Goal: Contribute content: Contribute content

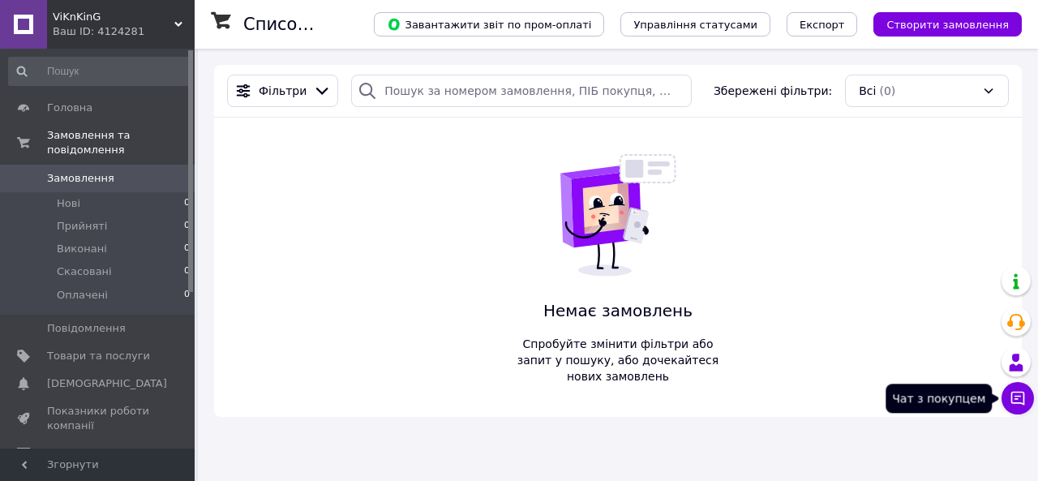
click at [1027, 398] on button "Чат з покупцем" at bounding box center [1018, 398] width 32 height 32
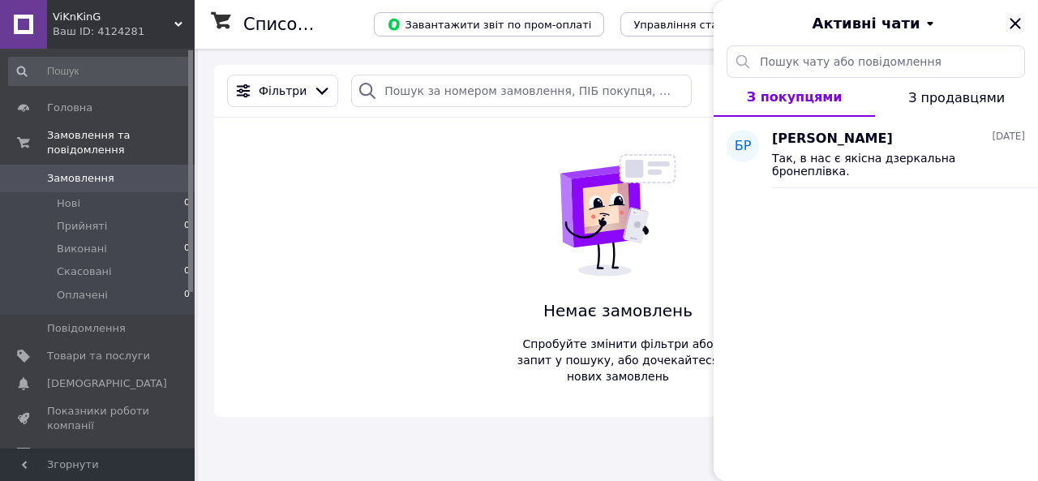
click at [1009, 20] on icon "Закрити" at bounding box center [1015, 23] width 19 height 19
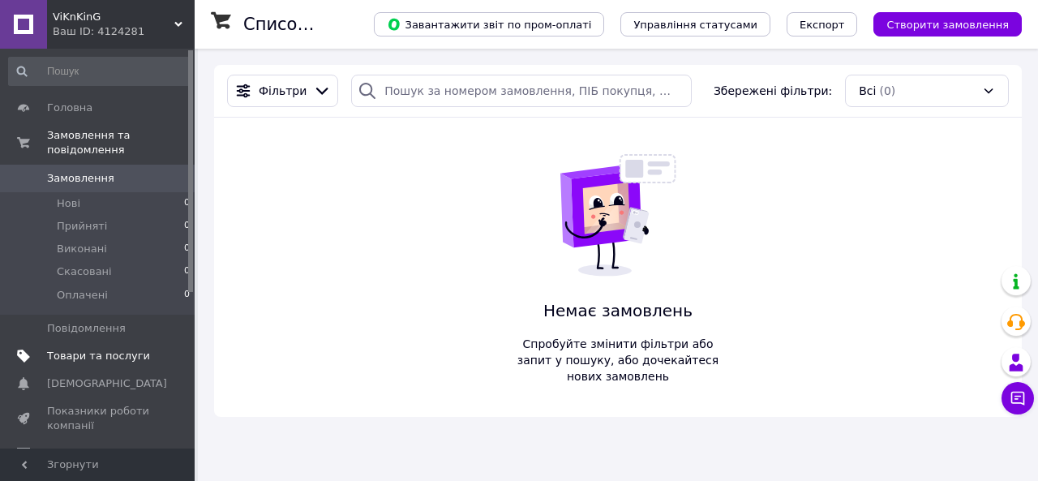
click at [71, 349] on span "Товари та послуги" at bounding box center [98, 356] width 103 height 15
click at [58, 349] on span "Товари та послуги" at bounding box center [98, 356] width 103 height 15
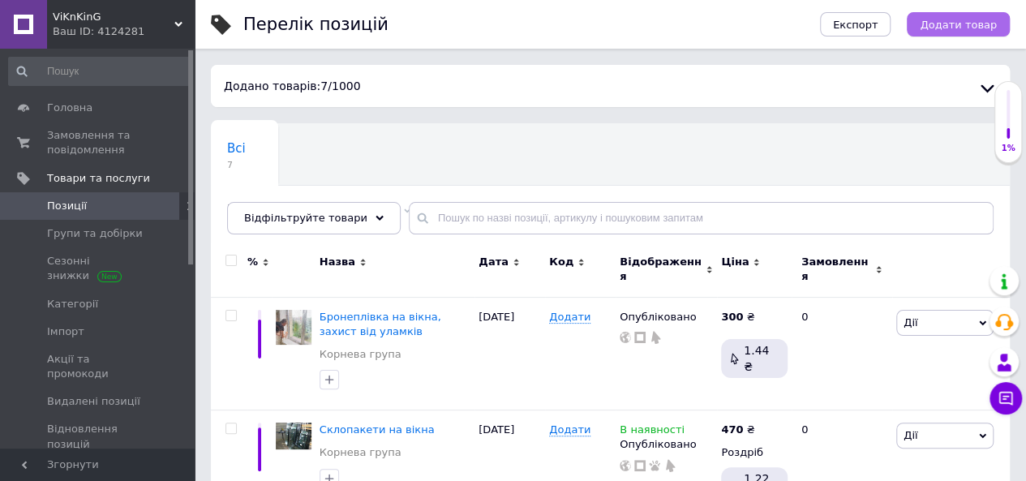
click at [933, 19] on span "Додати товар" at bounding box center [958, 25] width 77 height 12
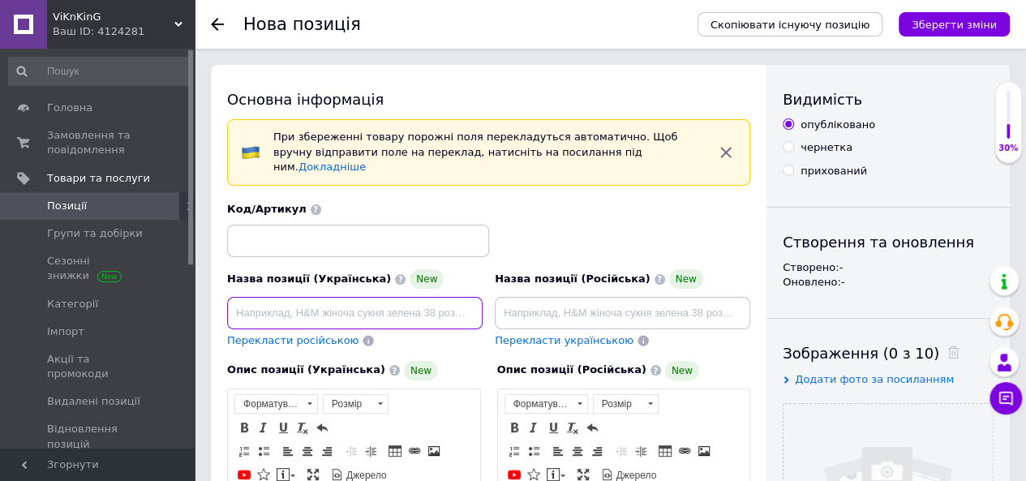
click at [262, 297] on input at bounding box center [355, 313] width 256 height 32
type input "Металопластикові вікна"
click at [299, 334] on span "Перекласти російською" at bounding box center [292, 340] width 131 height 12
type input "Металлопластиковые окна"
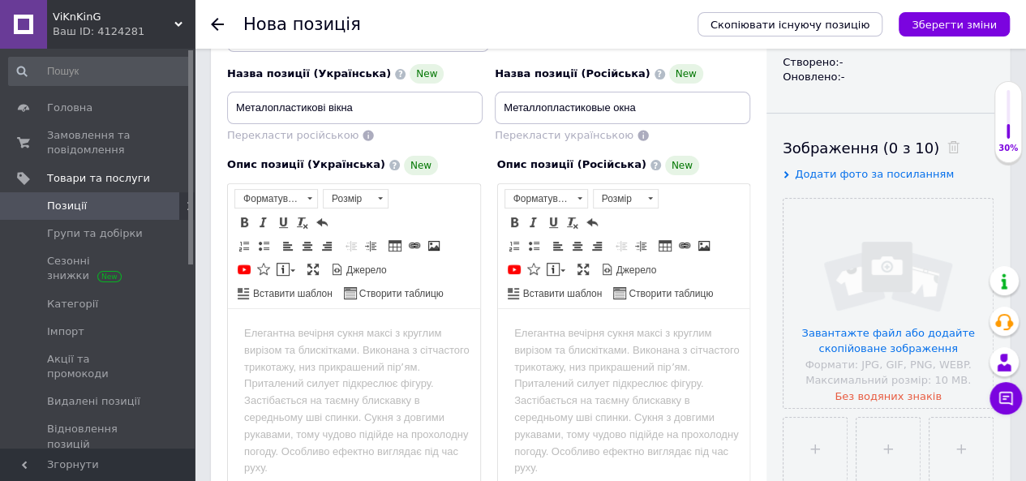
scroll to position [243, 0]
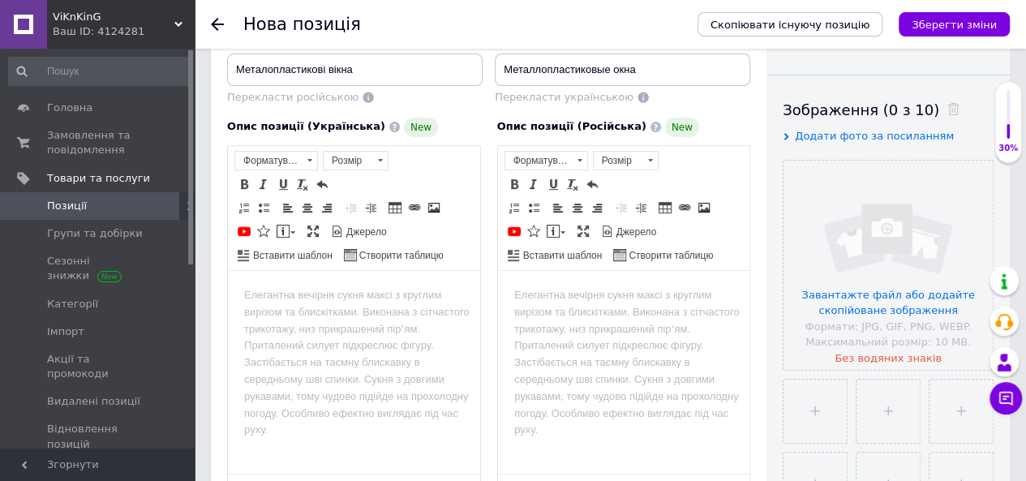
click at [299, 303] on body "Редактор, 5562C5FF-5D97-4FDB-9DD5-7FFD9618F75B" at bounding box center [354, 294] width 220 height 17
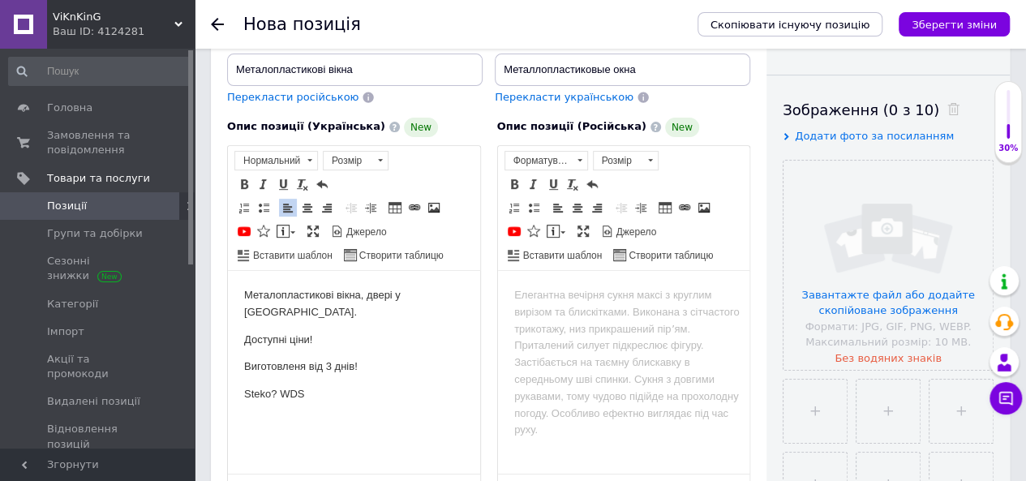
click at [277, 385] on p "Steko? WDS" at bounding box center [354, 393] width 220 height 17
click at [421, 419] on html "Металопластикові вікна, двері у [GEOGRAPHIC_DATA]. Доступні ціни! Виготовленя в…" at bounding box center [354, 344] width 252 height 148
click at [269, 385] on p "Steko WDS" at bounding box center [354, 393] width 220 height 17
click at [302, 385] on p "Steko, WDS" at bounding box center [354, 393] width 220 height 17
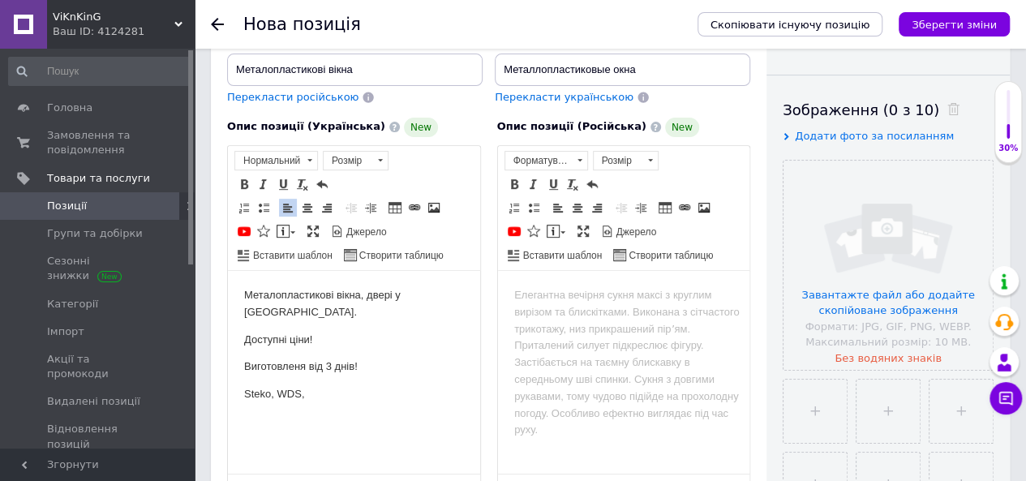
click at [330, 340] on body "Металопластикові вікна, двері у [GEOGRAPHIC_DATA]. Доступні ціни! Виготовленя в…" at bounding box center [354, 344] width 220 height 116
click at [320, 391] on html "Металопластикові вікна, двері у [GEOGRAPHIC_DATA]. Доступні ціни! Виготовленя в…" at bounding box center [354, 344] width 252 height 148
click at [393, 292] on p "Металопластикові вікна, двері у [GEOGRAPHIC_DATA]." at bounding box center [354, 303] width 220 height 34
click at [332, 368] on p "Виготовленя від 3 днів!" at bounding box center [354, 366] width 220 height 17
click at [372, 346] on p "Доступні ціни!" at bounding box center [354, 339] width 220 height 17
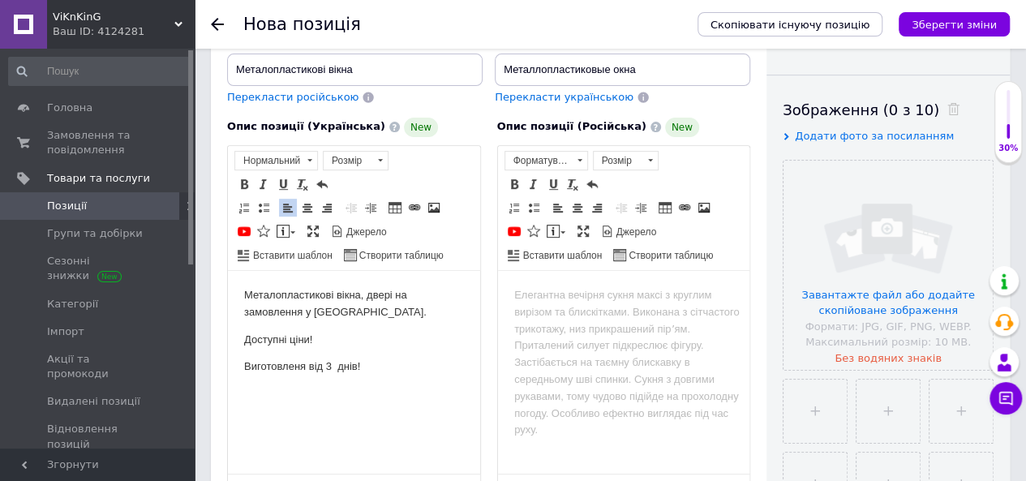
click at [375, 372] on p "Виготовленя від 3 днів!" at bounding box center [354, 366] width 220 height 17
click at [445, 392] on p "Робимо заміри та монтаж конструкцій." at bounding box center [354, 393] width 220 height 17
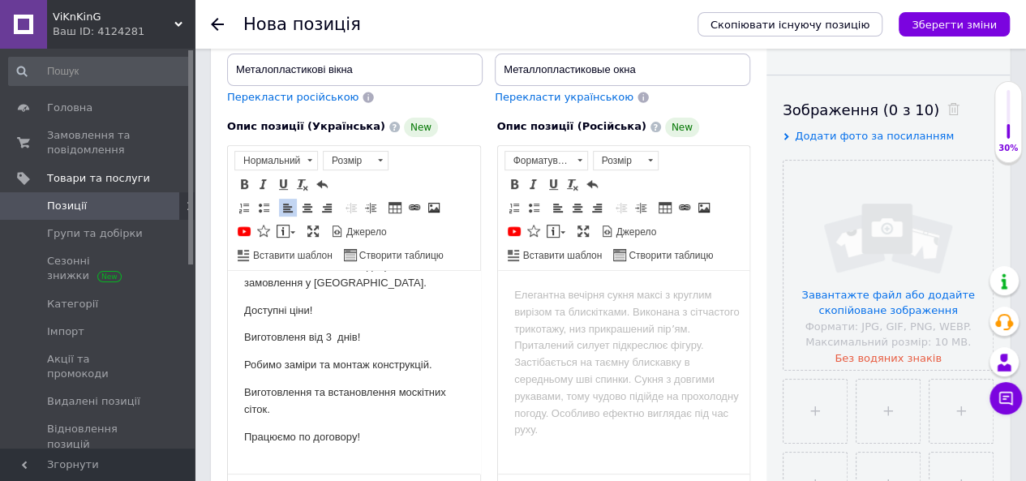
scroll to position [45, 0]
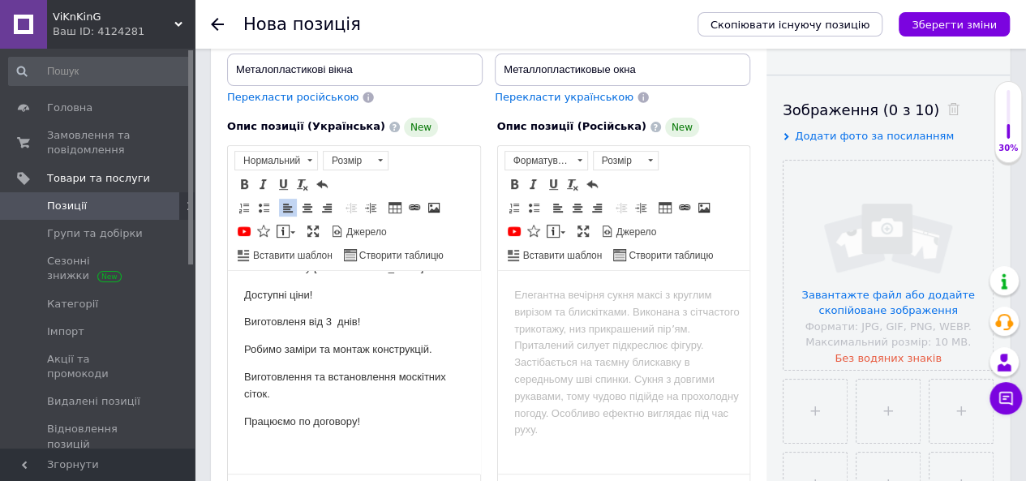
click at [380, 414] on p "Працюємо по договору!" at bounding box center [354, 421] width 220 height 17
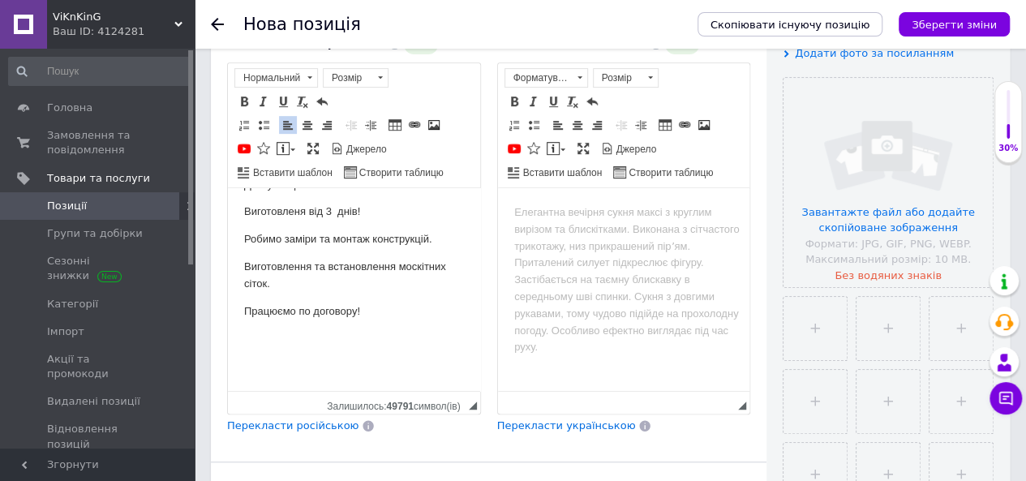
scroll to position [406, 0]
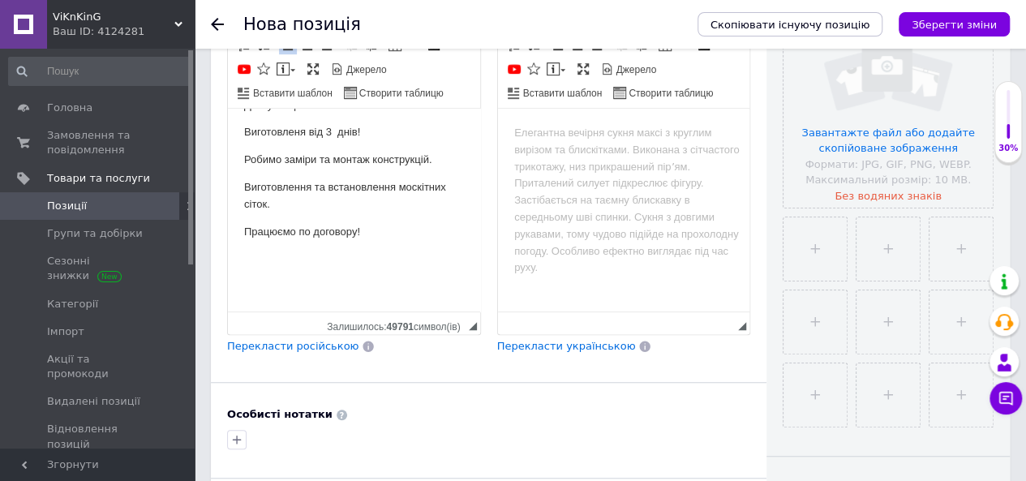
click at [299, 340] on span "Перекласти російською" at bounding box center [292, 346] width 131 height 12
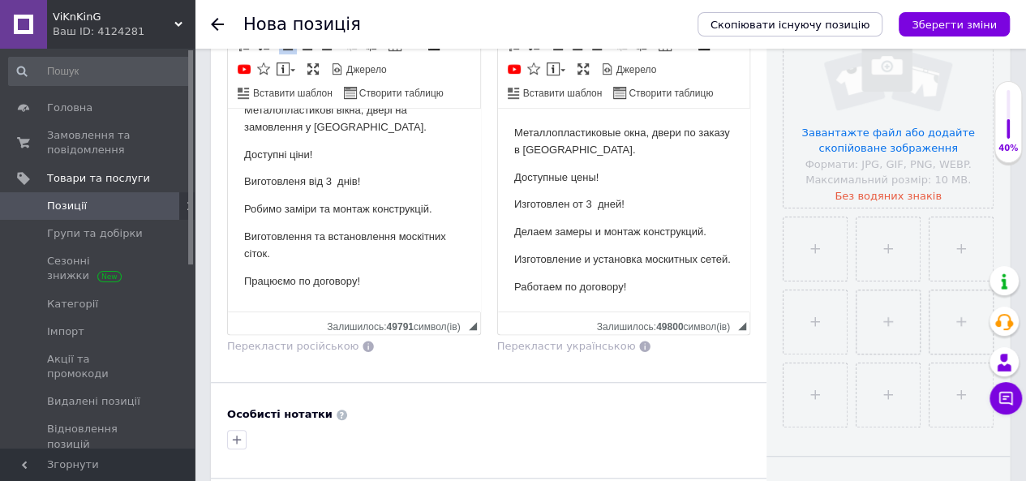
scroll to position [0, 0]
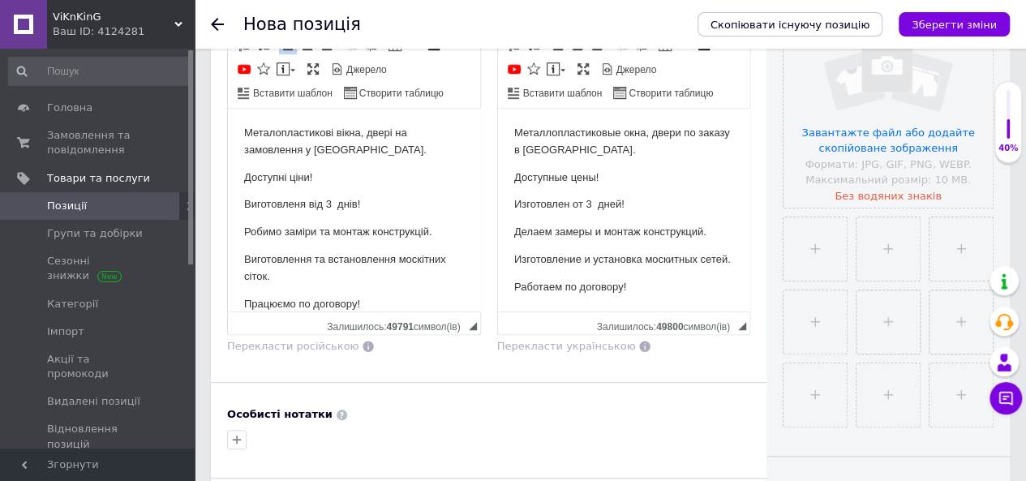
click at [301, 204] on p "Виготовленя від 3 днів!" at bounding box center [354, 204] width 220 height 17
click at [368, 371] on div "Основна інформація При збереженні товару порожні поля перекладуться автоматично…" at bounding box center [489, 214] width 556 height 1110
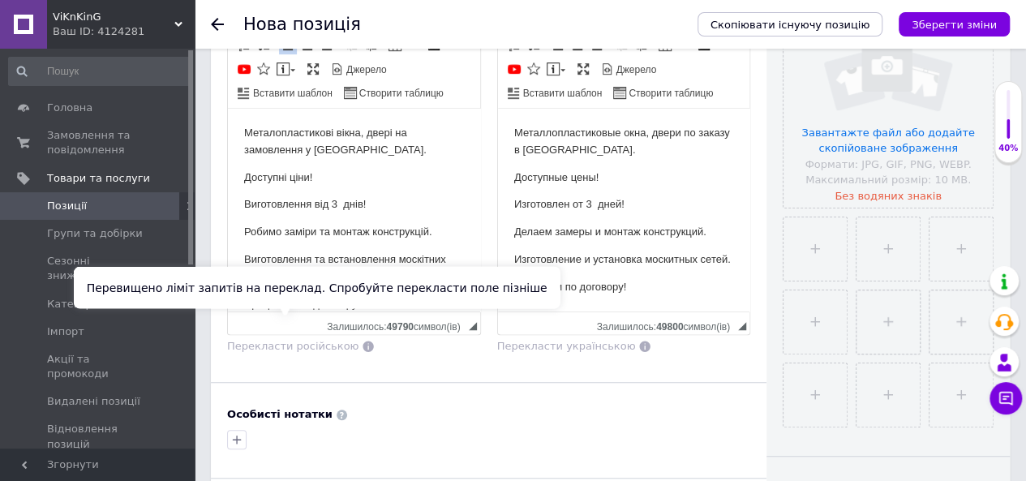
click at [314, 340] on span "Перекласти російською" at bounding box center [292, 346] width 131 height 12
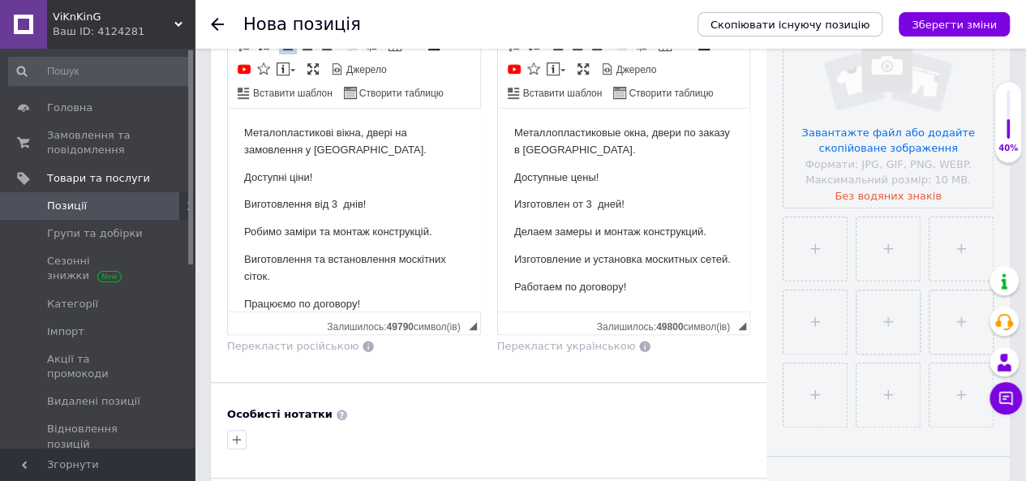
click at [569, 202] on p "Изготовлен от 3 дней!" at bounding box center [624, 204] width 220 height 17
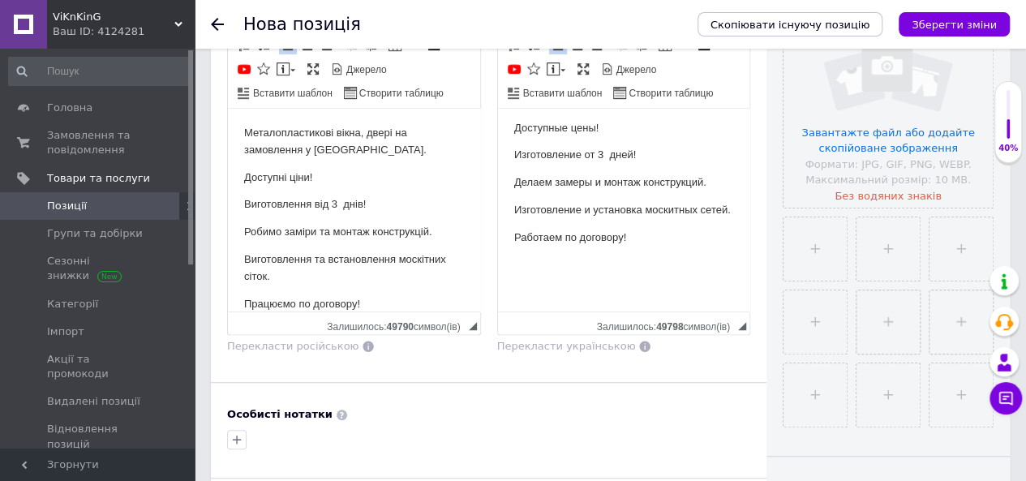
scroll to position [72, 0]
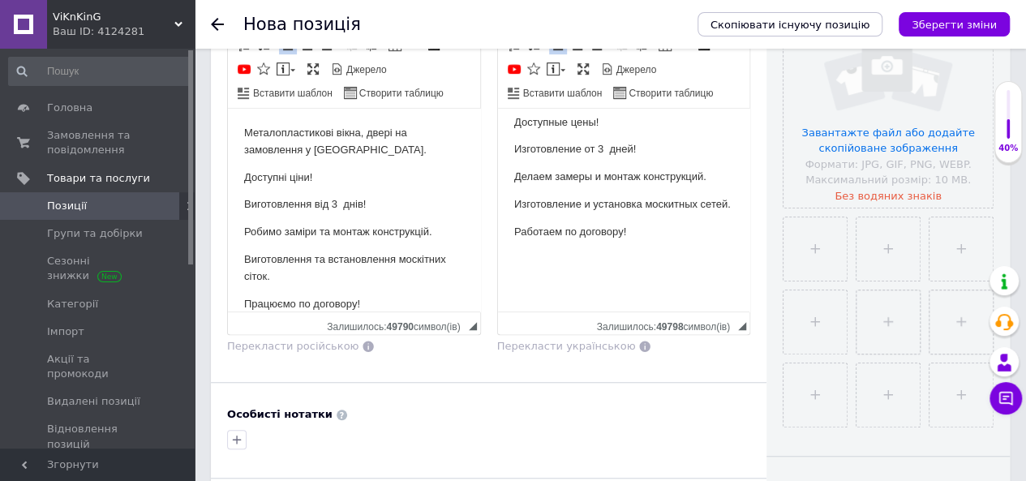
click at [539, 201] on p "Изготовление и установка москитных сетей." at bounding box center [624, 204] width 220 height 17
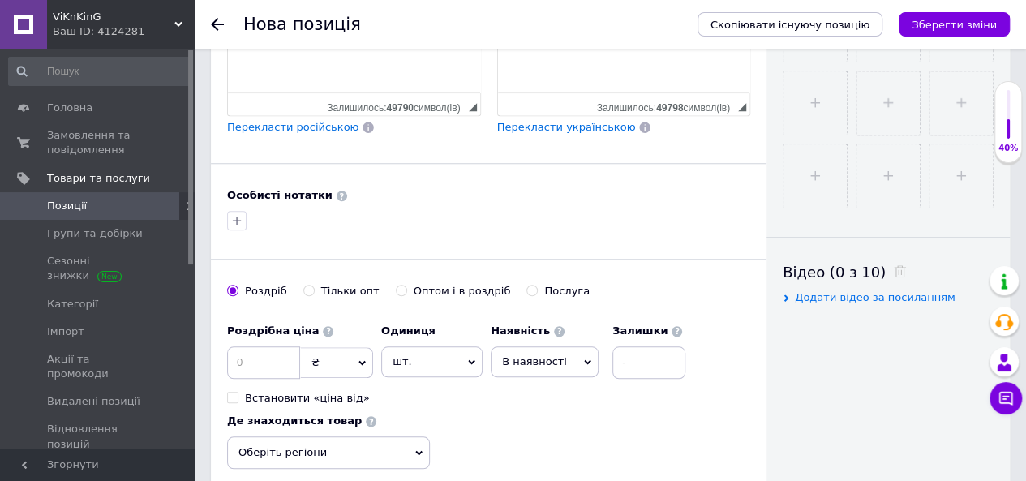
scroll to position [649, 0]
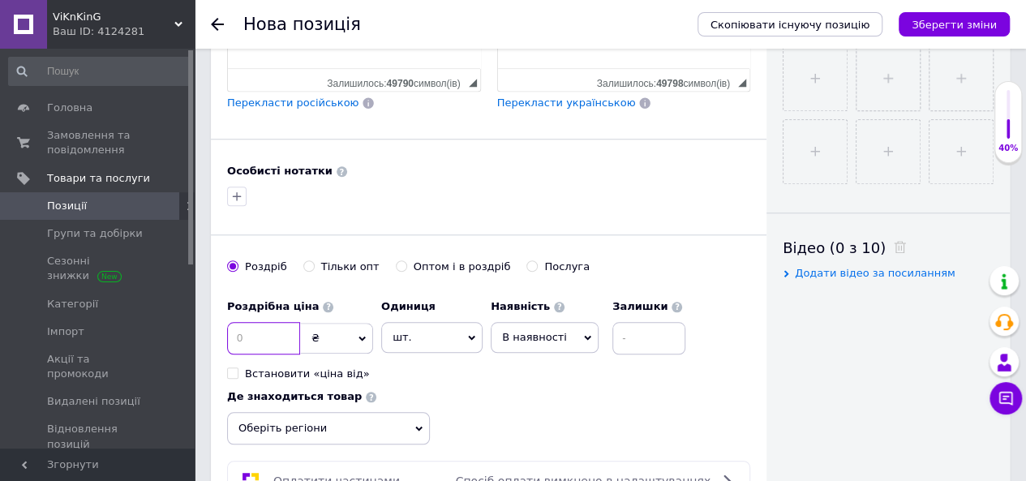
click at [248, 322] on input at bounding box center [263, 338] width 73 height 32
click at [234, 368] on input "Встановити «ціна від»" at bounding box center [232, 373] width 11 height 11
checkbox input "true"
click at [246, 330] on span "від" at bounding box center [238, 338] width 20 height 16
click at [256, 322] on input at bounding box center [263, 338] width 73 height 32
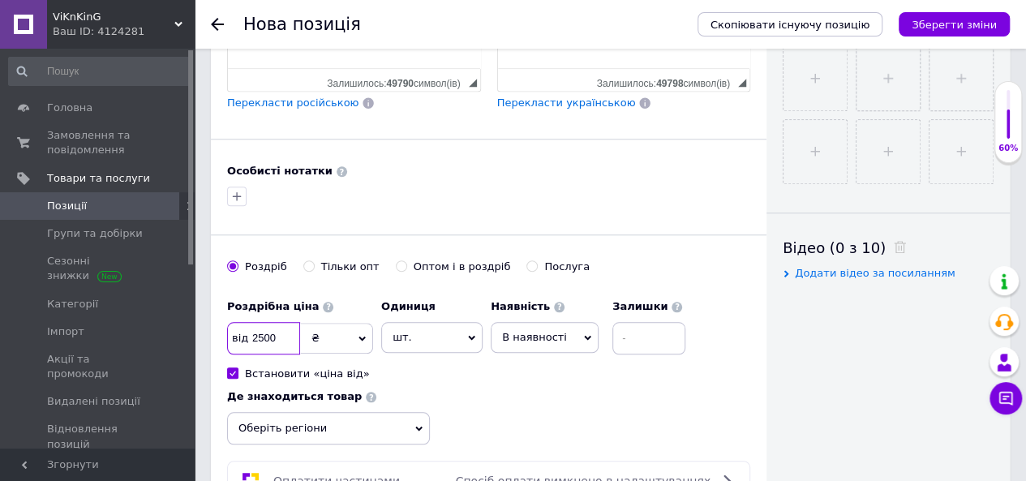
scroll to position [730, 0]
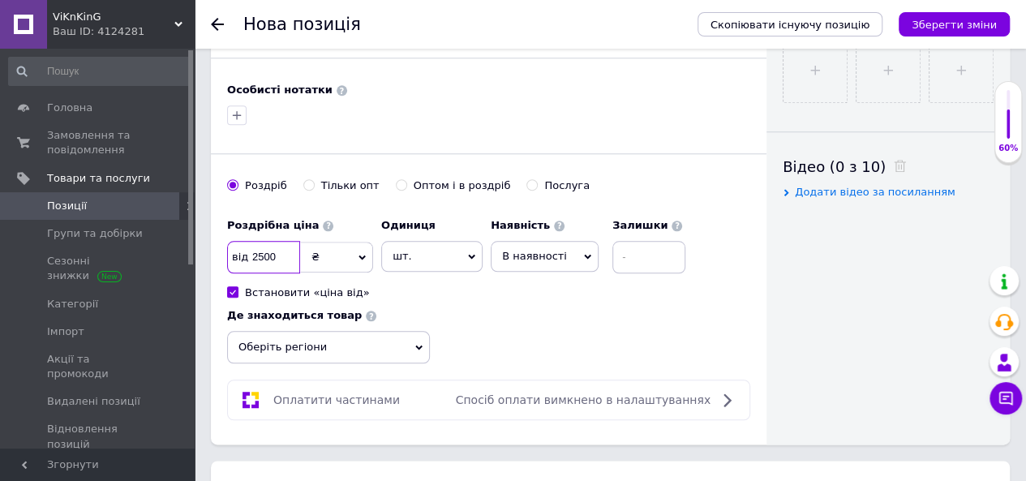
type input "2500"
click at [420, 346] on icon at bounding box center [418, 348] width 7 height 5
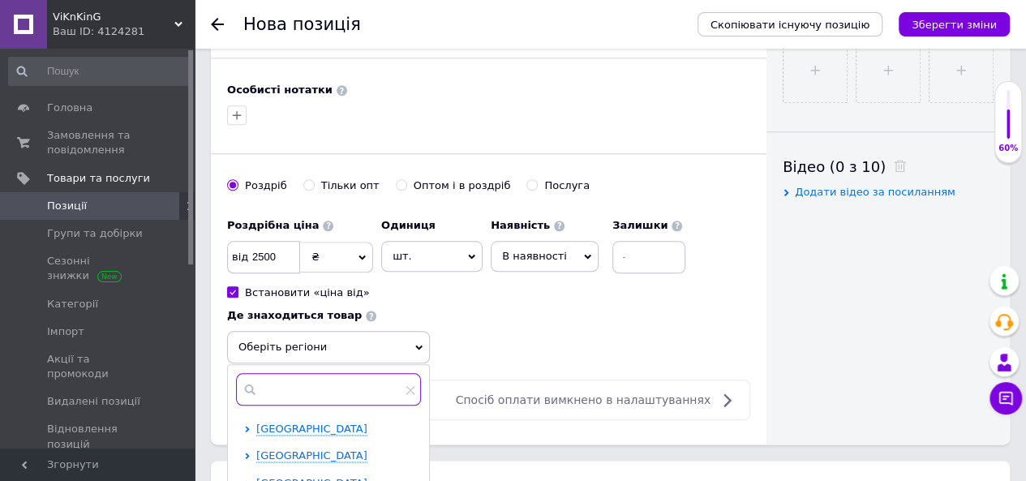
click at [288, 373] on input "text" at bounding box center [328, 389] width 185 height 32
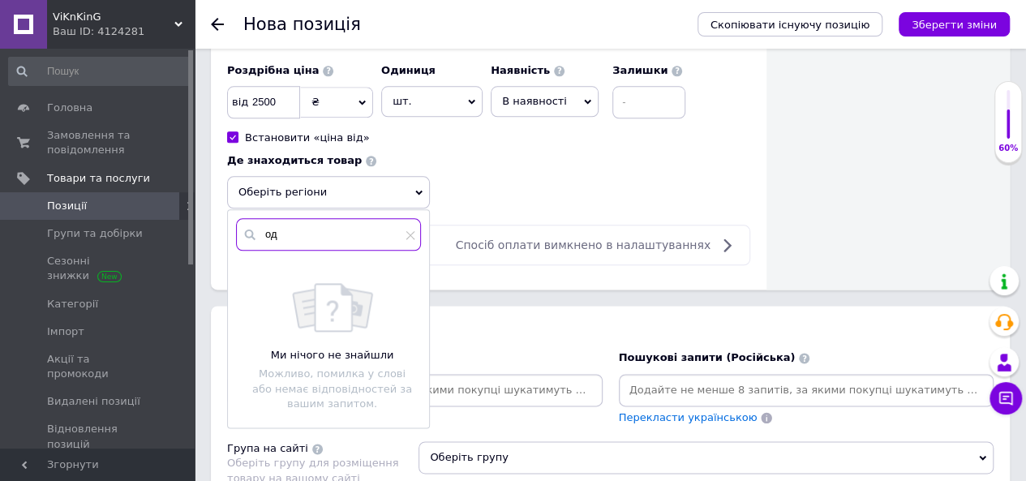
scroll to position [892, 0]
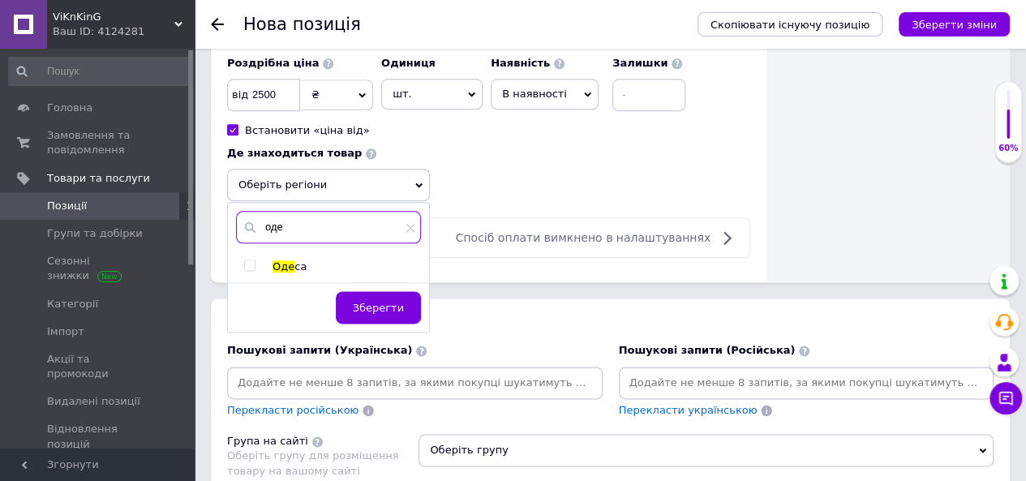
type input "оде"
click at [250, 260] on input "checkbox" at bounding box center [249, 265] width 11 height 11
checkbox input "true"
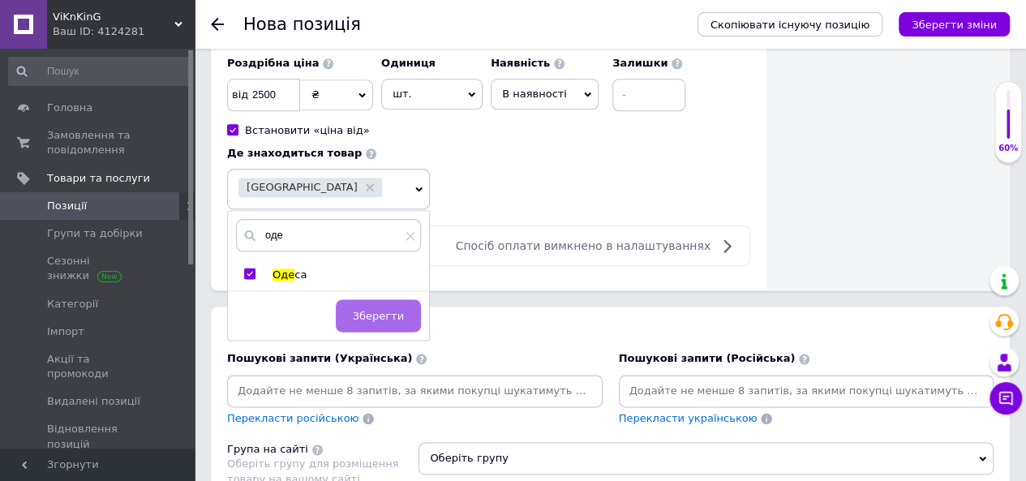
click at [370, 310] on span "Зберегти" at bounding box center [378, 316] width 51 height 12
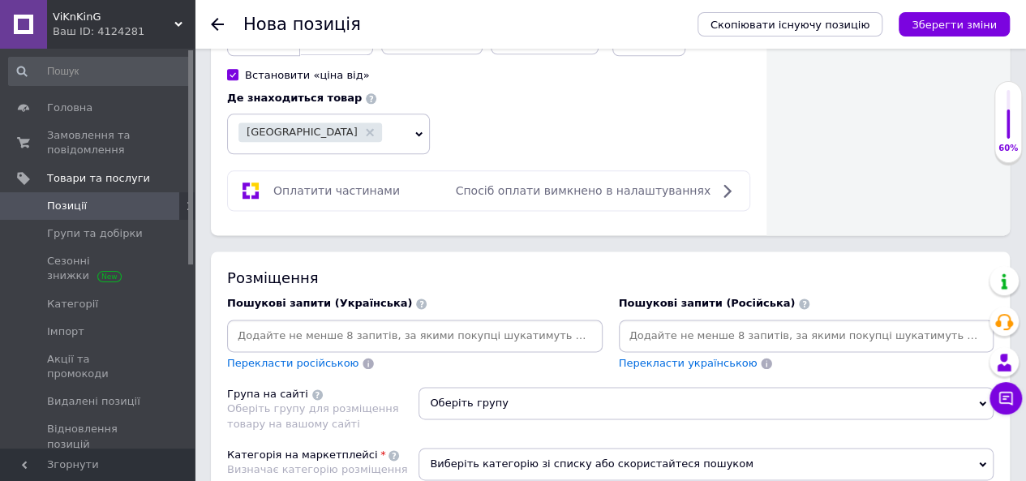
scroll to position [974, 0]
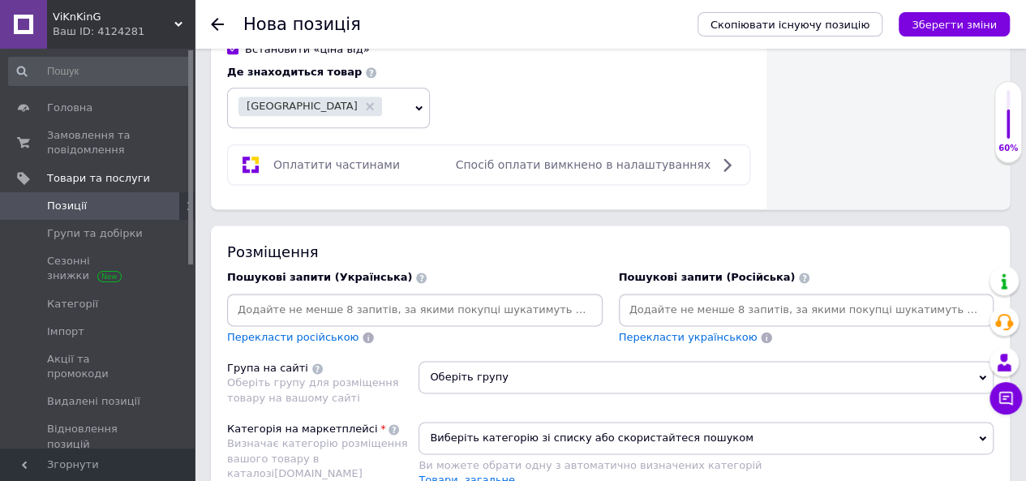
click at [273, 298] on input at bounding box center [414, 310] width 369 height 24
type input "вікна [GEOGRAPHIC_DATA]"
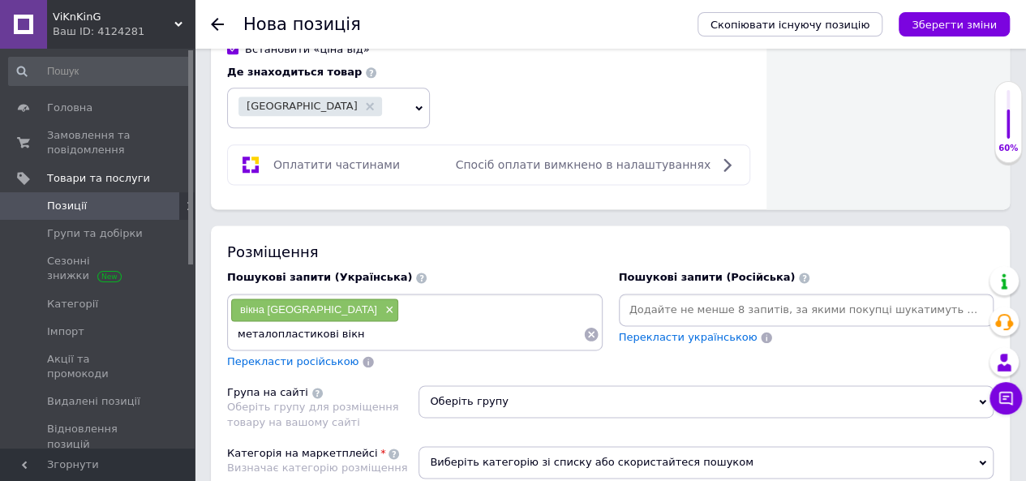
type input "металопластикові вікна"
type input "металопластикові двері"
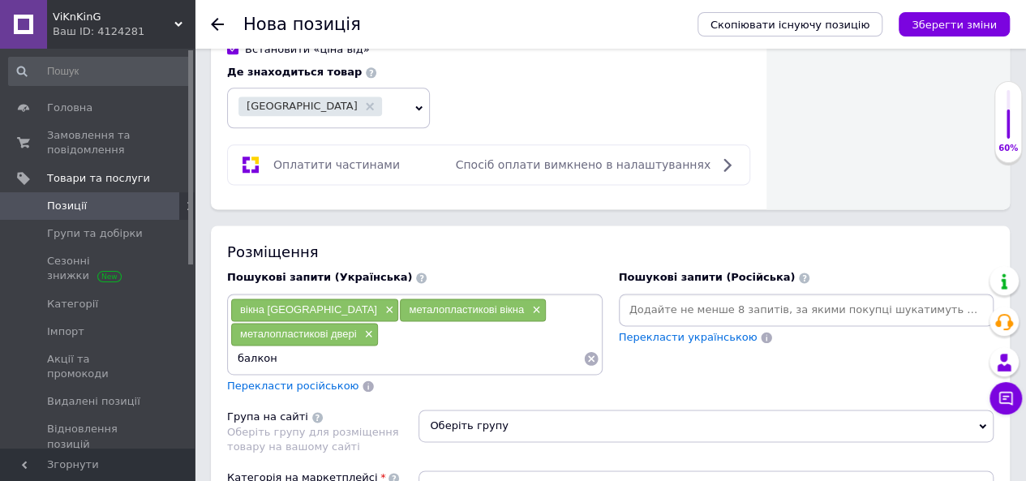
type input "балкони"
type input "лоджії"
type input "москітні сітки одеса"
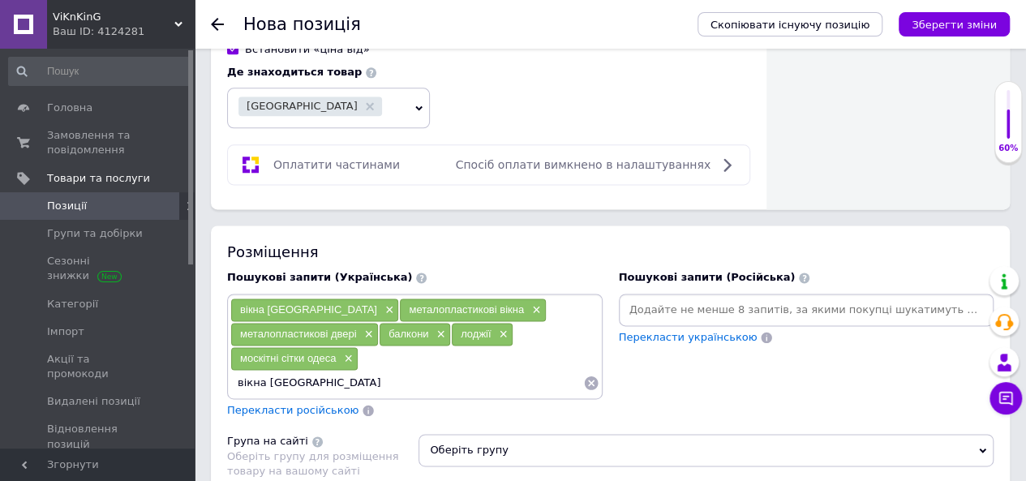
click at [263, 371] on input "вікна [GEOGRAPHIC_DATA]" at bounding box center [406, 383] width 353 height 24
type input "[PERSON_NAME] [GEOGRAPHIC_DATA]"
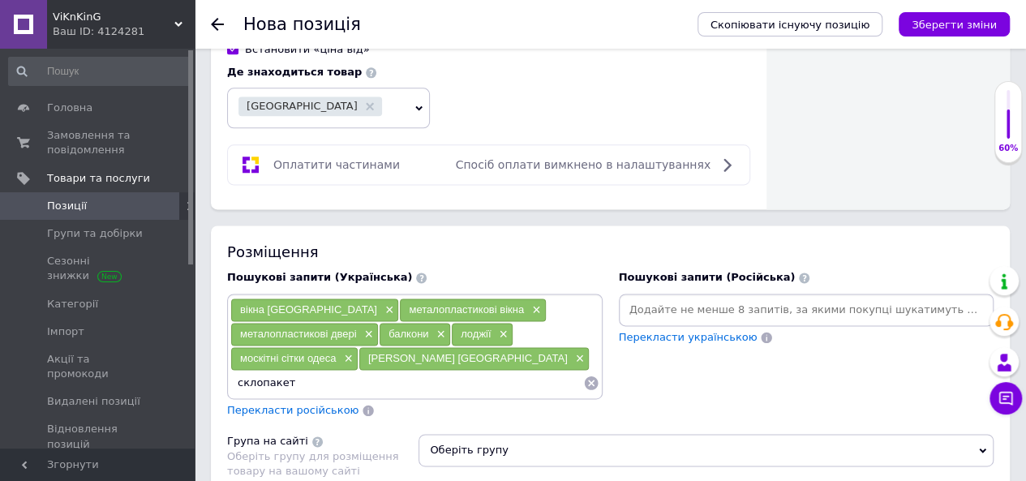
type input "склопакети"
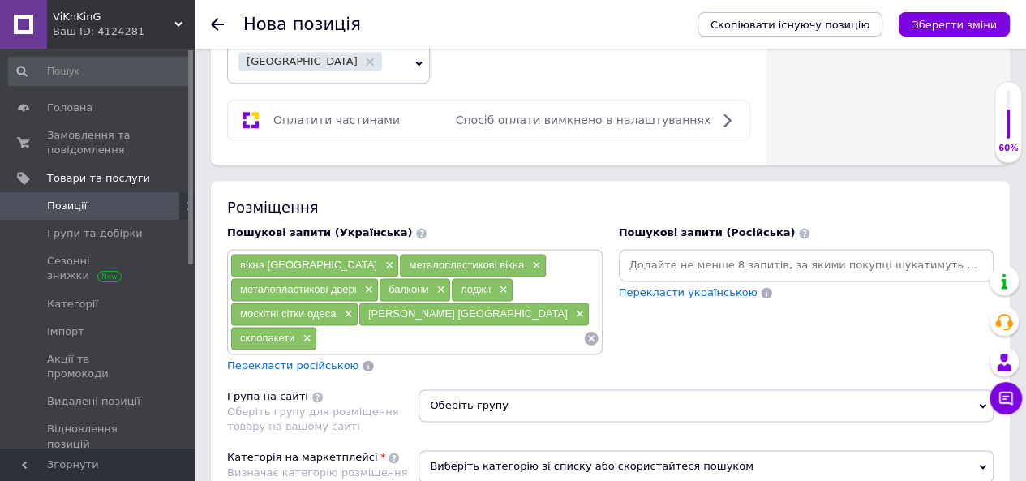
scroll to position [1055, 0]
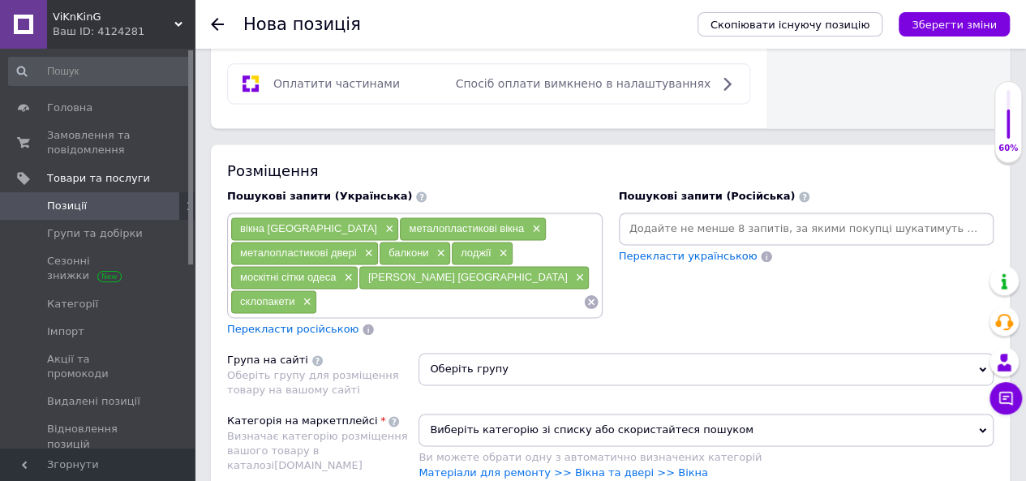
click at [312, 323] on span "Перекласти російською" at bounding box center [292, 329] width 131 height 12
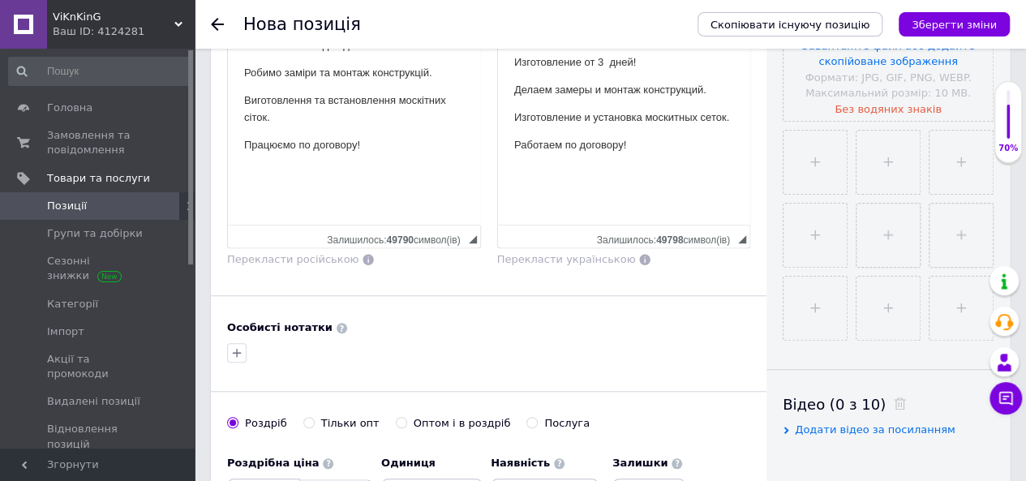
scroll to position [487, 0]
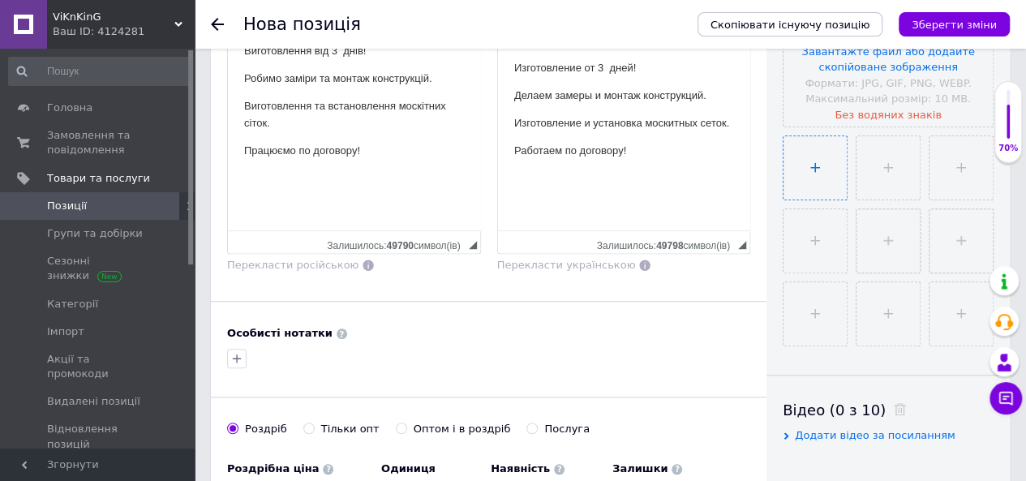
click at [811, 170] on input "file" at bounding box center [815, 167] width 63 height 63
type input "C:\fakepath\plast_okna-1-min.jpg"
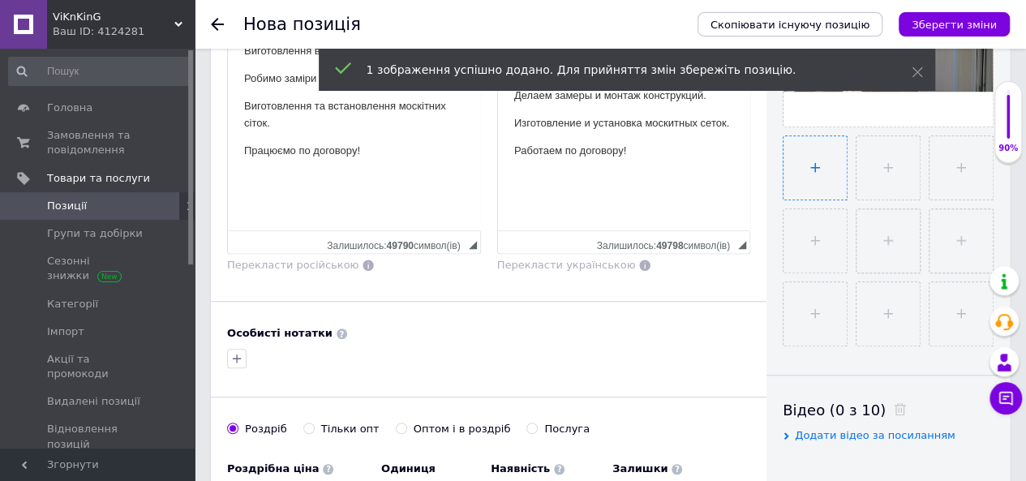
click at [820, 174] on input "file" at bounding box center [815, 167] width 63 height 63
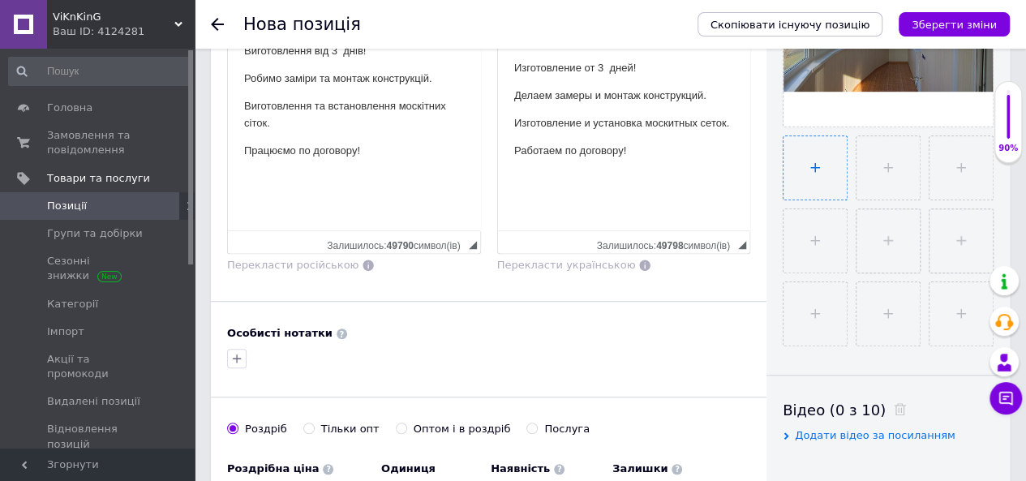
type input "C:\fakepath\main-plasikovie-okna-600x400.webp"
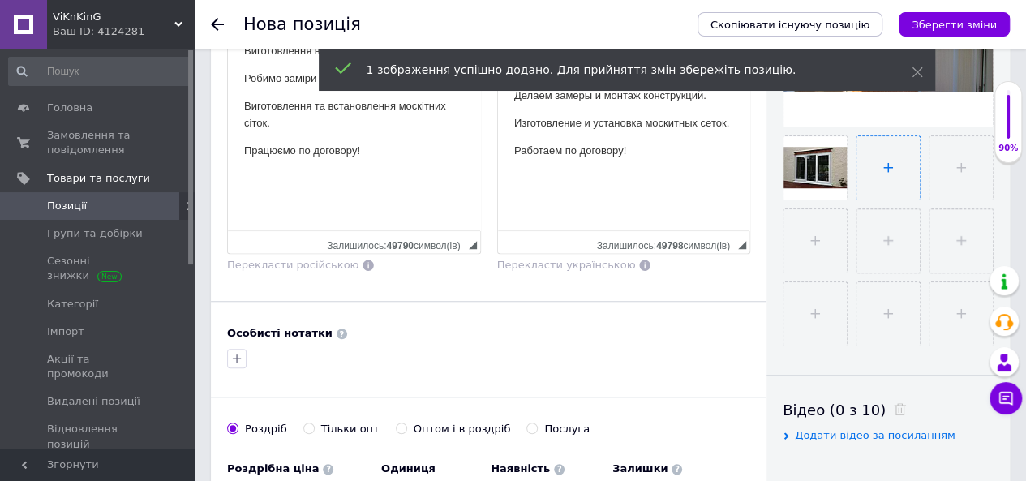
click at [888, 172] on input "file" at bounding box center [888, 167] width 63 height 63
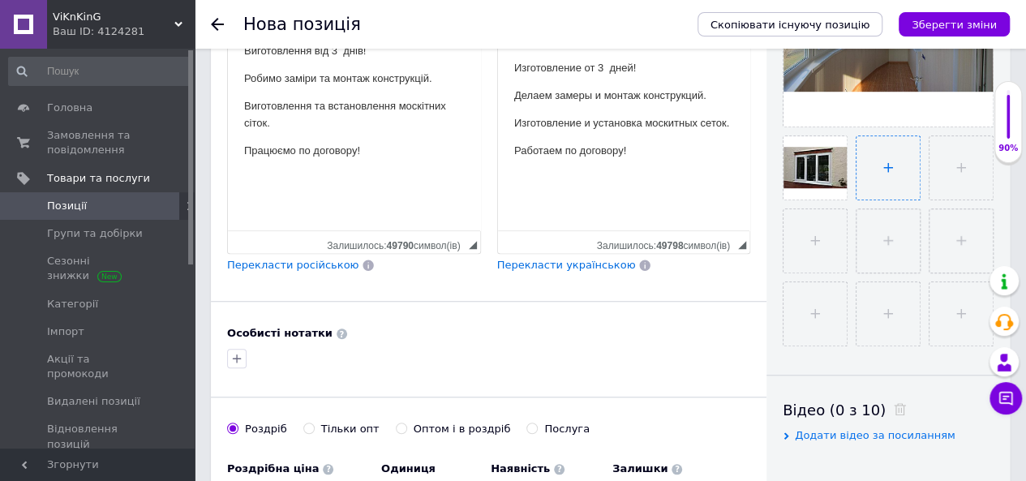
type input "C:\fakepath\vikna_our_work_13-480x360.jpg"
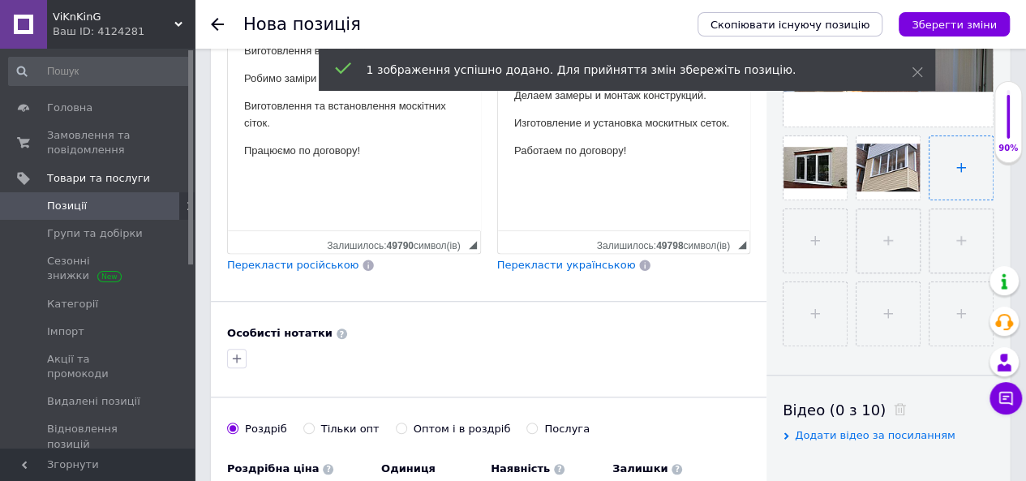
click at [952, 159] on input "file" at bounding box center [961, 167] width 63 height 63
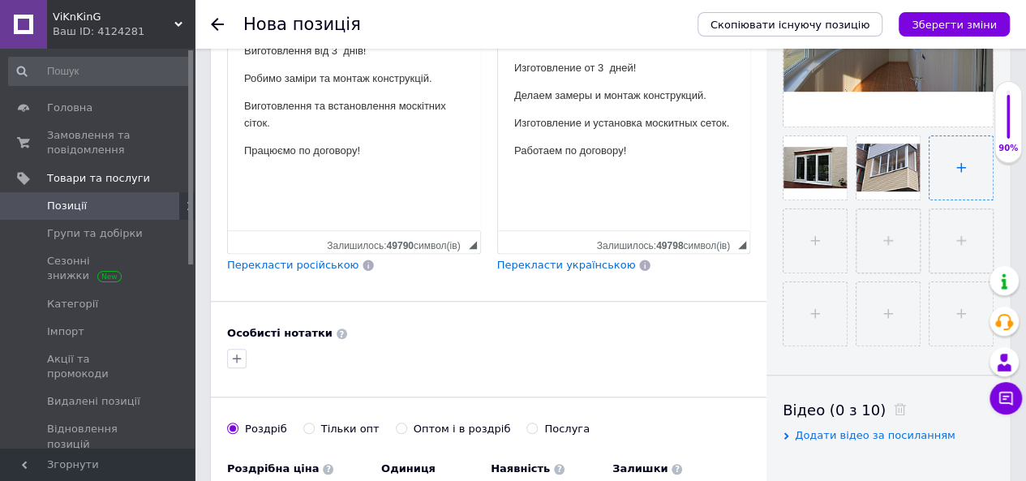
type input "C:\fakepath\images (1).jfif"
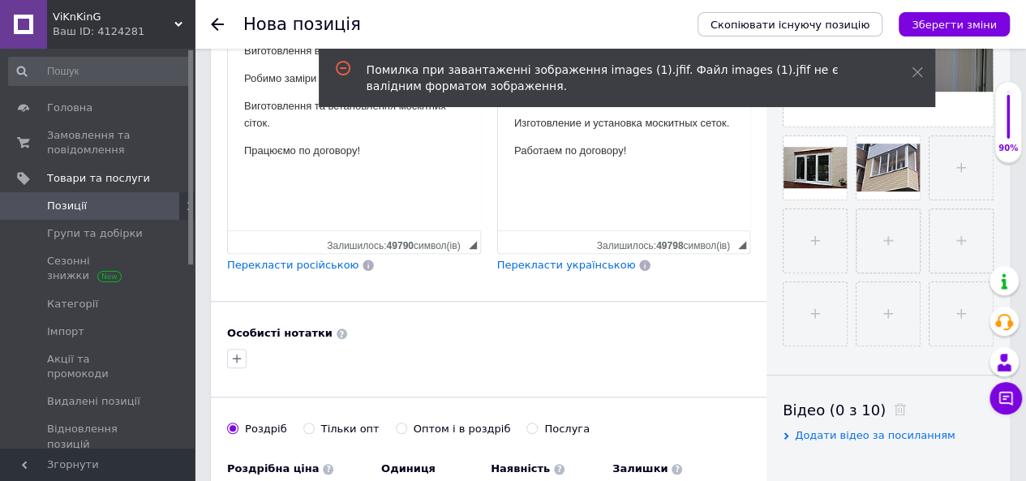
click at [922, 74] on div "Помилка при завантаженні зображення images (1).jfif. Файл images (1).jfif не є …" at bounding box center [627, 78] width 617 height 58
click at [914, 72] on icon at bounding box center [917, 72] width 11 height 11
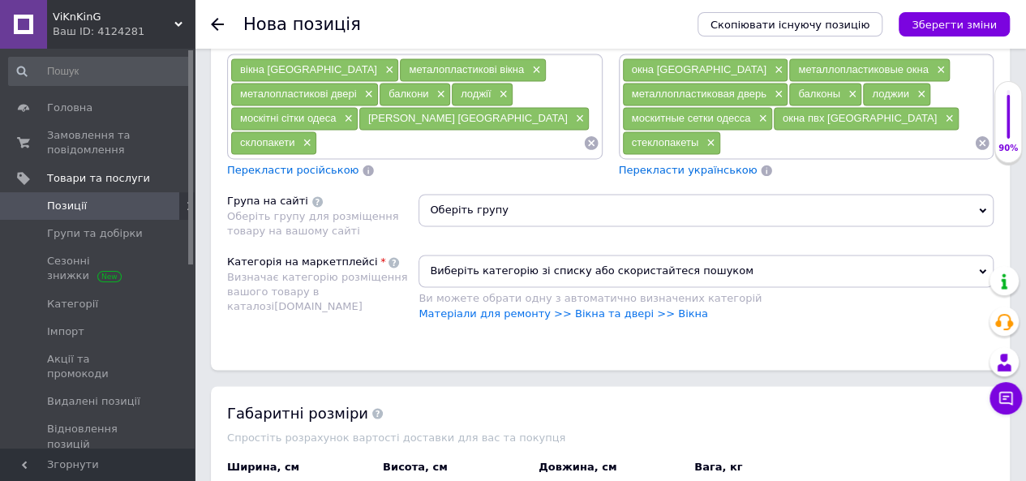
scroll to position [1217, 0]
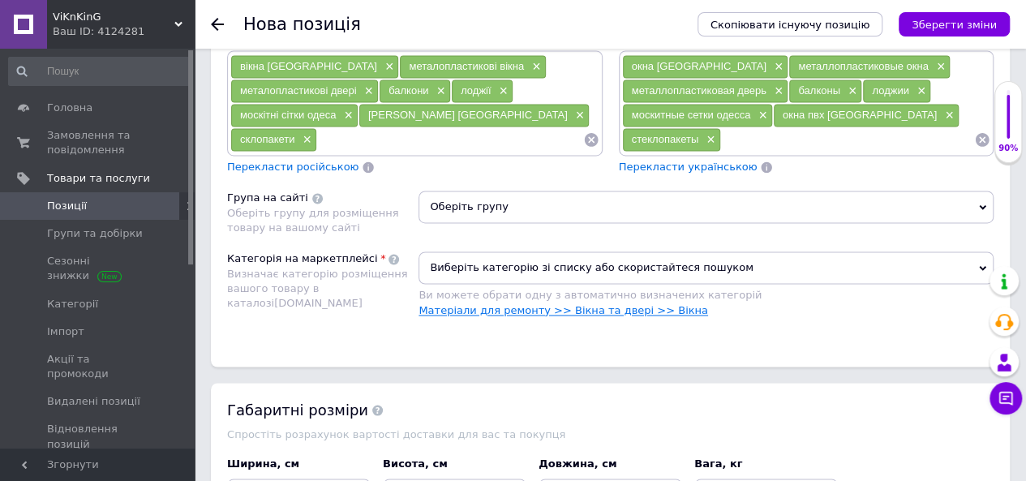
click at [657, 304] on link "Матеріали для ремонту >> Вікна та двері >> Вікна" at bounding box center [564, 310] width 290 height 12
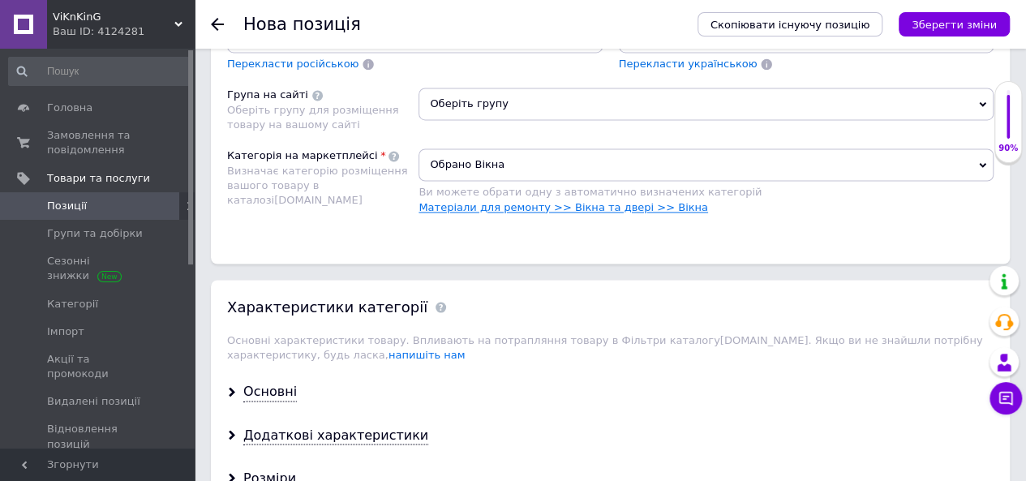
scroll to position [1379, 0]
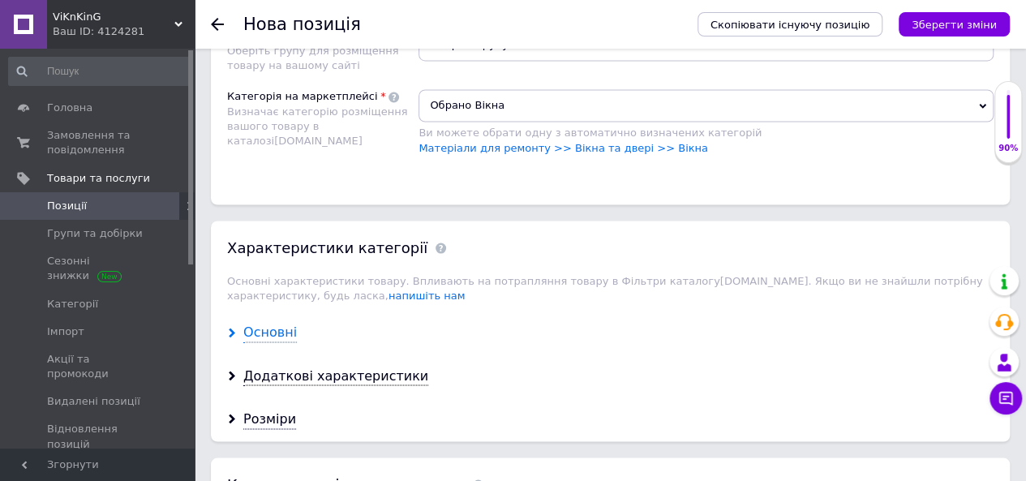
click at [281, 323] on div "Основні" at bounding box center [270, 332] width 54 height 19
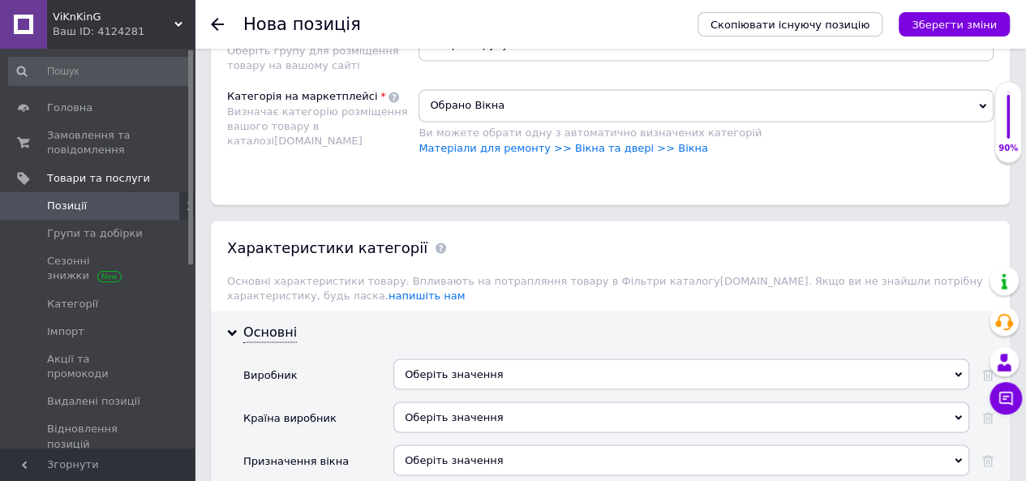
scroll to position [1460, 0]
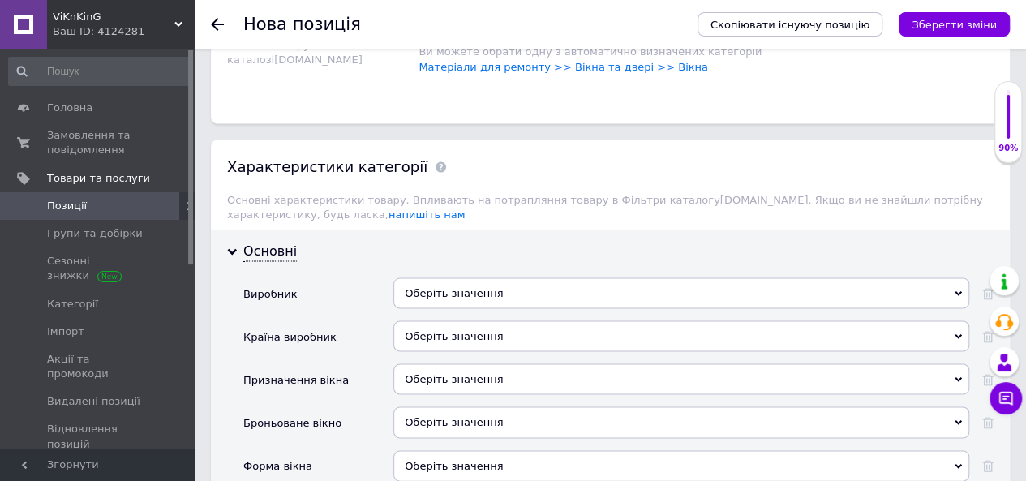
click at [458, 277] on div "Оберіть значення" at bounding box center [681, 292] width 576 height 31
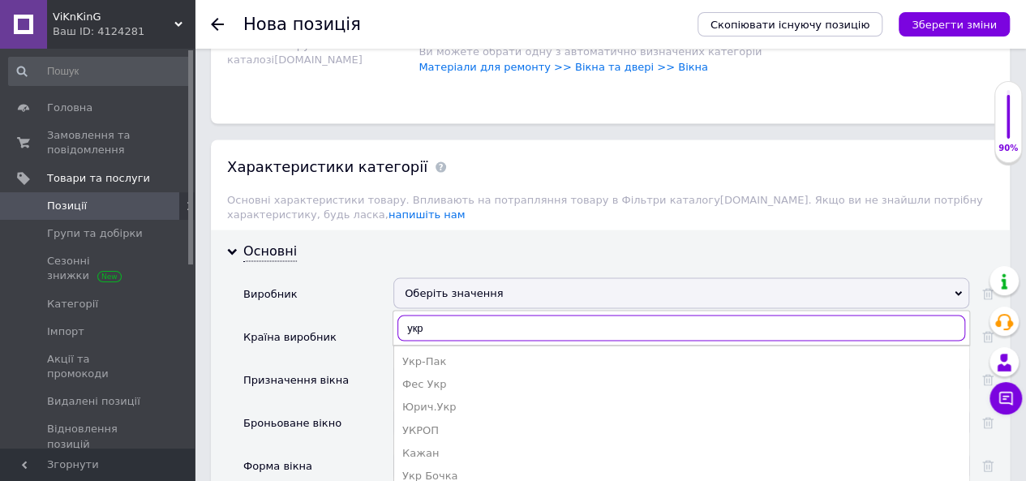
type input "укра"
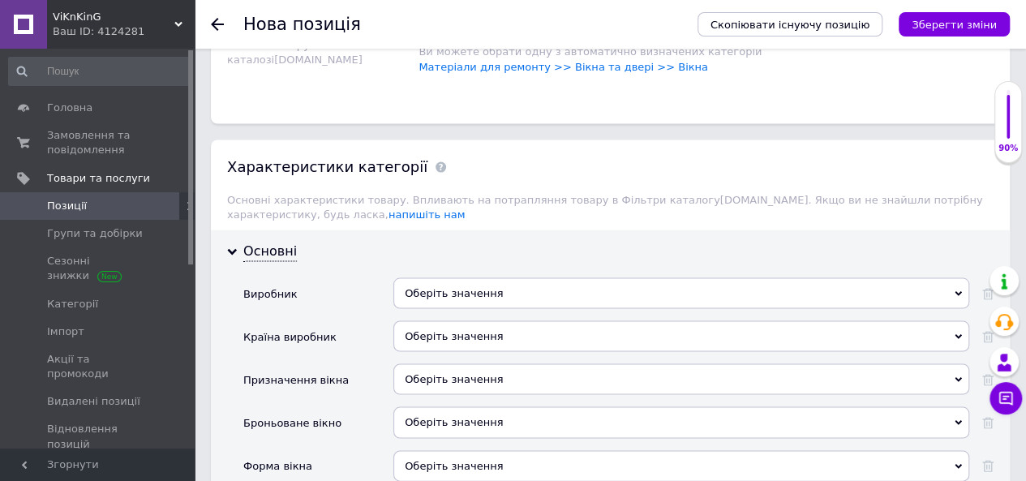
click at [956, 277] on div "Оберіть значення" at bounding box center [681, 292] width 576 height 31
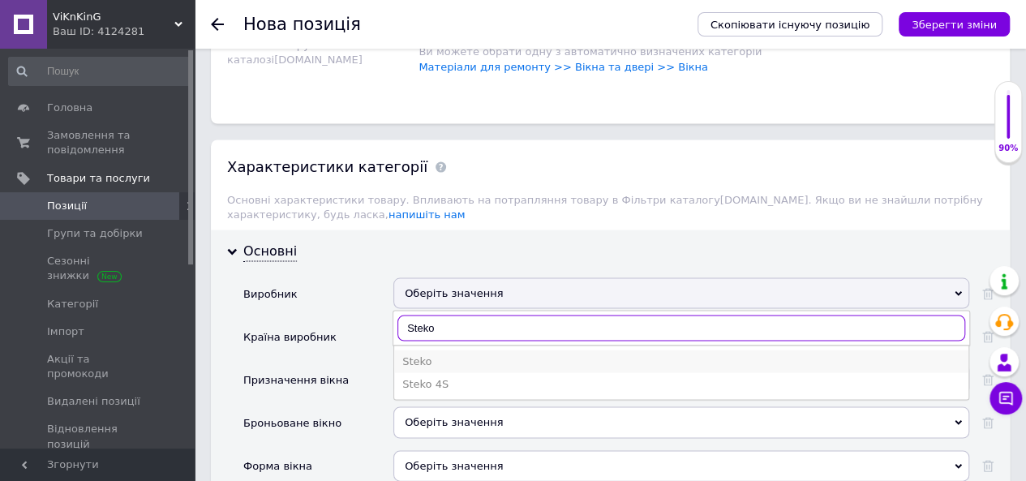
type input "Steko"
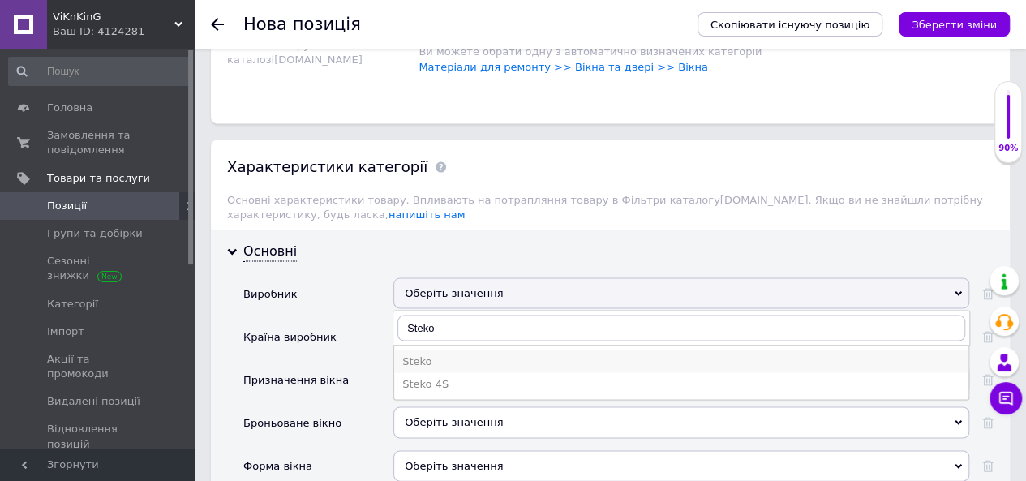
click at [435, 354] on div "Steko" at bounding box center [681, 361] width 558 height 15
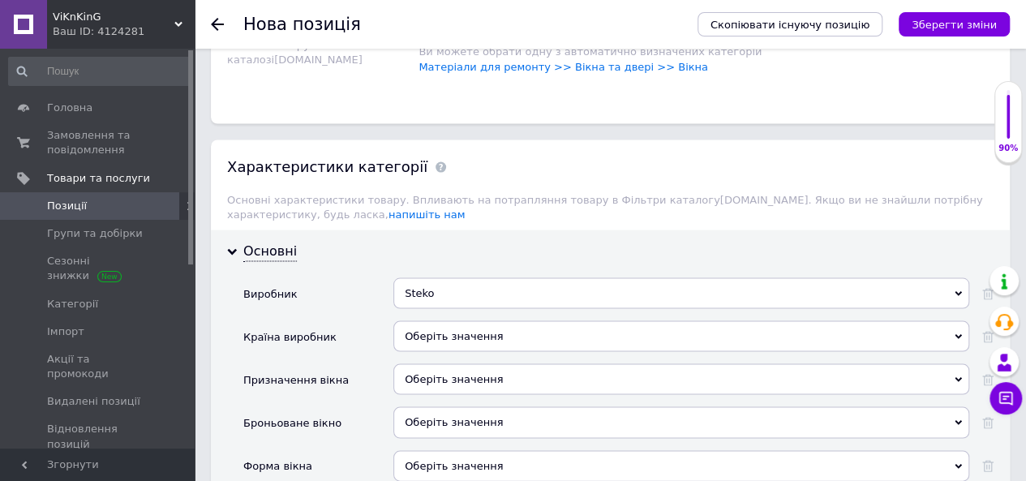
click at [475, 277] on div "Steko" at bounding box center [681, 292] width 576 height 31
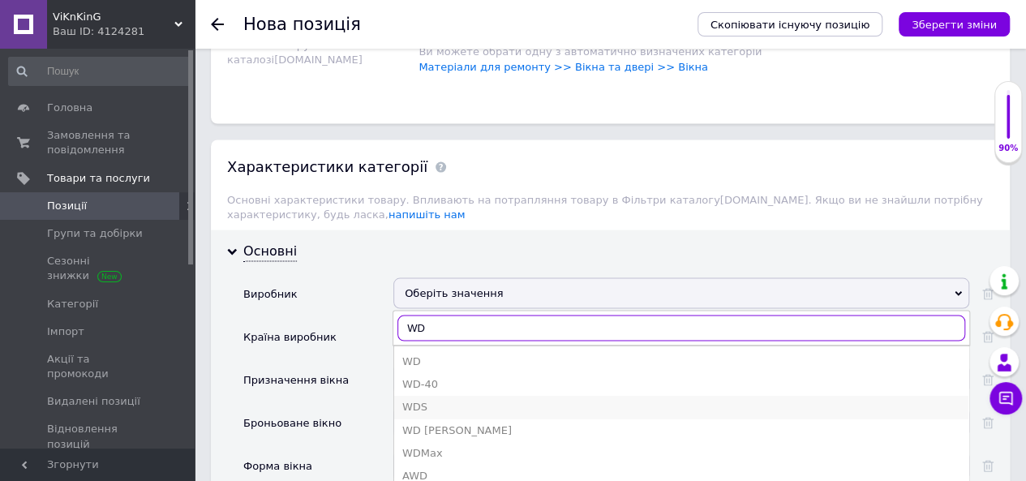
type input "WD"
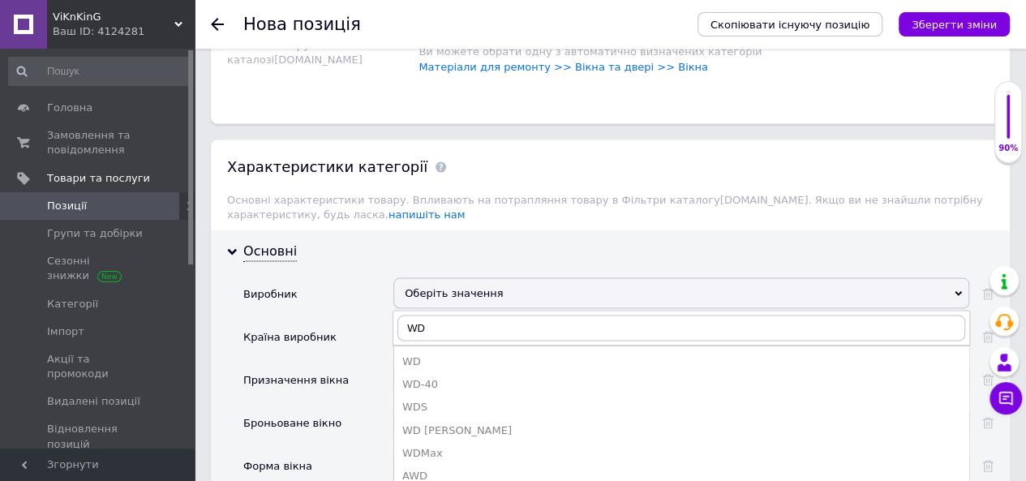
click at [415, 399] on div "WDS" at bounding box center [681, 406] width 558 height 15
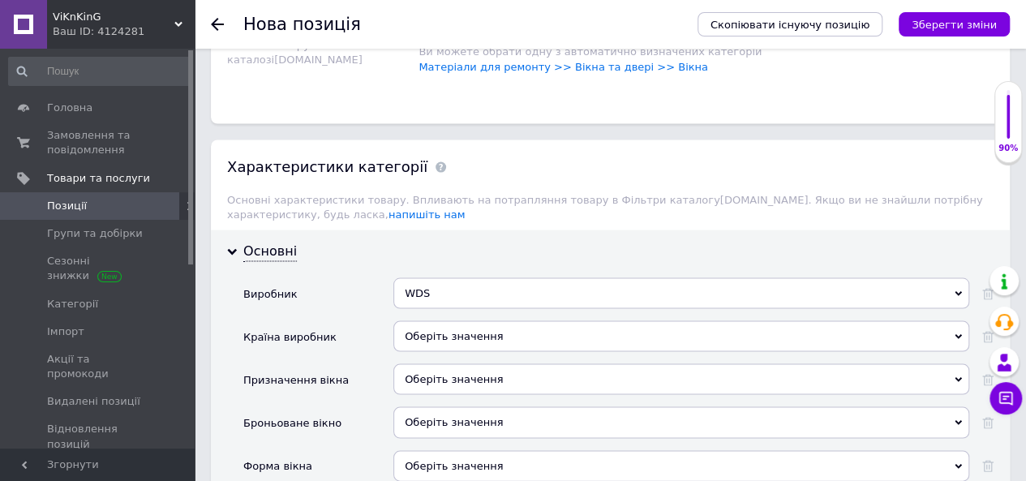
click at [436, 277] on div "WDS" at bounding box center [681, 292] width 576 height 31
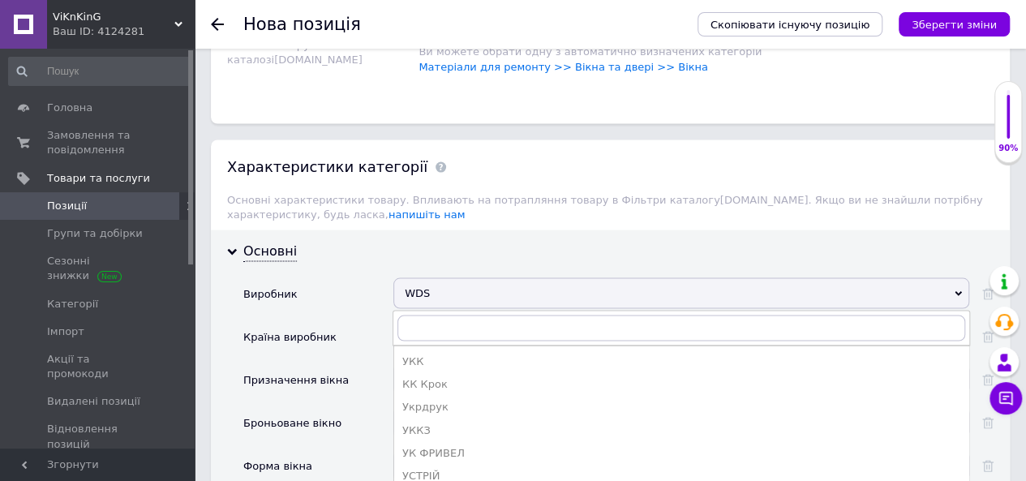
click at [462, 277] on div "WDS" at bounding box center [681, 292] width 576 height 31
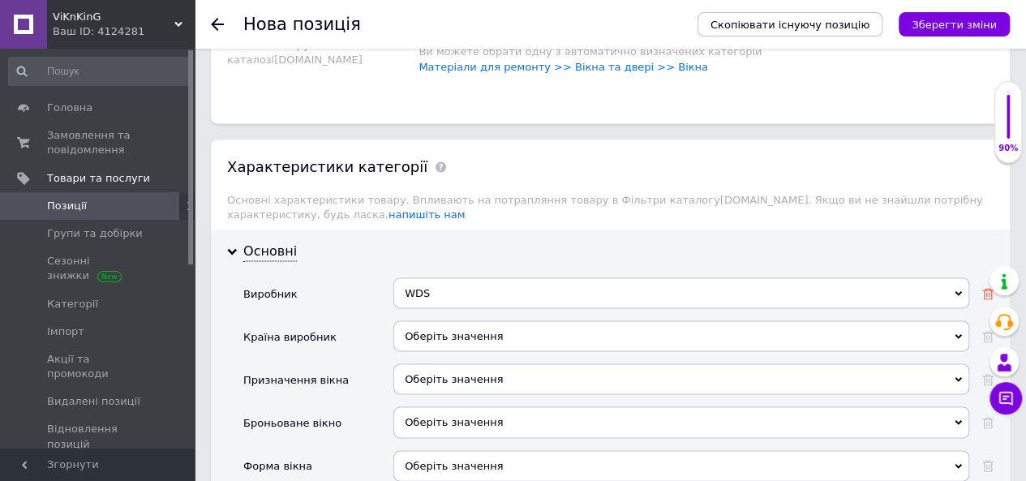
click at [985, 288] on use at bounding box center [987, 293] width 11 height 11
click at [451, 320] on div "Оберіть значення" at bounding box center [681, 335] width 576 height 31
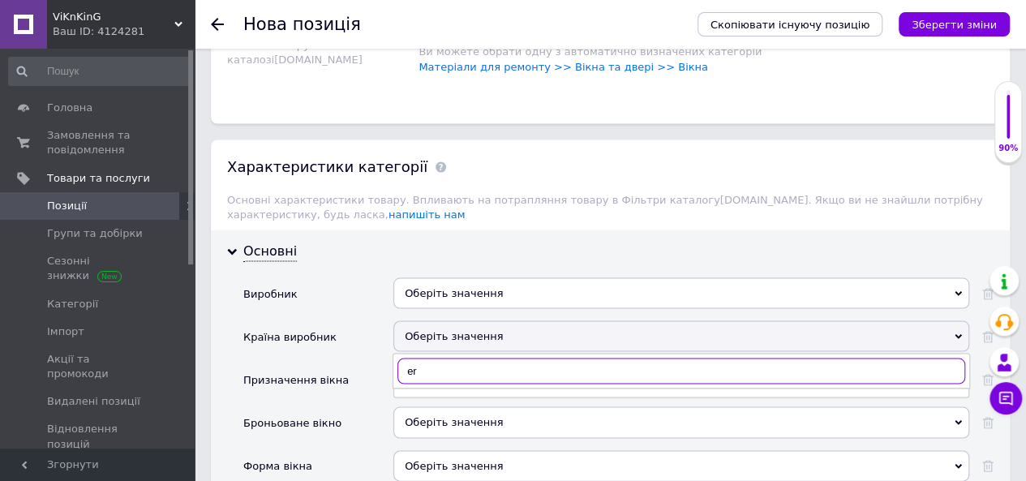
type input "e"
type input "ук"
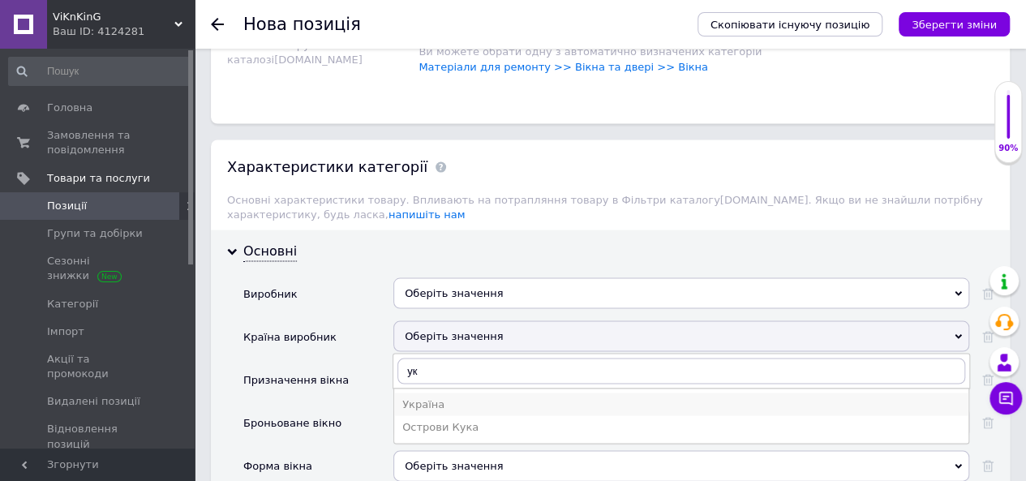
click at [413, 397] on div "Україна" at bounding box center [681, 404] width 558 height 15
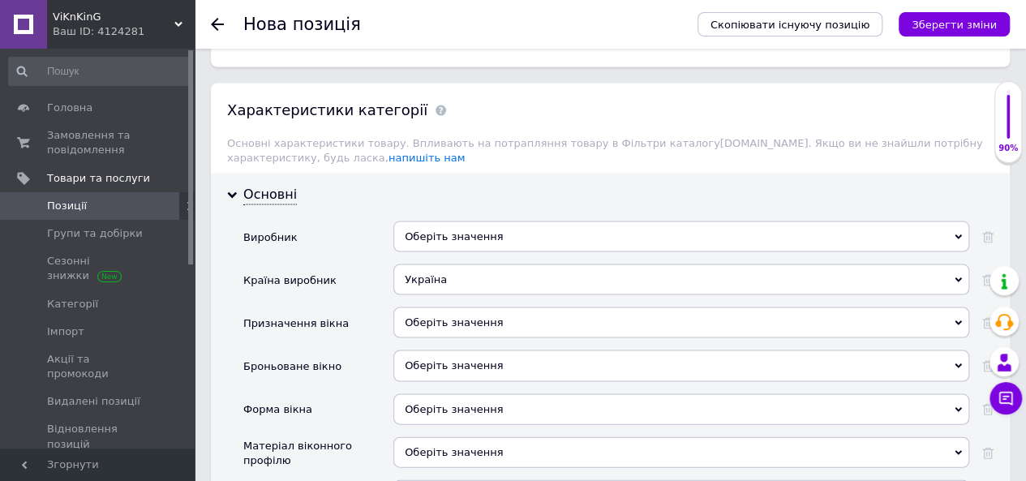
scroll to position [1541, 0]
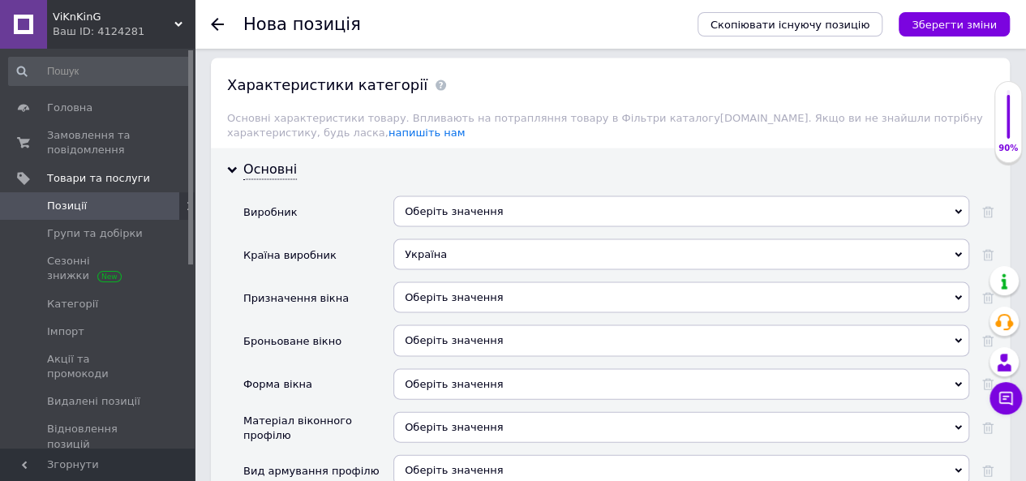
click at [439, 282] on div "Оберіть значення" at bounding box center [681, 297] width 576 height 31
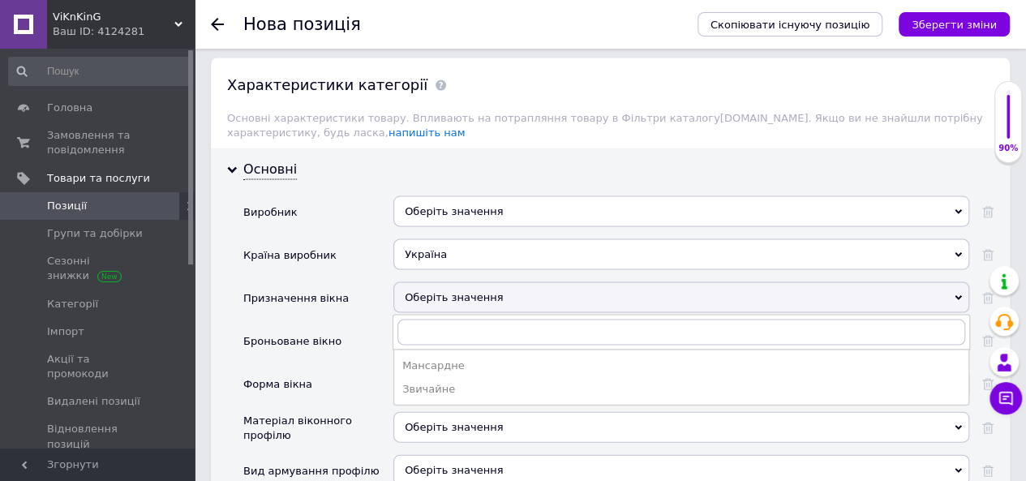
click at [359, 251] on div "Країна виробник" at bounding box center [318, 260] width 150 height 43
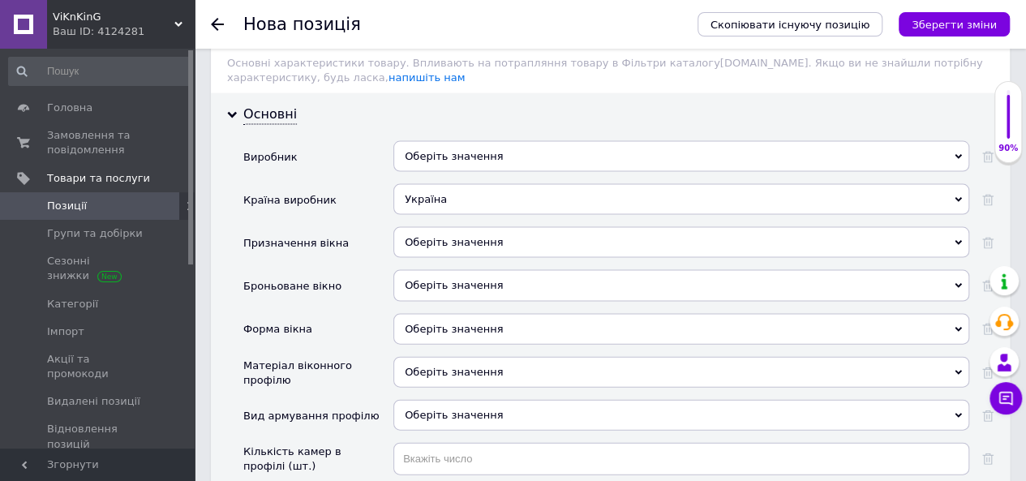
scroll to position [1623, 0]
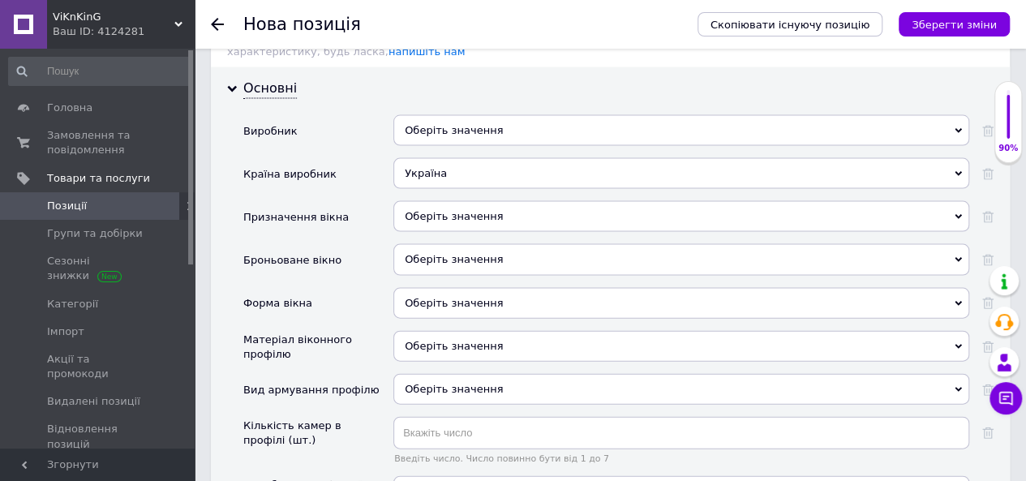
click at [436, 331] on div "Оберіть значення" at bounding box center [681, 346] width 576 height 31
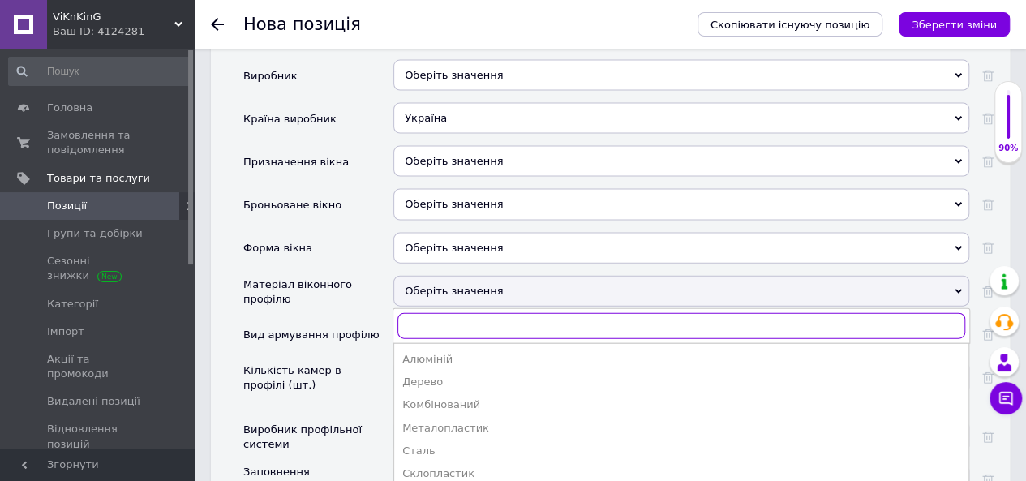
scroll to position [1704, 0]
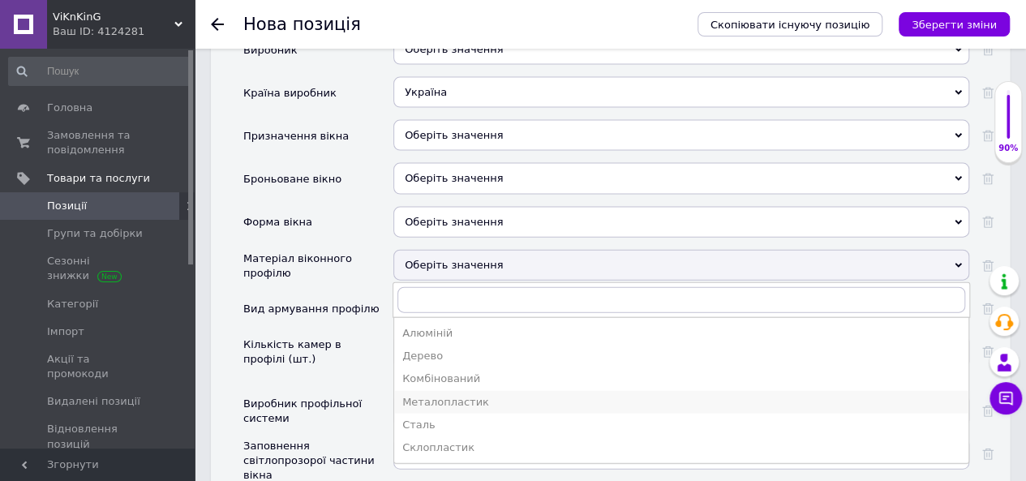
click at [445, 395] on div "Металопластик" at bounding box center [681, 402] width 558 height 15
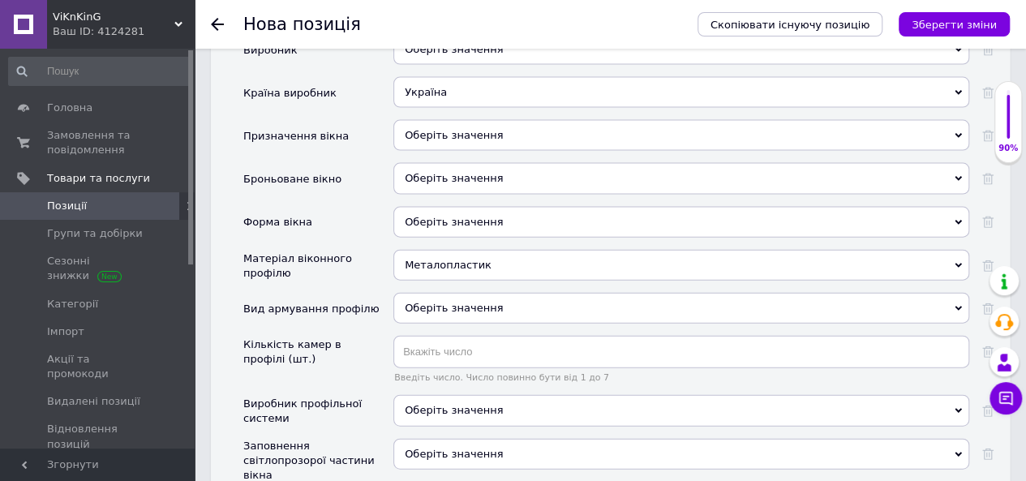
click at [423, 293] on div "Оберіть значення" at bounding box center [681, 308] width 576 height 31
click at [376, 262] on div "Матеріал віконного профілю" at bounding box center [318, 271] width 150 height 43
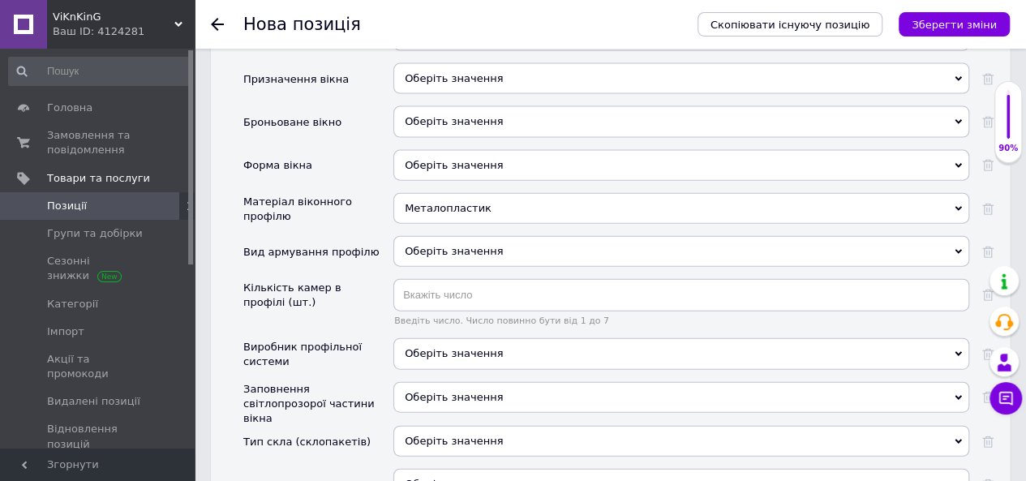
scroll to position [1785, 0]
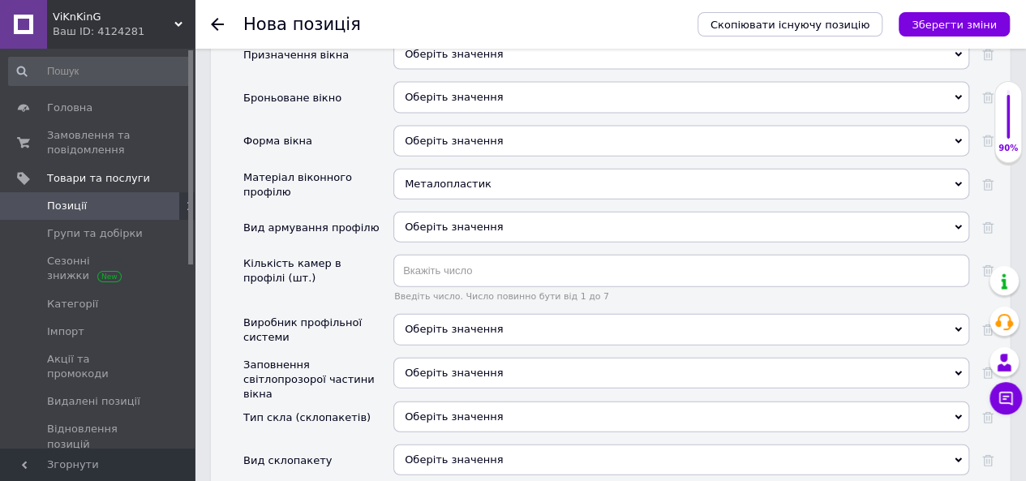
click at [415, 314] on div "Оберіть значення" at bounding box center [681, 329] width 576 height 31
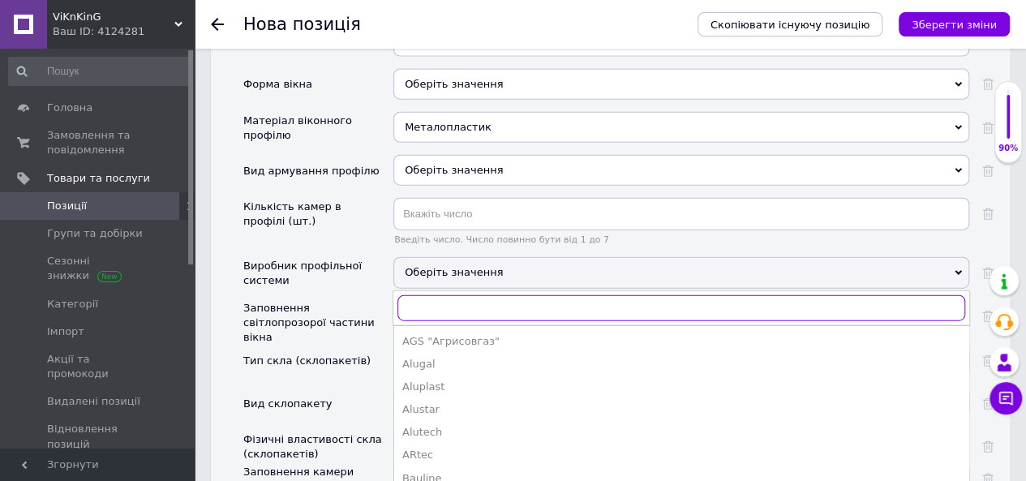
scroll to position [1866, 0]
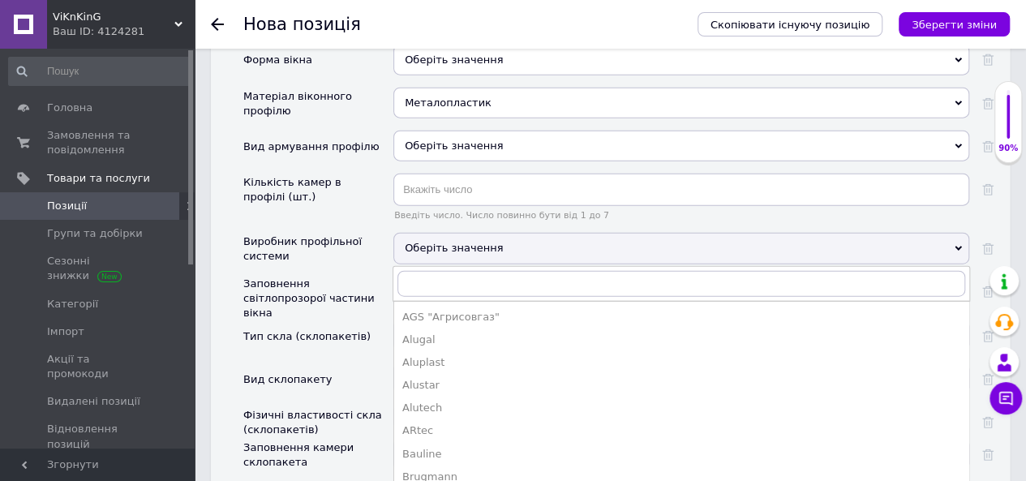
click at [375, 282] on div "Заповнення світлопрозорої частини вікна" at bounding box center [318, 299] width 150 height 45
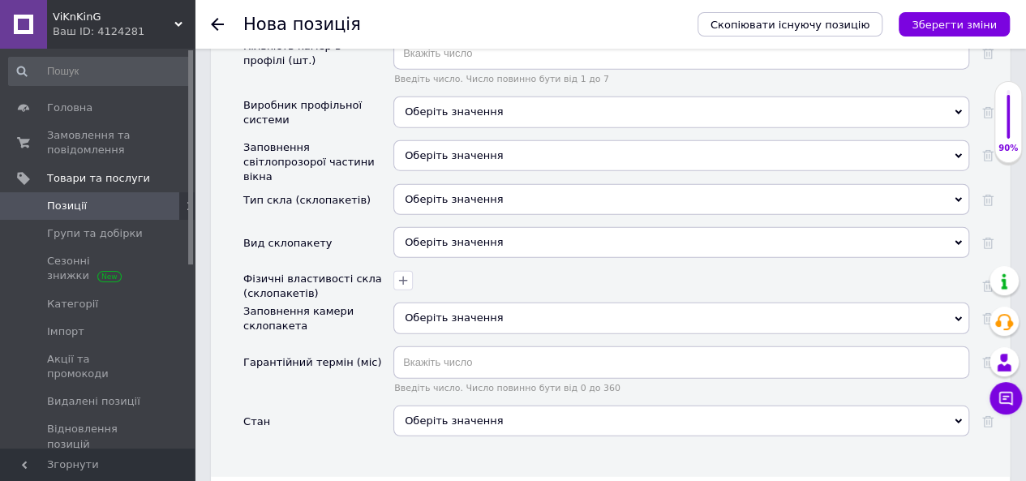
scroll to position [2028, 0]
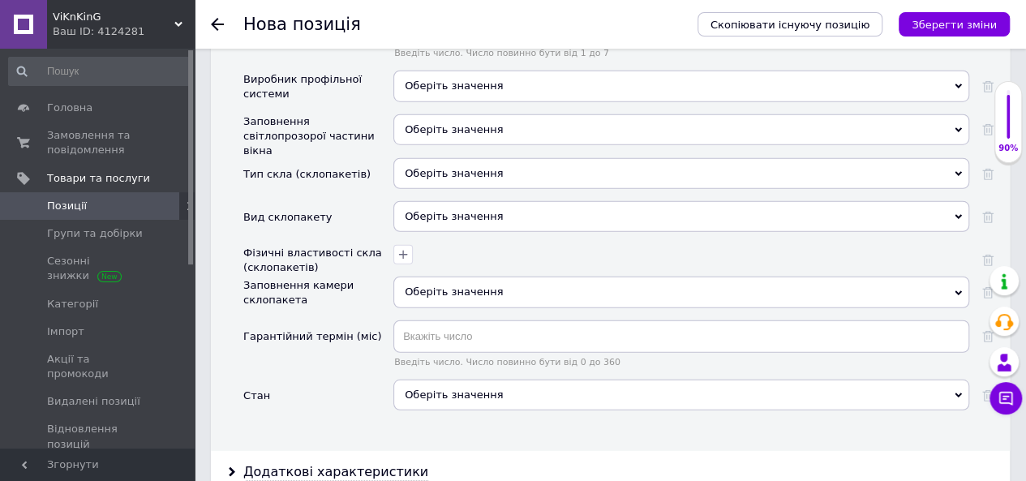
click at [438, 380] on div "Оберіть значення" at bounding box center [681, 395] width 576 height 31
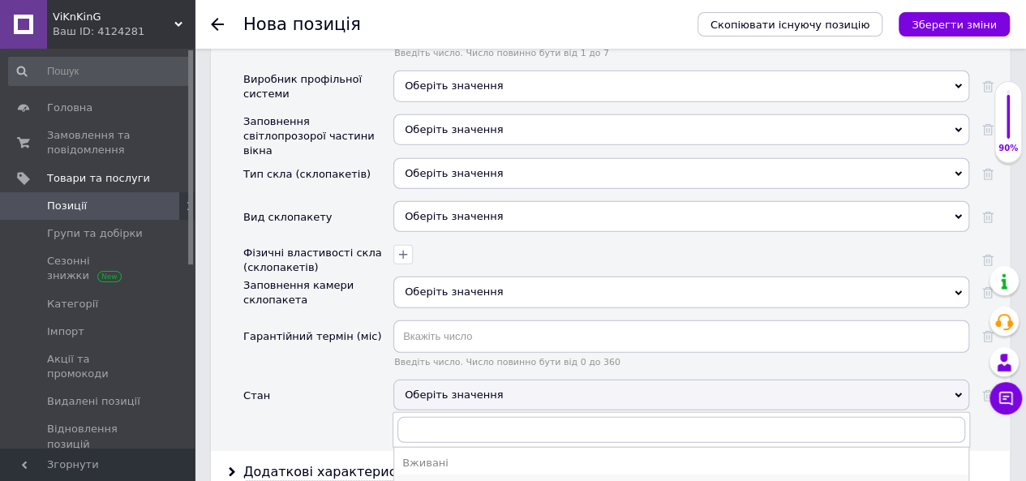
click at [422, 479] on div "Новий" at bounding box center [681, 486] width 558 height 15
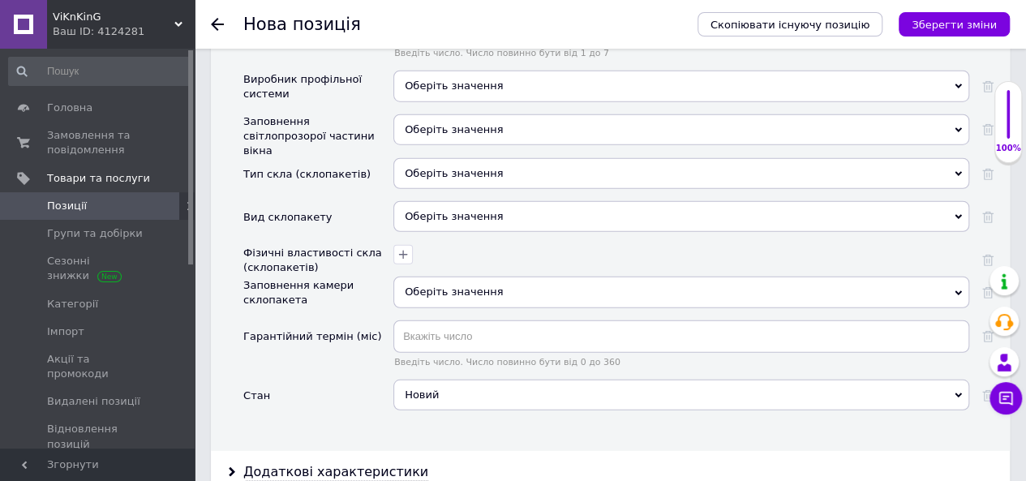
scroll to position [2109, 0]
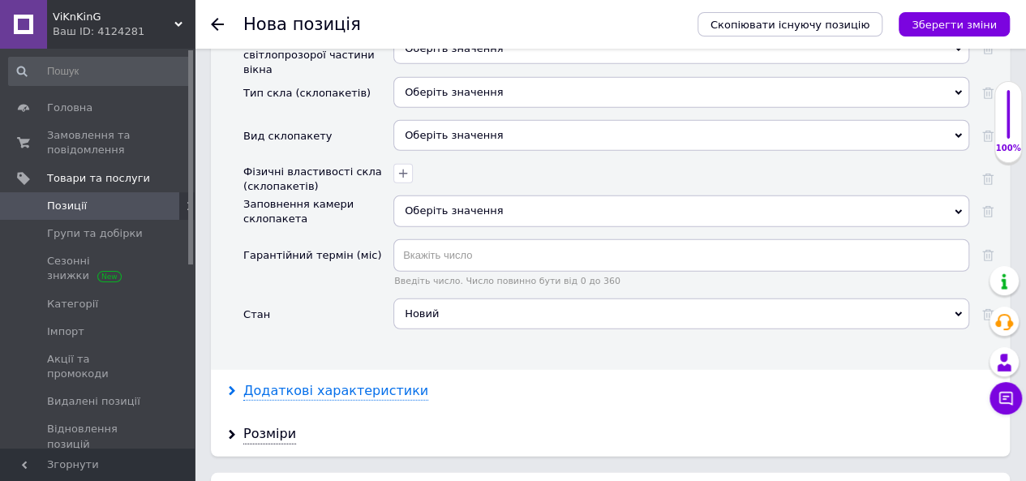
click at [368, 382] on div "Додаткові характеристики" at bounding box center [335, 391] width 185 height 19
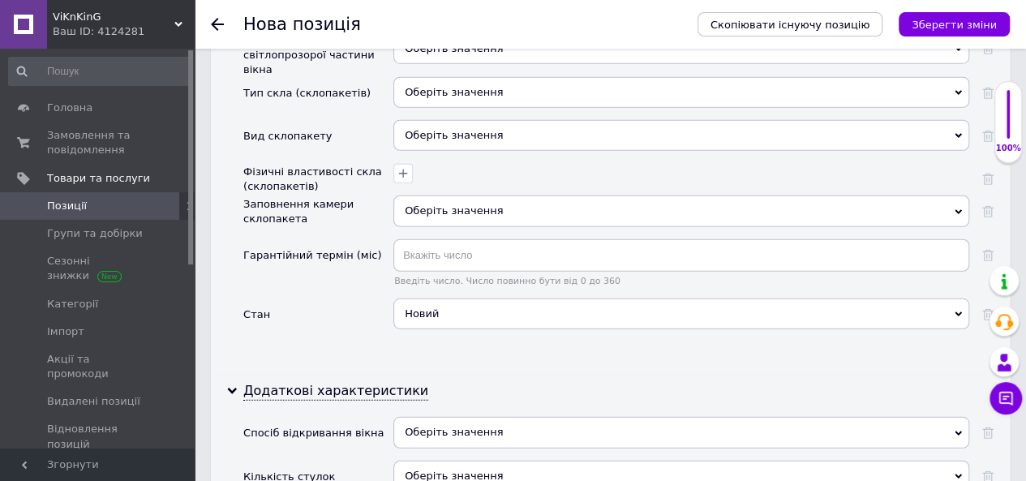
scroll to position [2190, 0]
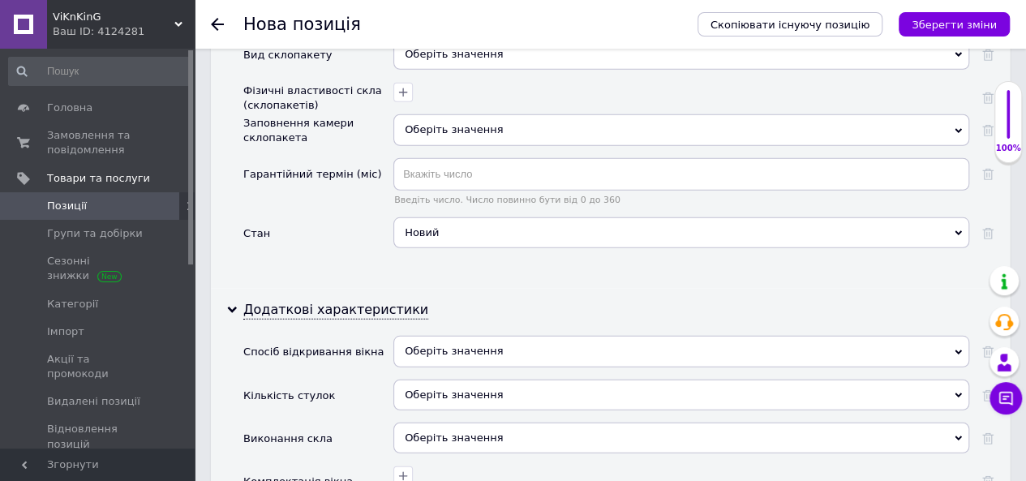
click at [409, 336] on div "Оберіть значення" at bounding box center [681, 351] width 576 height 31
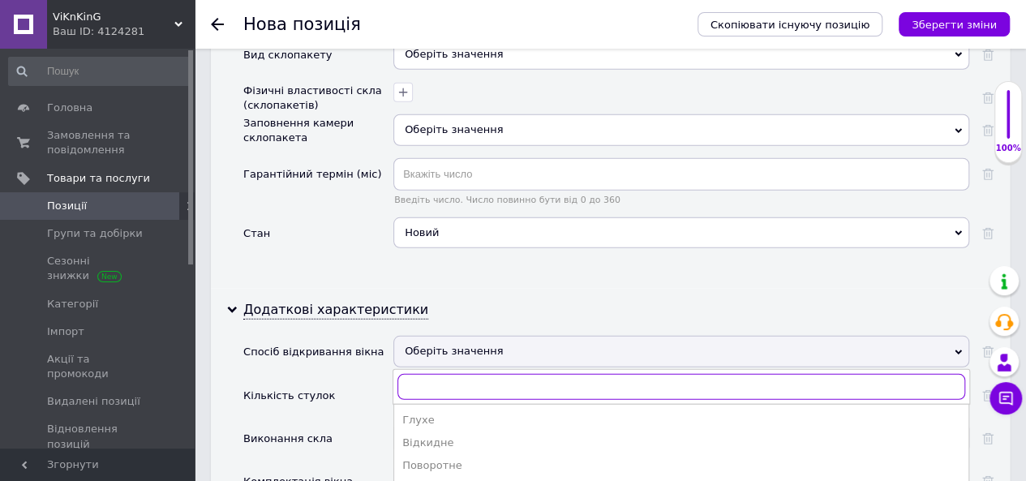
scroll to position [2272, 0]
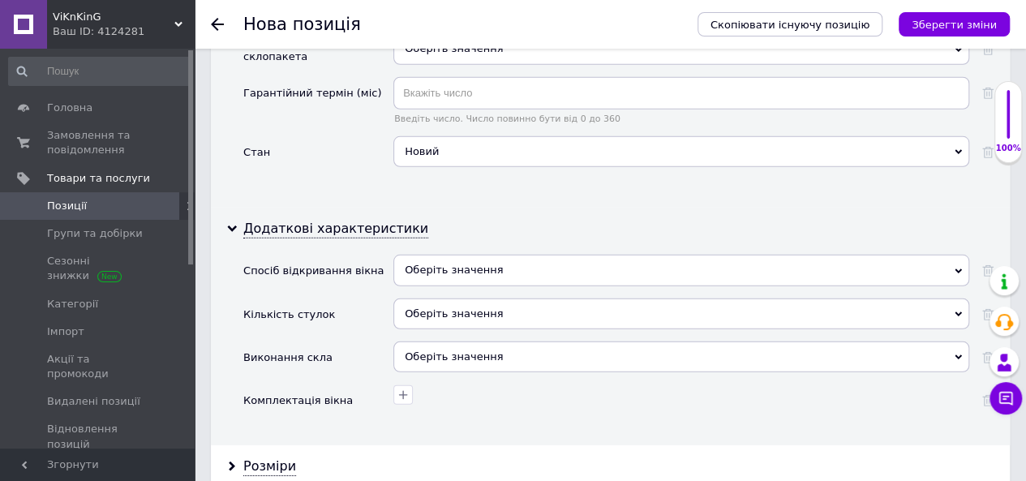
click at [368, 342] on div "Виконання скла" at bounding box center [318, 363] width 150 height 43
click at [405, 389] on icon "button" at bounding box center [403, 395] width 13 height 13
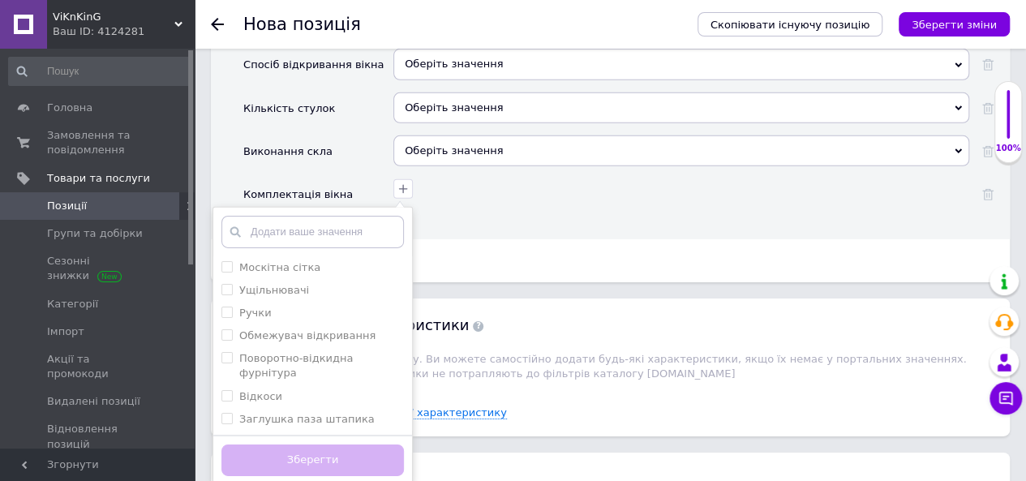
scroll to position [2515, 0]
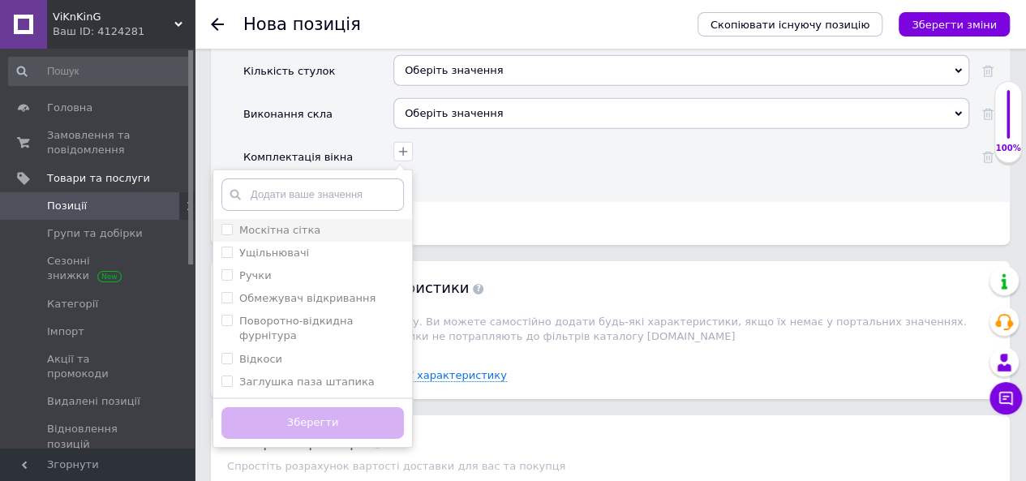
click at [225, 223] on label "Москітна сітка" at bounding box center [270, 230] width 99 height 15
click at [225, 224] on сітка "Москітна сітка" at bounding box center [226, 229] width 11 height 11
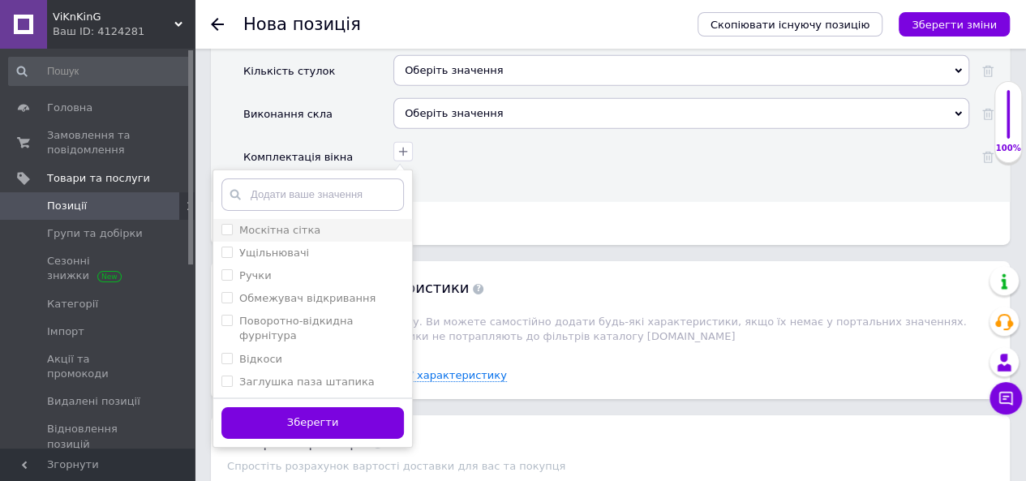
click at [230, 224] on сітка "Москітна сітка" at bounding box center [226, 229] width 11 height 11
checkbox сітка "true"
click at [226, 247] on input "Ущільнювачі" at bounding box center [226, 252] width 11 height 11
checkbox input "true"
click at [224, 269] on label "Ручки" at bounding box center [246, 276] width 50 height 15
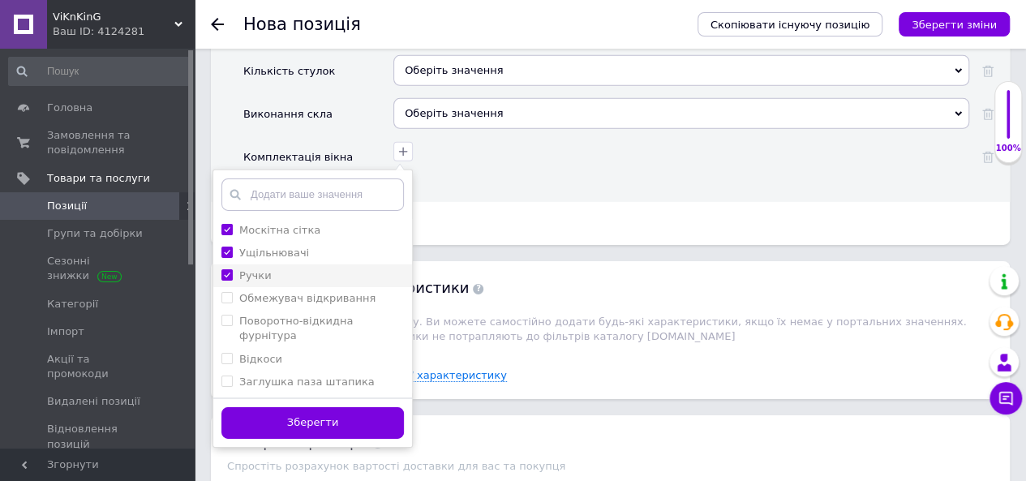
click at [224, 269] on input "Ручки" at bounding box center [226, 274] width 11 height 11
checkbox input "false"
click at [229, 292] on відкривання "Обмежувач відкривання" at bounding box center [226, 297] width 11 height 11
checkbox відкривання "true"
click at [229, 269] on input "Ручки" at bounding box center [226, 274] width 11 height 11
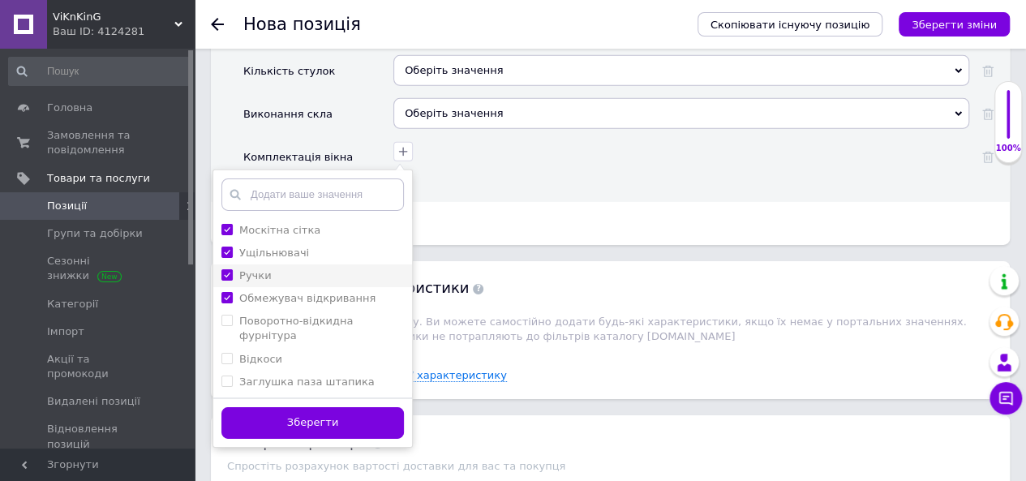
checkbox input "true"
click at [226, 315] on фурнітура "Поворотно-відкидна фурнітура" at bounding box center [226, 320] width 11 height 11
checkbox фурнітура "true"
click at [230, 353] on input "Відкоси" at bounding box center [226, 358] width 11 height 11
checkbox input "true"
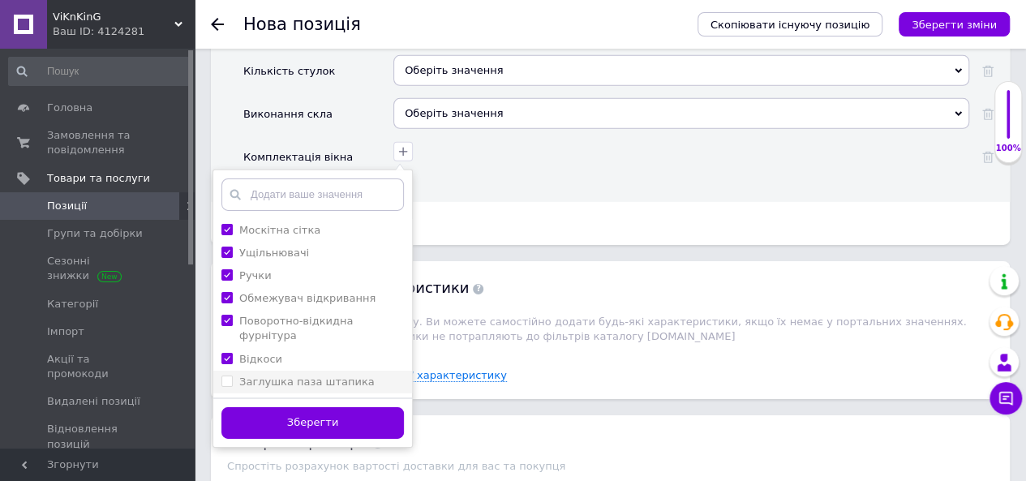
click at [230, 376] on штапика "Заглушка паза штапика" at bounding box center [226, 381] width 11 height 11
checkbox штапика "true"
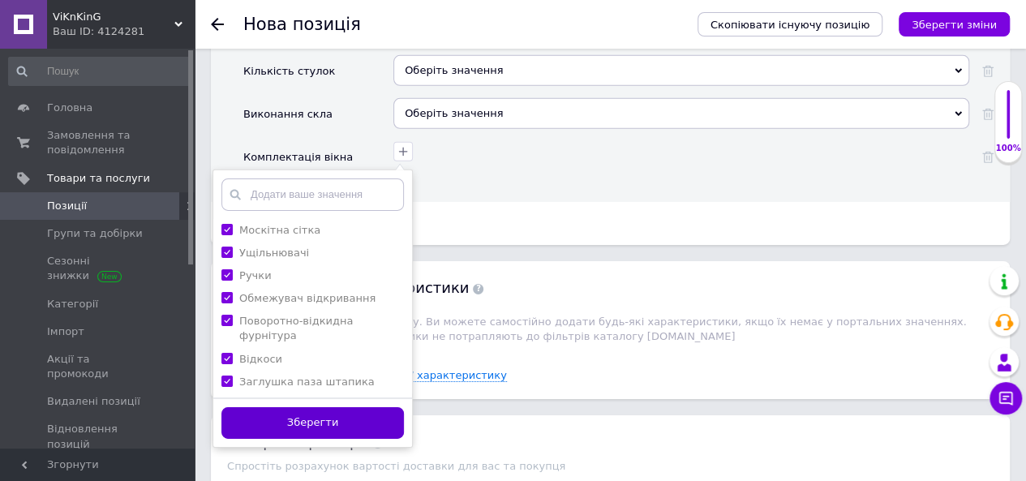
click at [264, 407] on button "Зберегти" at bounding box center [312, 423] width 183 height 32
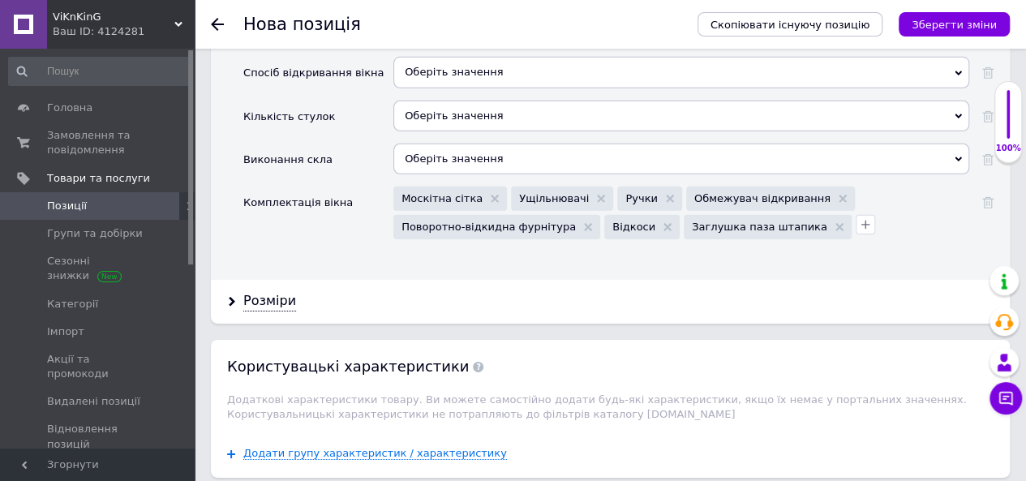
scroll to position [2434, 0]
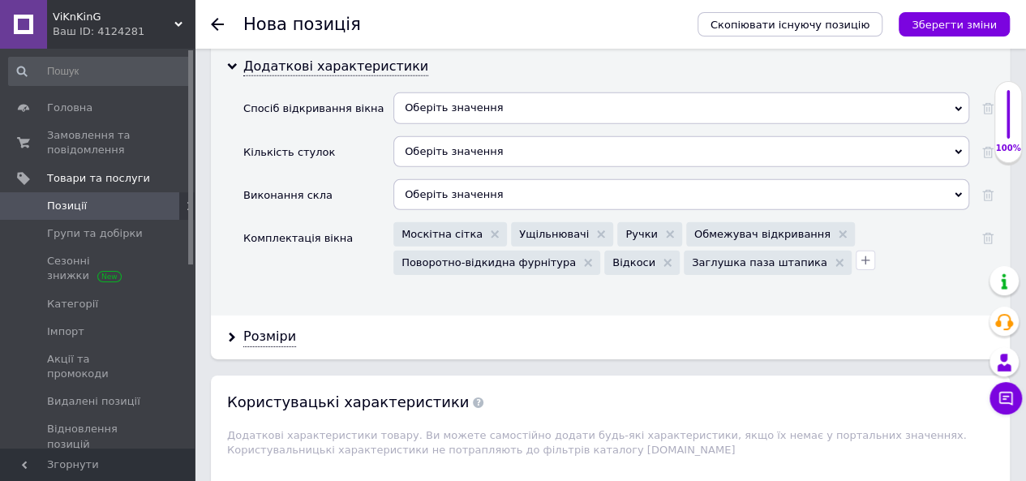
click at [406, 179] on div "Оберіть значення" at bounding box center [681, 194] width 576 height 31
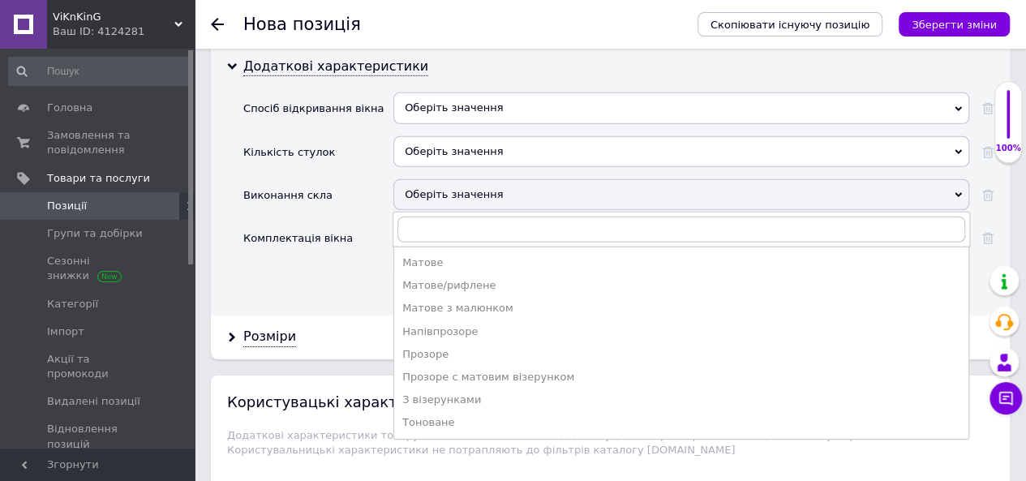
click at [341, 273] on div "Додаткові характеристики Спосіб відкривання вікна Оберіть значення Глухе Відкид…" at bounding box center [610, 180] width 799 height 270
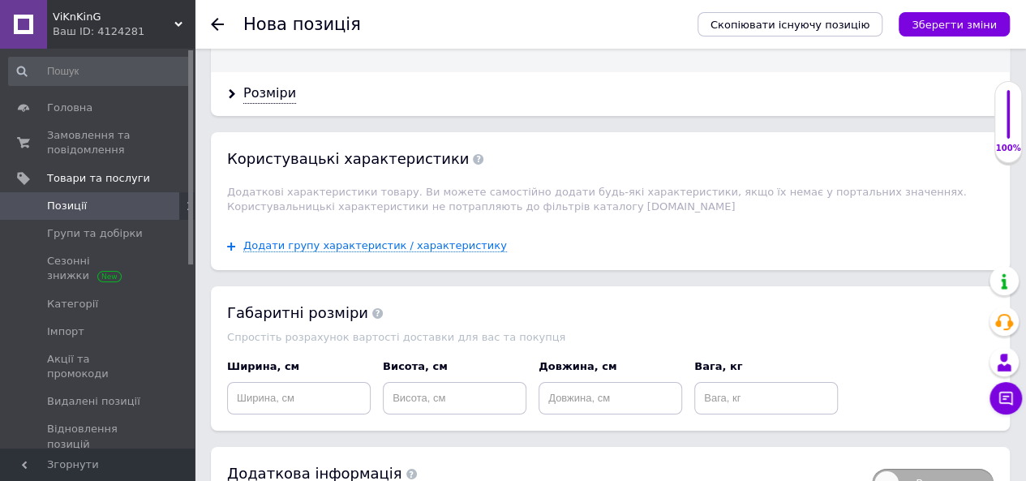
scroll to position [2746, 0]
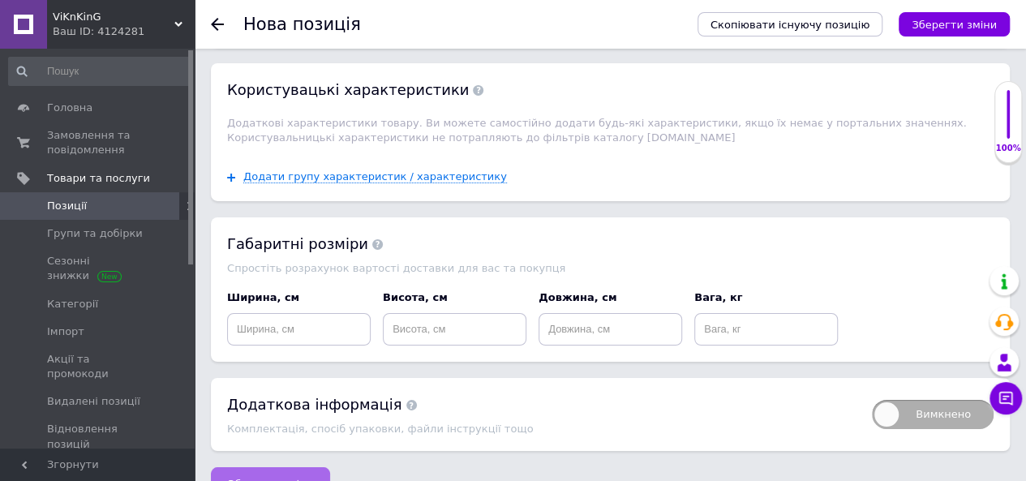
click at [277, 478] on span "Зберегти зміни" at bounding box center [270, 484] width 85 height 12
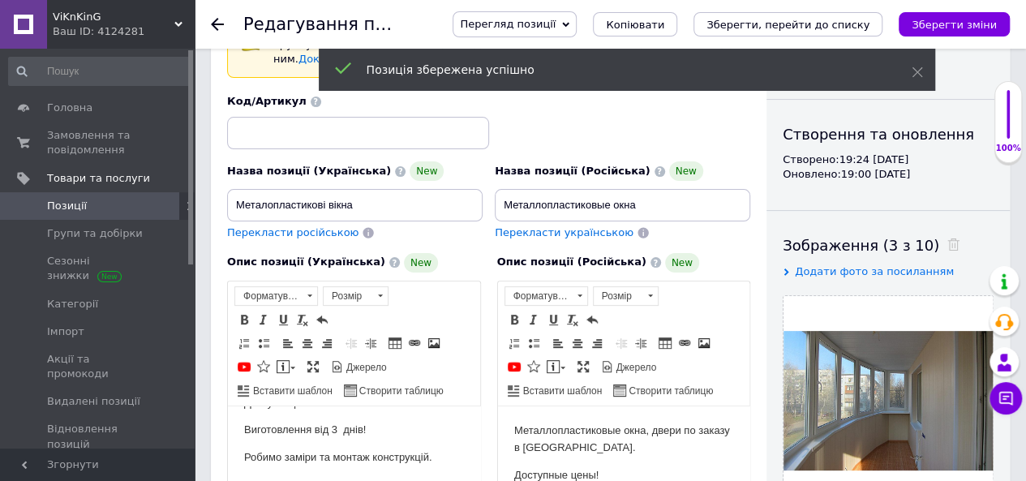
scroll to position [81, 0]
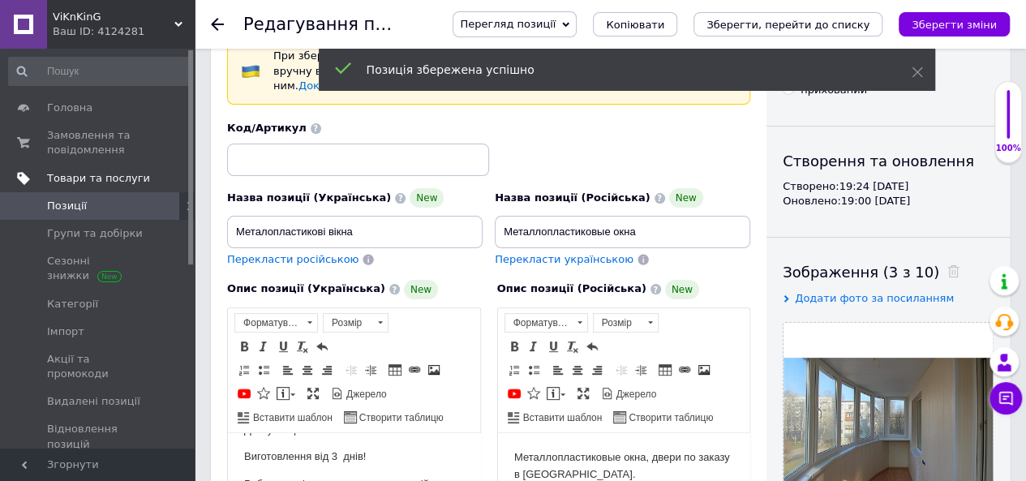
click at [50, 175] on span "Товари та послуги" at bounding box center [98, 178] width 103 height 15
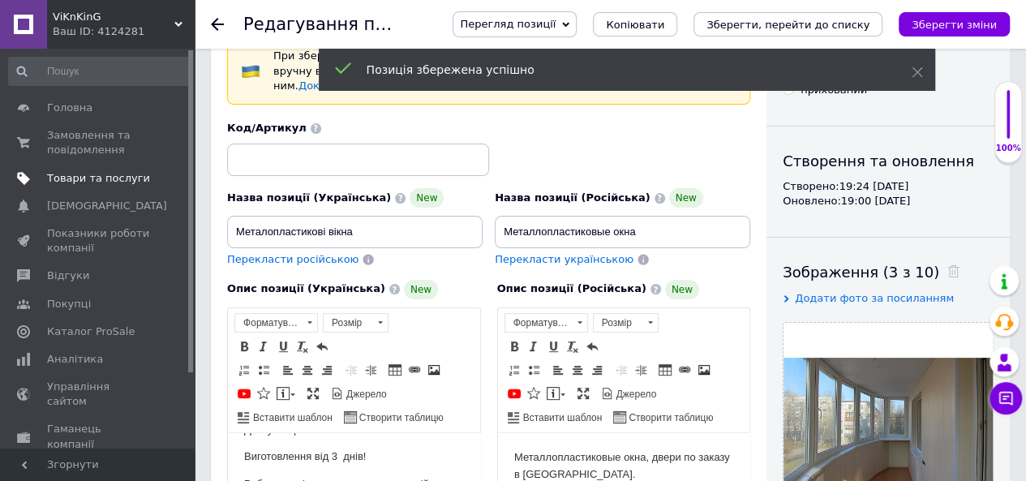
click at [60, 176] on span "Товари та послуги" at bounding box center [98, 178] width 103 height 15
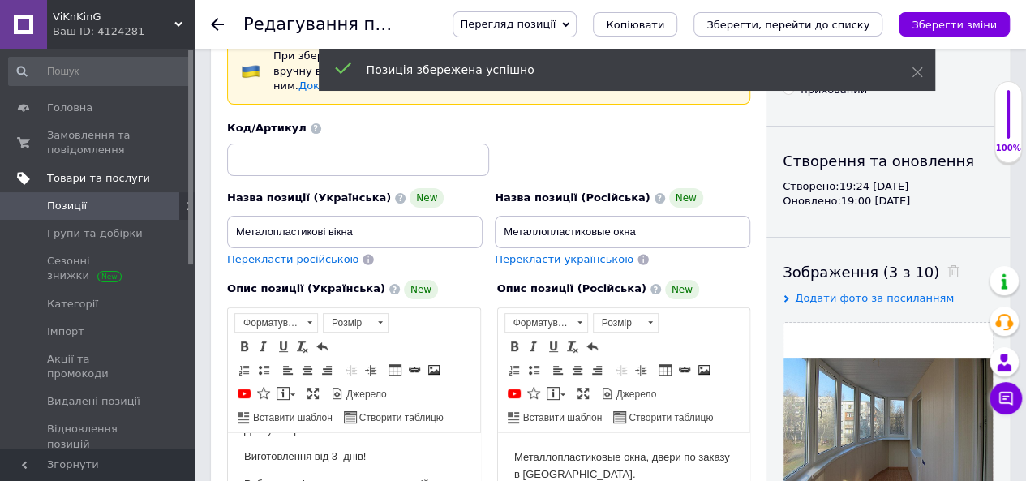
click at [25, 174] on icon at bounding box center [23, 178] width 13 height 13
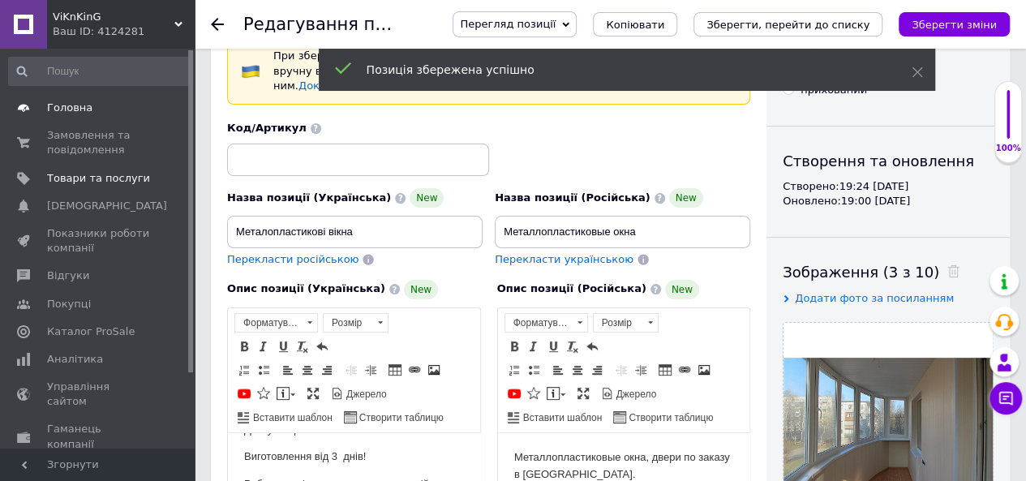
click at [68, 110] on span "Головна" at bounding box center [69, 108] width 45 height 15
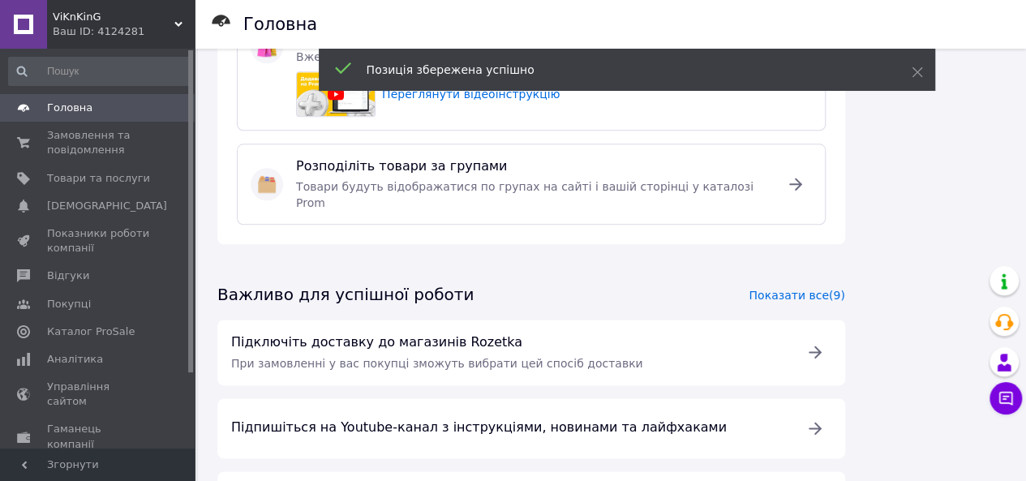
scroll to position [865, 0]
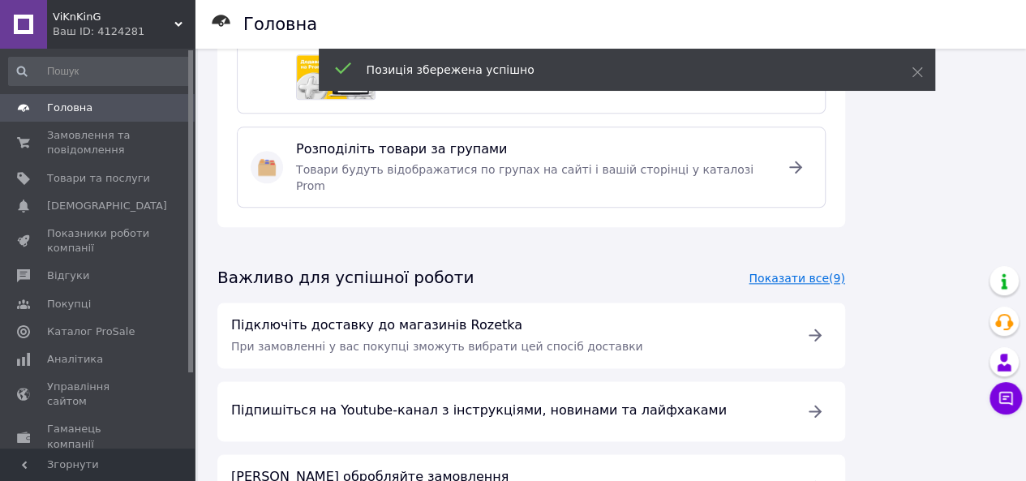
click at [769, 272] on link "Показати все (9)" at bounding box center [797, 278] width 96 height 13
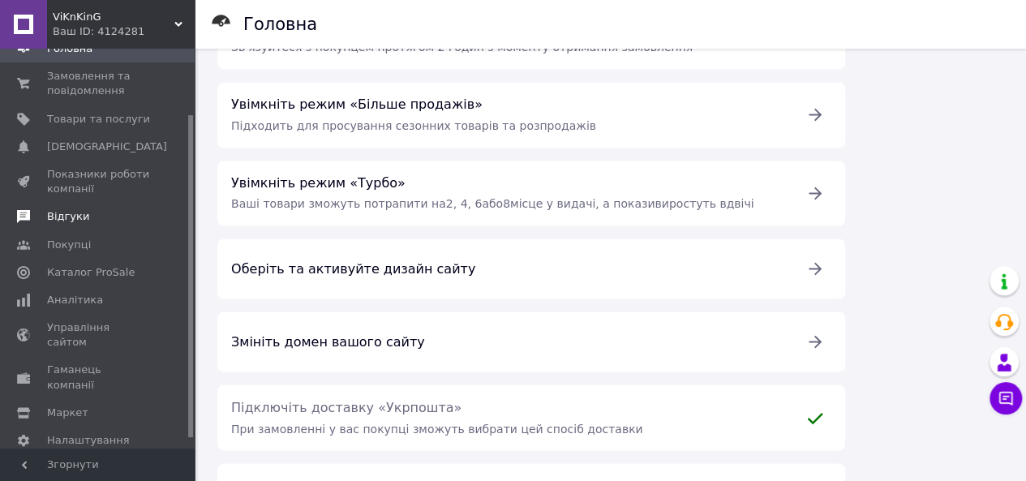
scroll to position [81, 0]
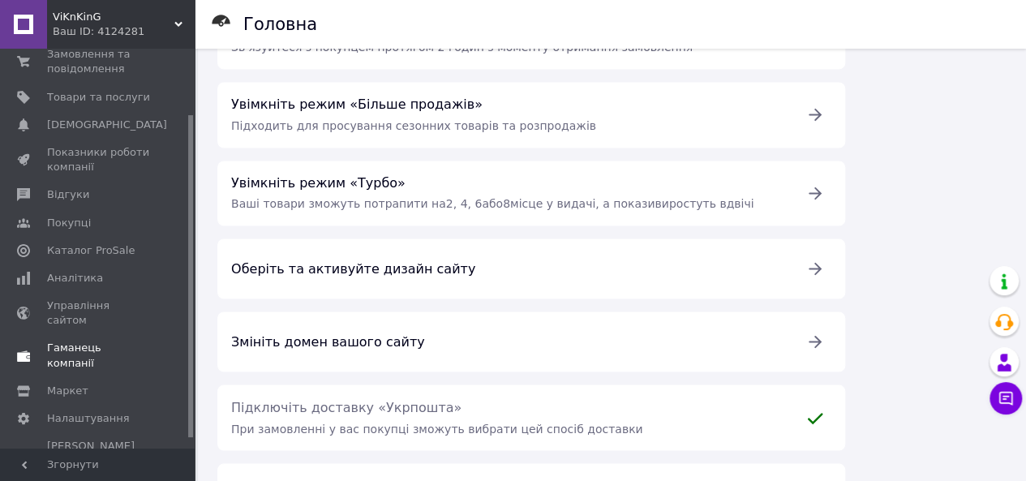
click at [105, 341] on span "Гаманець компанії" at bounding box center [98, 355] width 103 height 29
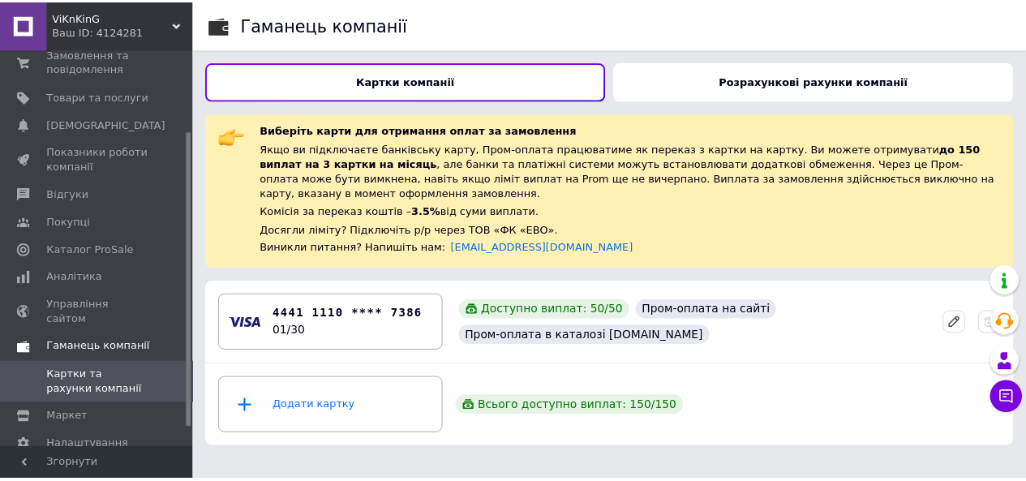
scroll to position [135, 0]
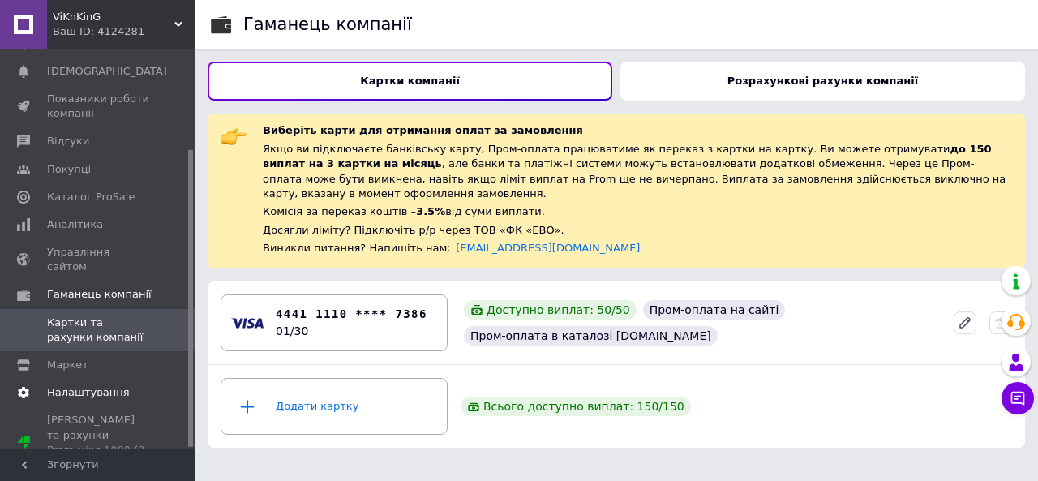
click at [102, 385] on span "Налаштування" at bounding box center [88, 392] width 83 height 15
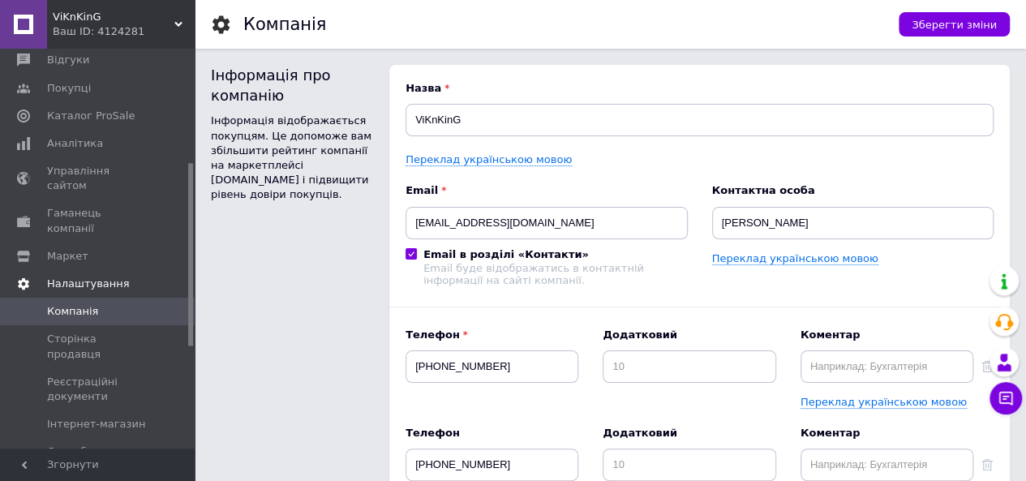
scroll to position [297, 0]
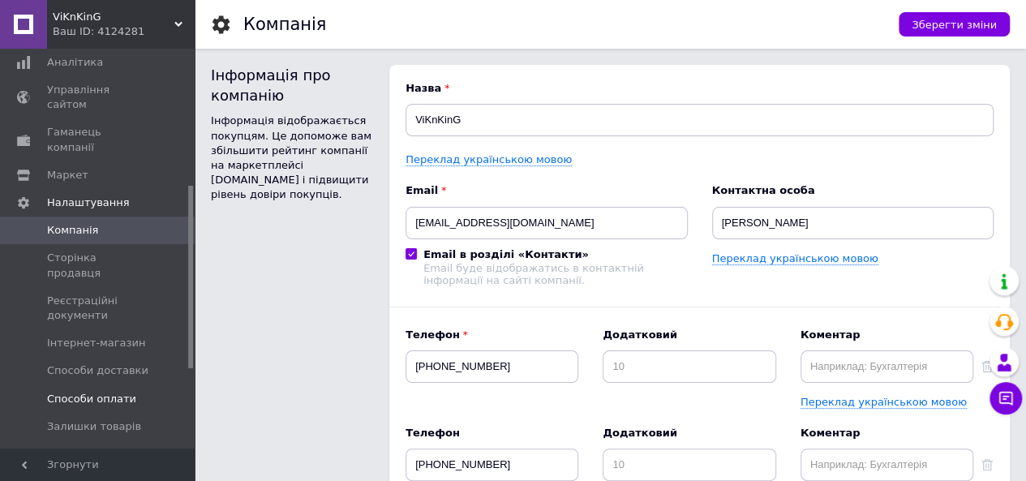
click at [118, 392] on span "Способи оплати" at bounding box center [91, 399] width 89 height 15
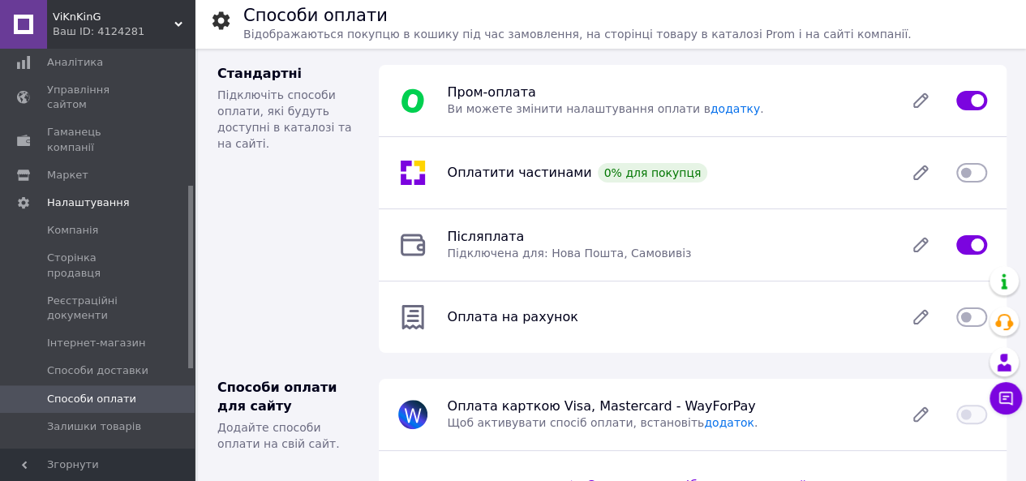
click at [974, 316] on input "checkbox" at bounding box center [971, 317] width 31 height 16
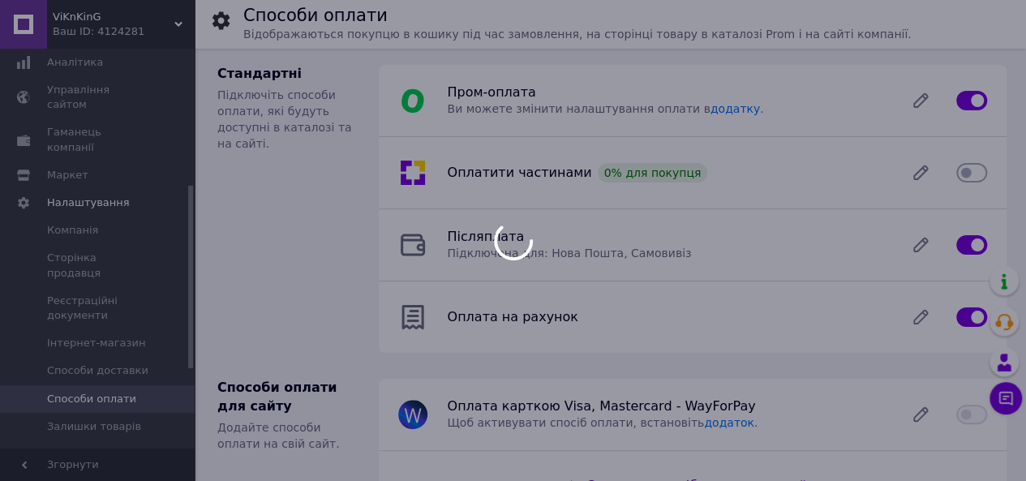
checkbox input "false"
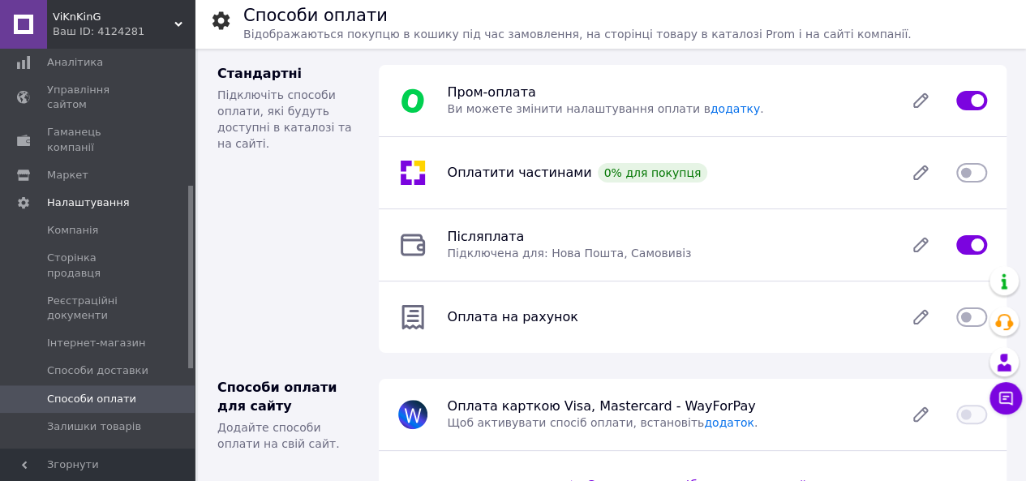
click at [417, 311] on icon at bounding box center [413, 317] width 22 height 24
click at [506, 318] on span "Оплата на рахунок" at bounding box center [512, 316] width 131 height 15
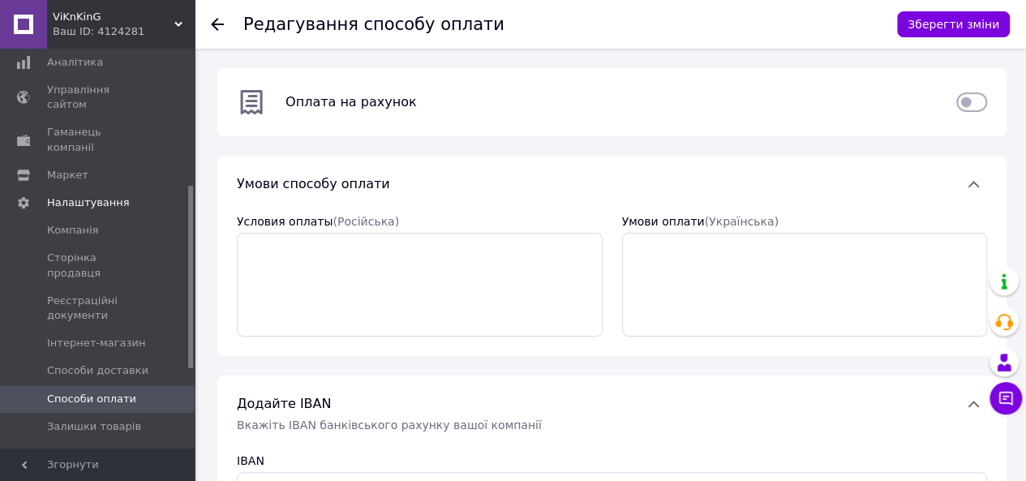
click at [979, 100] on input "checkbox" at bounding box center [971, 102] width 31 height 16
checkbox input "true"
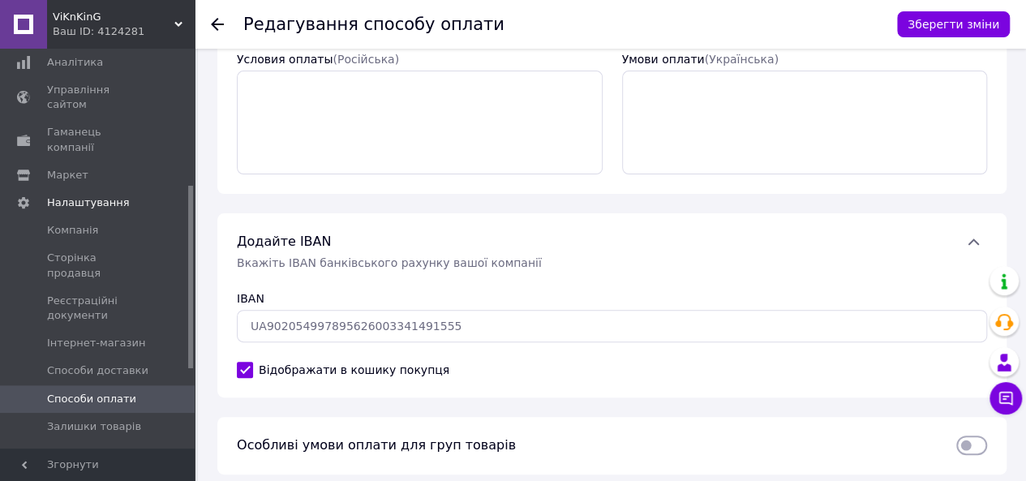
scroll to position [225, 0]
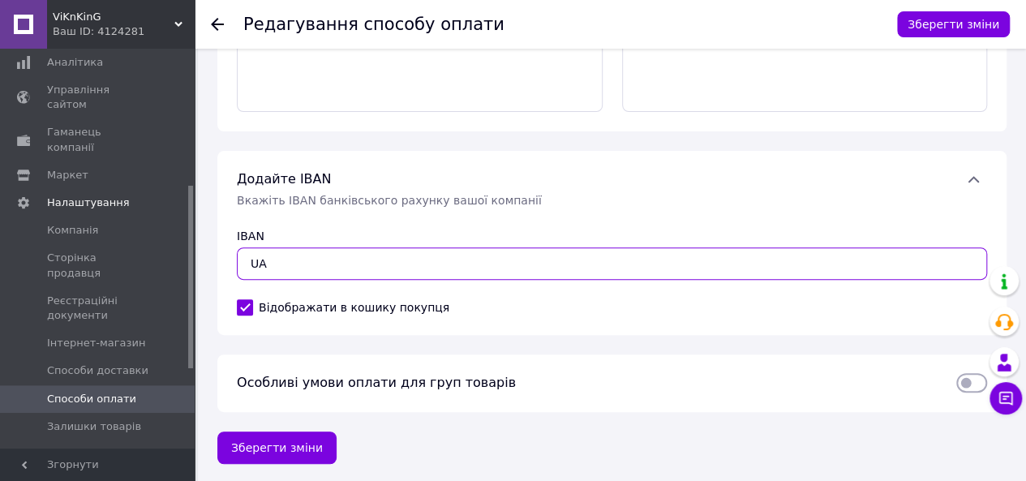
click at [316, 265] on input "UA" at bounding box center [612, 263] width 750 height 32
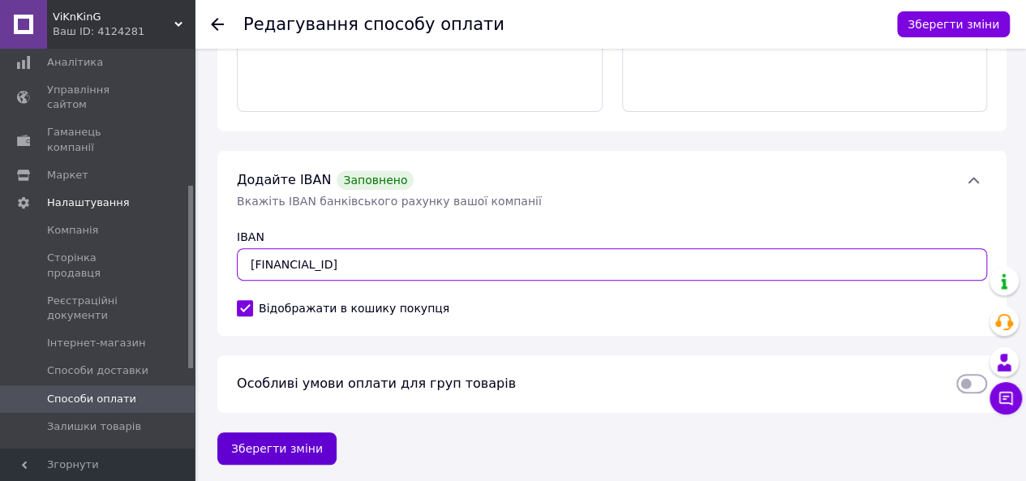
type input "[FINANCIAL_ID]"
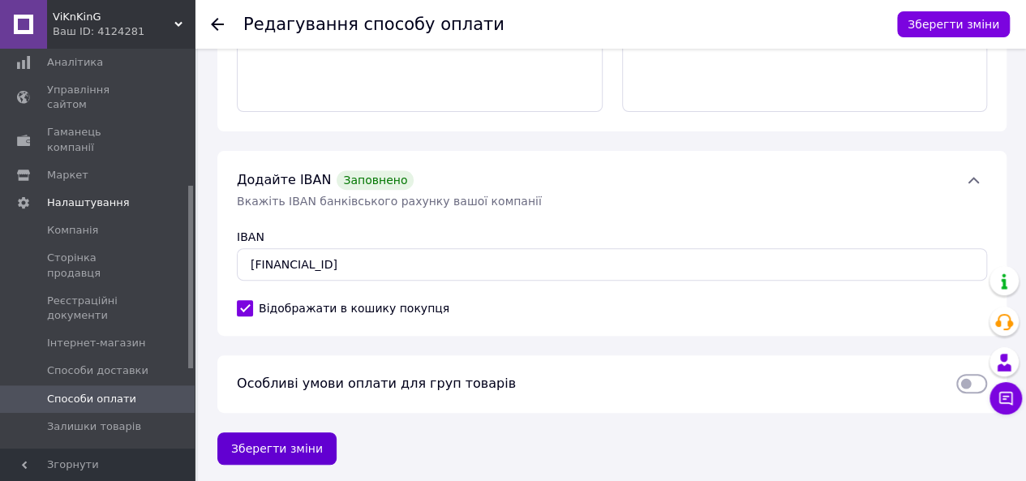
click at [248, 447] on button "Зберегти зміни" at bounding box center [276, 448] width 119 height 32
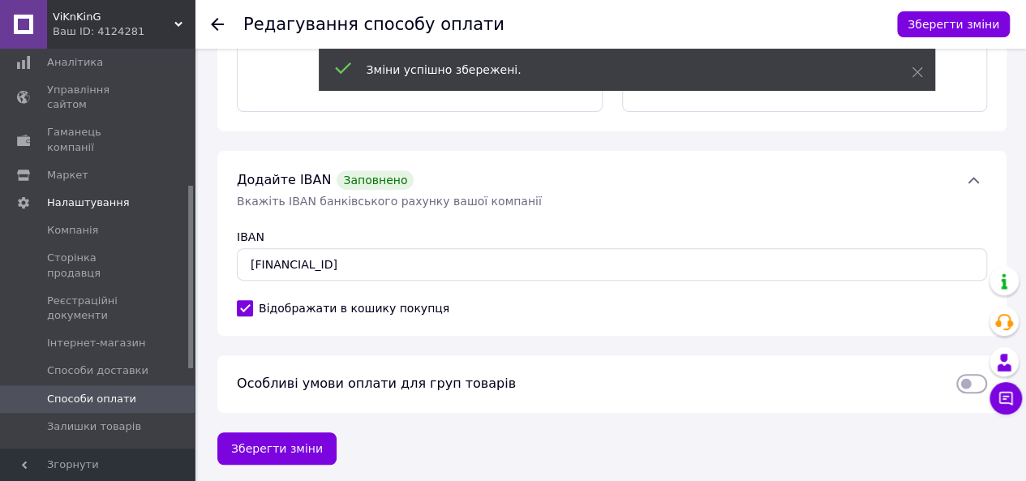
click at [102, 392] on span "Способи оплати" at bounding box center [91, 399] width 89 height 15
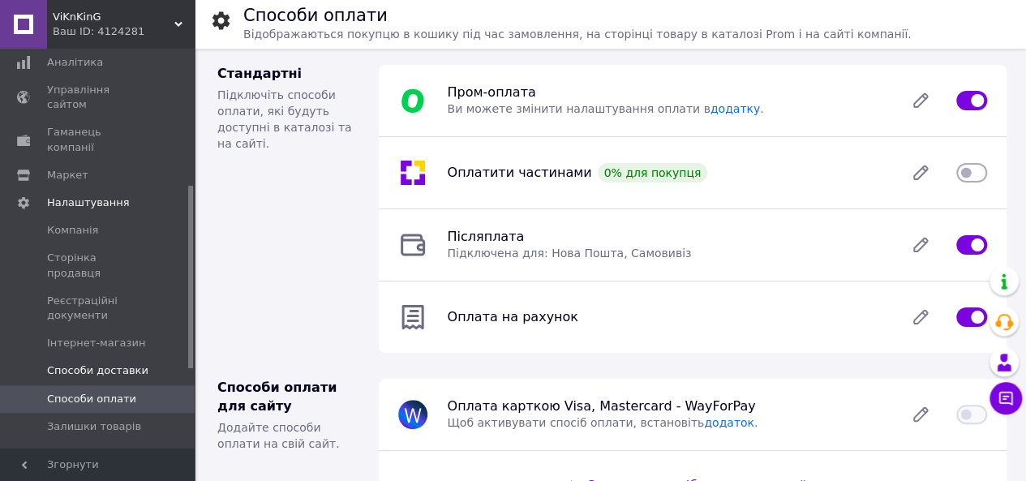
click at [62, 363] on span "Способи доставки" at bounding box center [97, 370] width 101 height 15
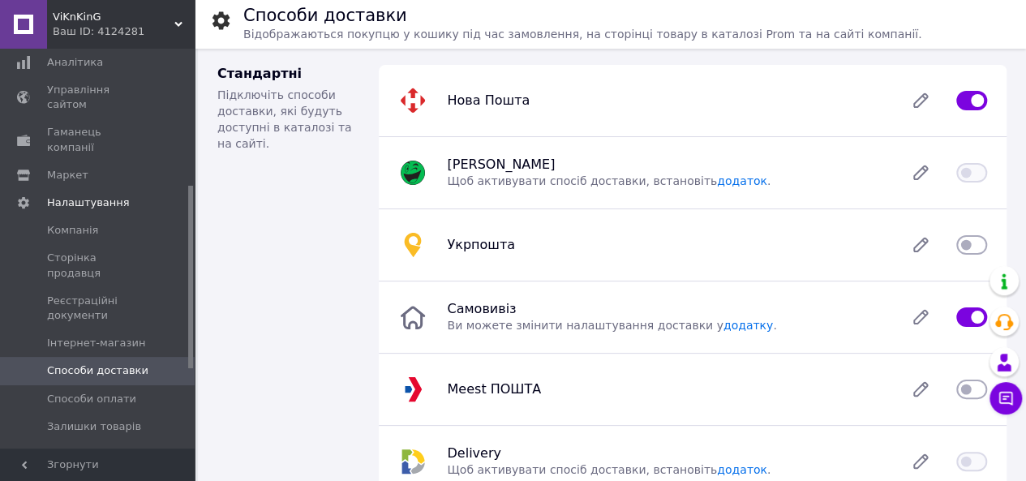
drag, startPoint x: 982, startPoint y: 248, endPoint x: 997, endPoint y: 248, distance: 14.6
click at [997, 248] on div "Укрпошта" at bounding box center [693, 244] width 628 height 72
click at [977, 241] on input "checkbox" at bounding box center [971, 245] width 31 height 16
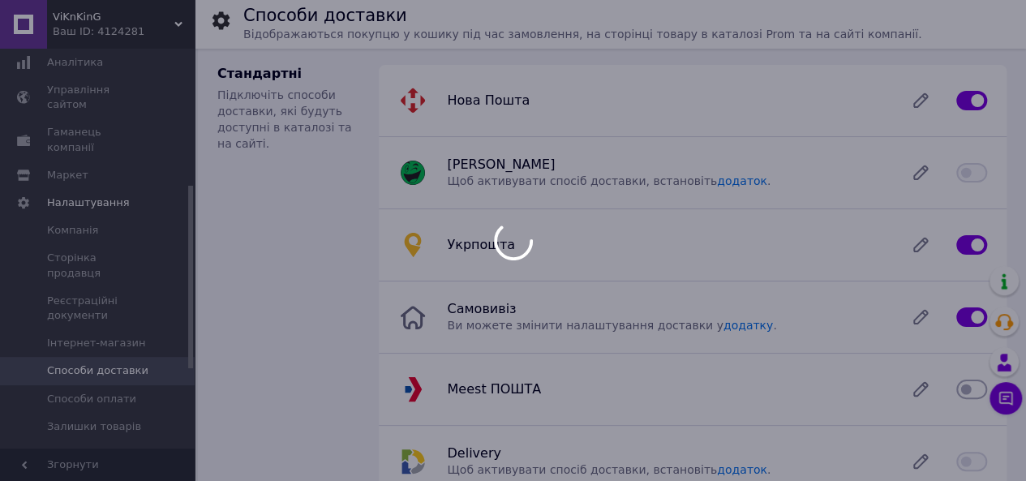
checkbox input "false"
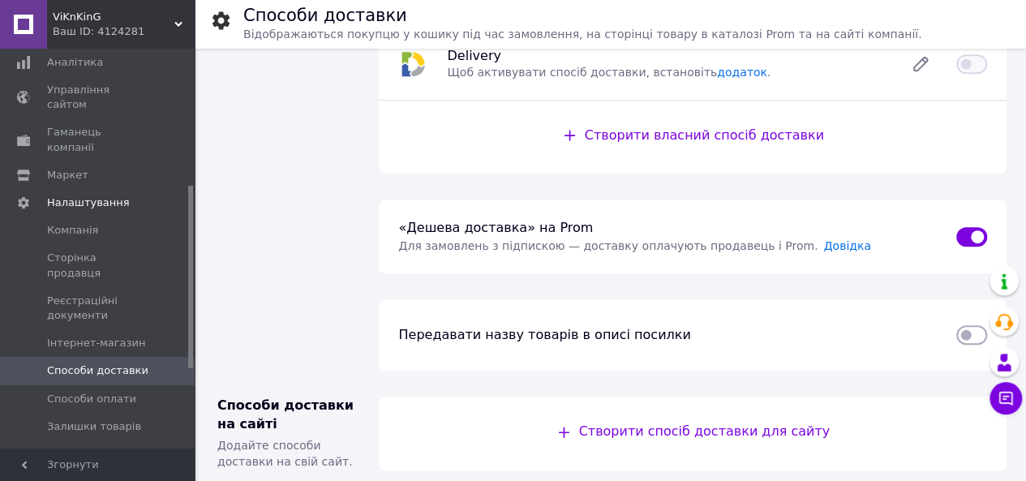
scroll to position [487, 0]
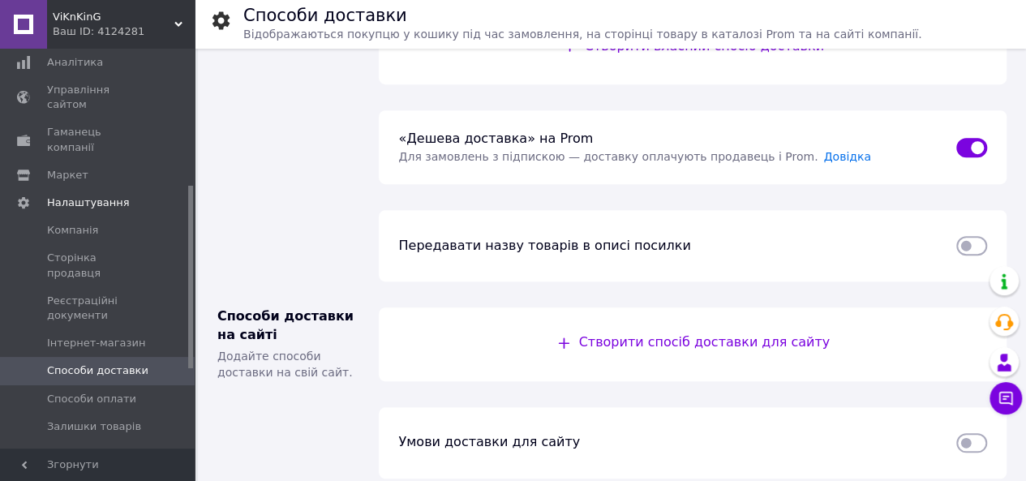
click at [717, 343] on span "Створити спосіб доставки для сайту" at bounding box center [703, 341] width 251 height 15
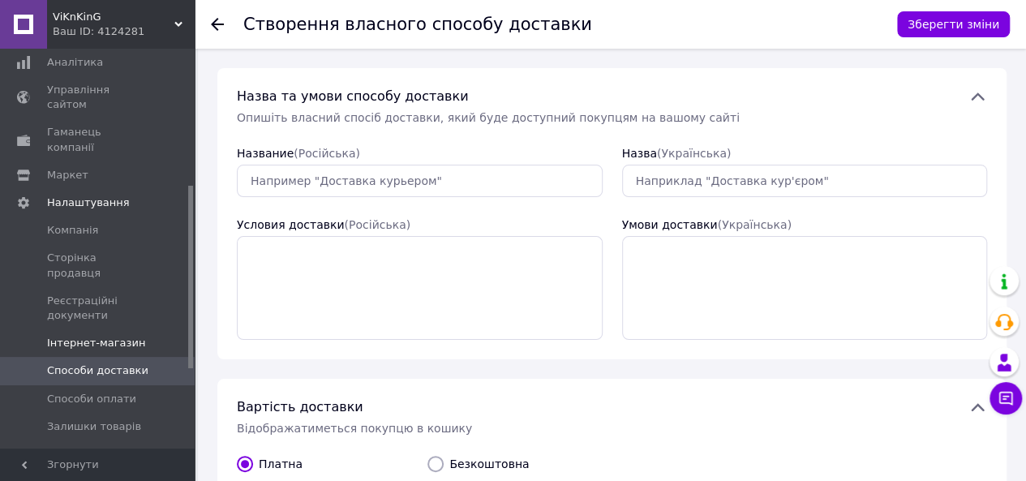
click at [114, 336] on span "Інтернет-магазин" at bounding box center [96, 343] width 98 height 15
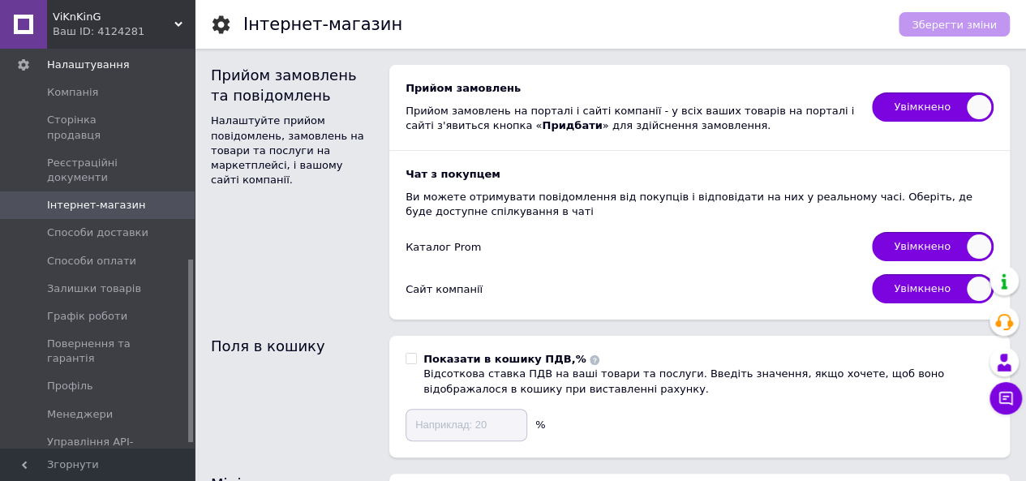
scroll to position [459, 0]
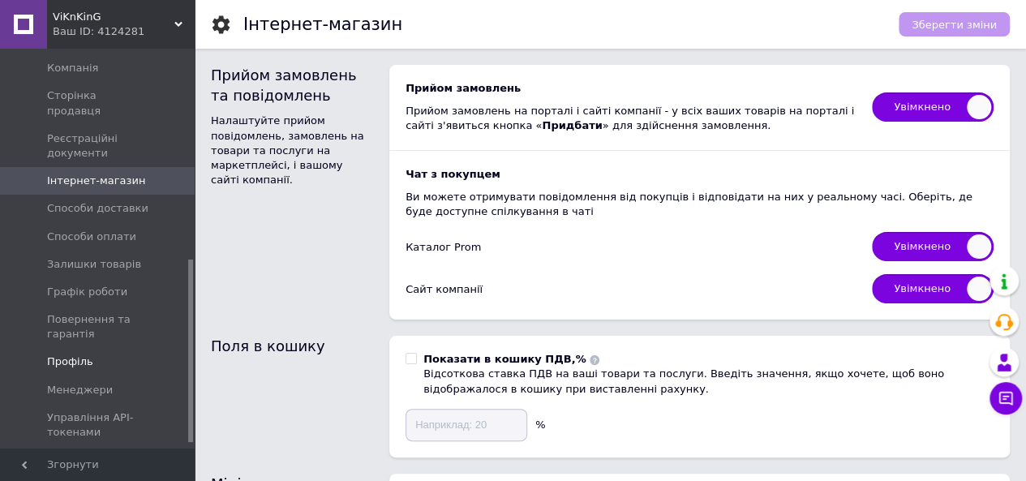
click at [75, 355] on span "Профіль" at bounding box center [70, 362] width 46 height 15
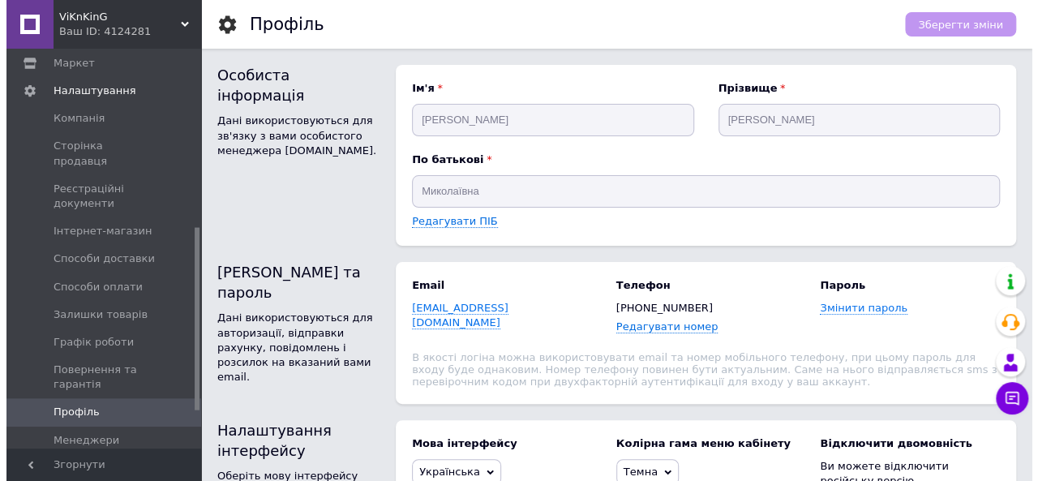
scroll to position [389, 0]
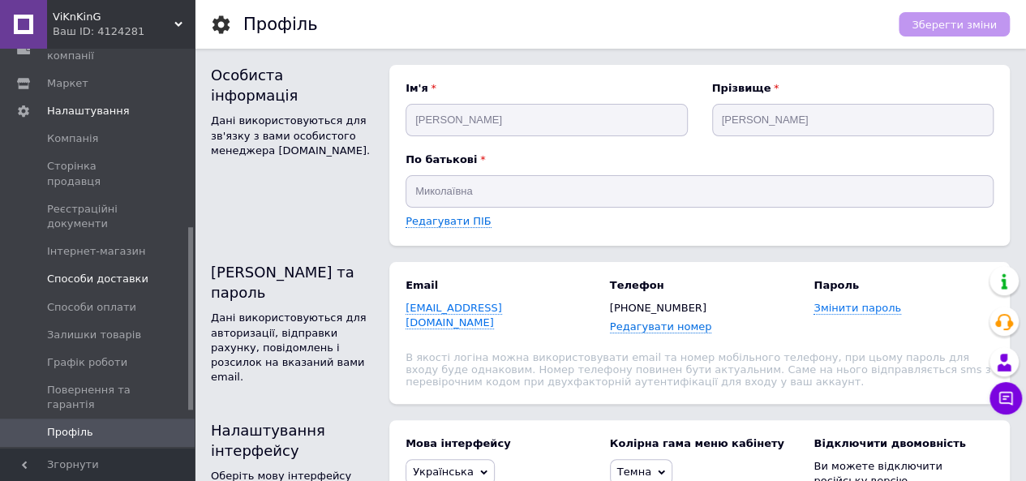
click at [105, 272] on span "Способи доставки" at bounding box center [97, 279] width 101 height 15
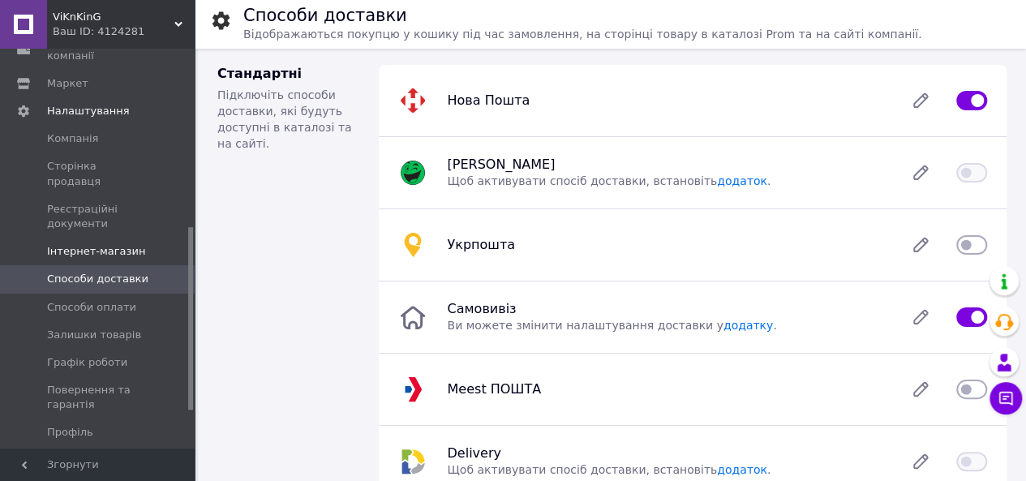
click at [113, 244] on span "Інтернет-магазин" at bounding box center [96, 251] width 98 height 15
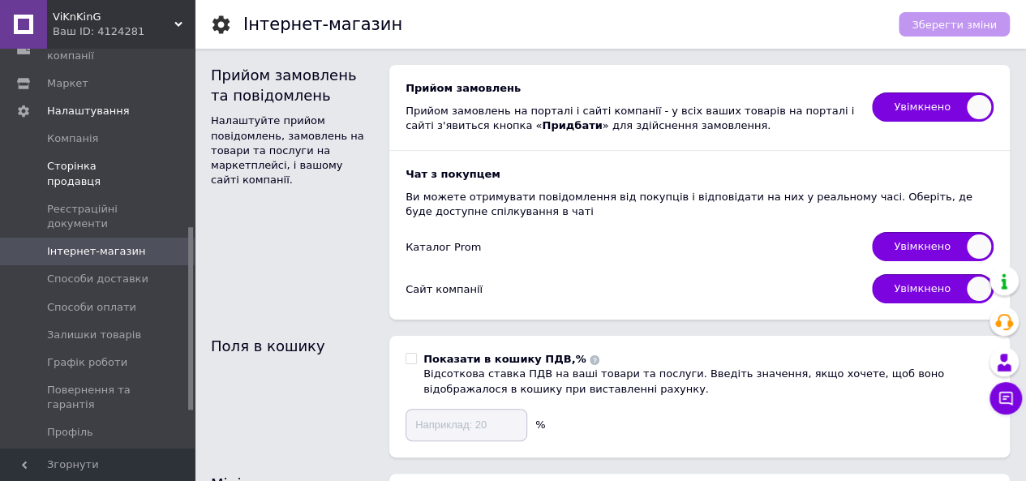
click at [97, 159] on span "Сторінка продавця" at bounding box center [98, 173] width 103 height 29
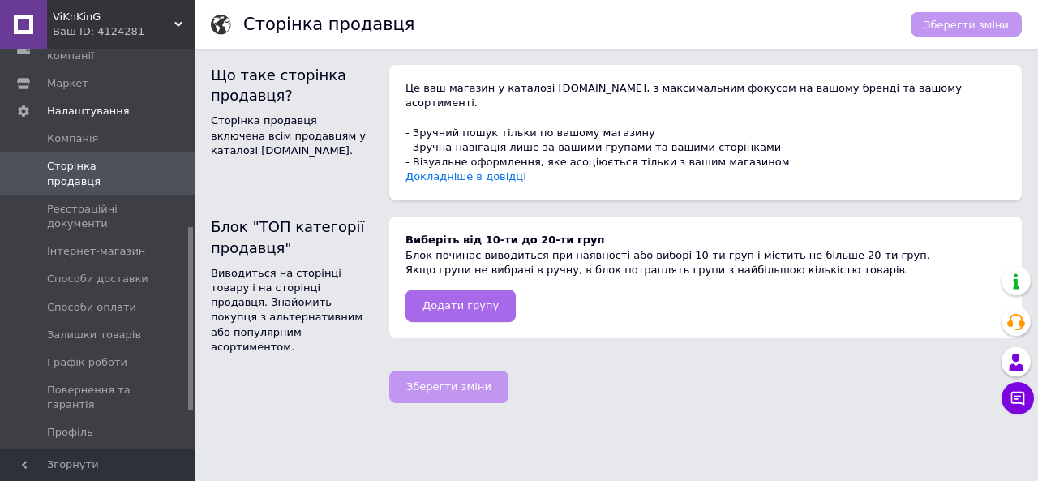
click at [450, 299] on span "Додати групу" at bounding box center [461, 305] width 76 height 12
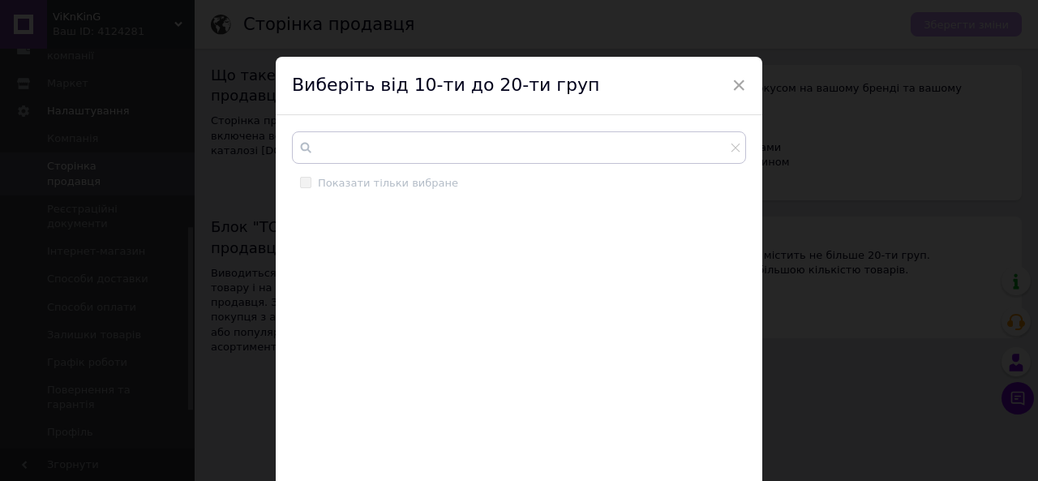
click at [310, 182] on label "Показати тільки вибране" at bounding box center [379, 183] width 158 height 15
click at [324, 153] on input "text" at bounding box center [519, 147] width 454 height 32
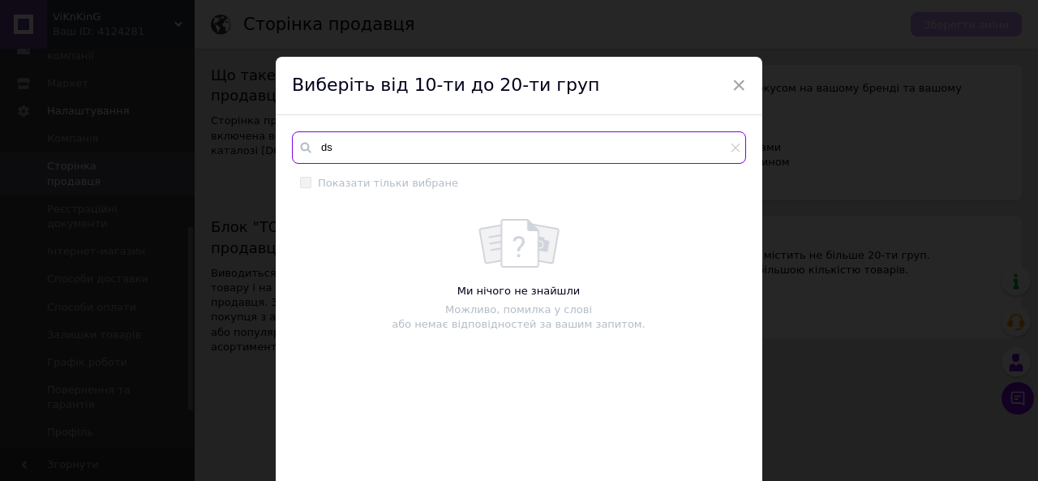
type input "d"
type input "в"
type input "о"
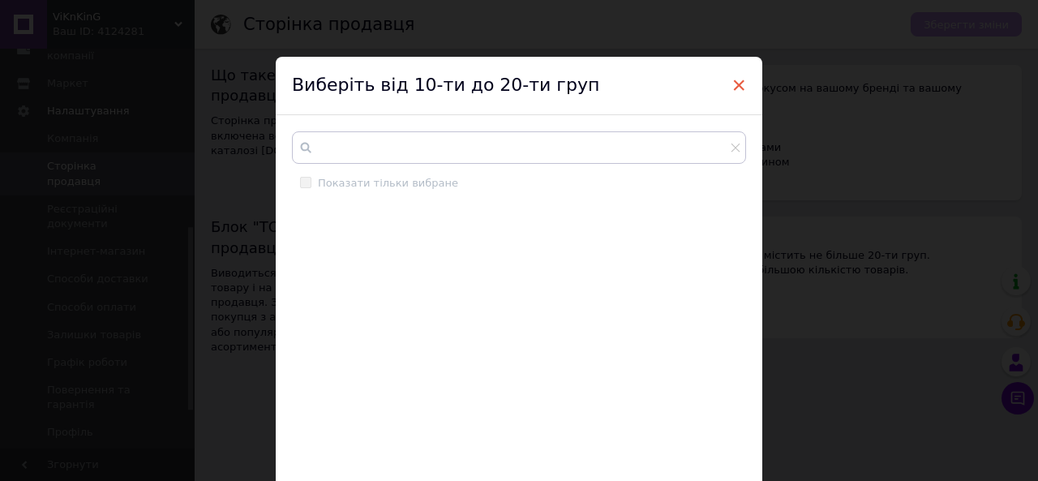
click at [736, 84] on span "×" at bounding box center [739, 85] width 15 height 28
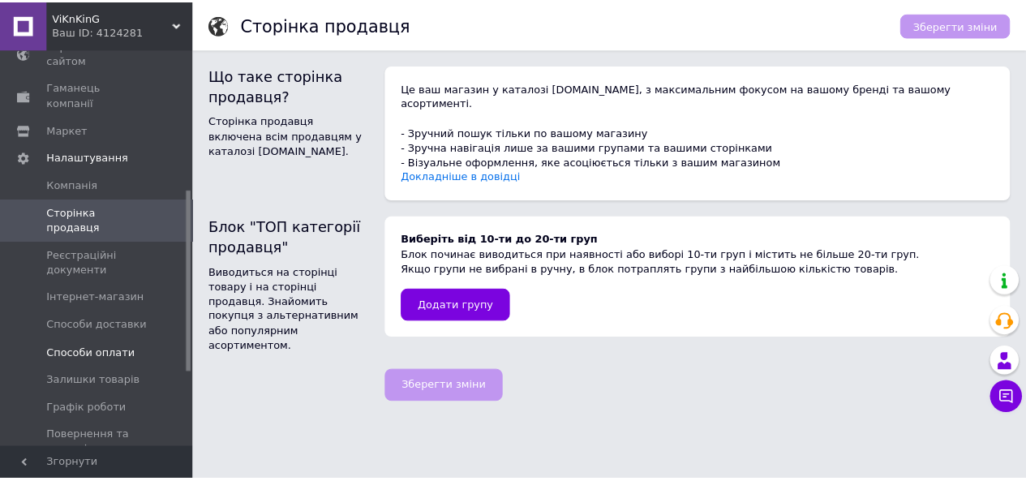
scroll to position [307, 0]
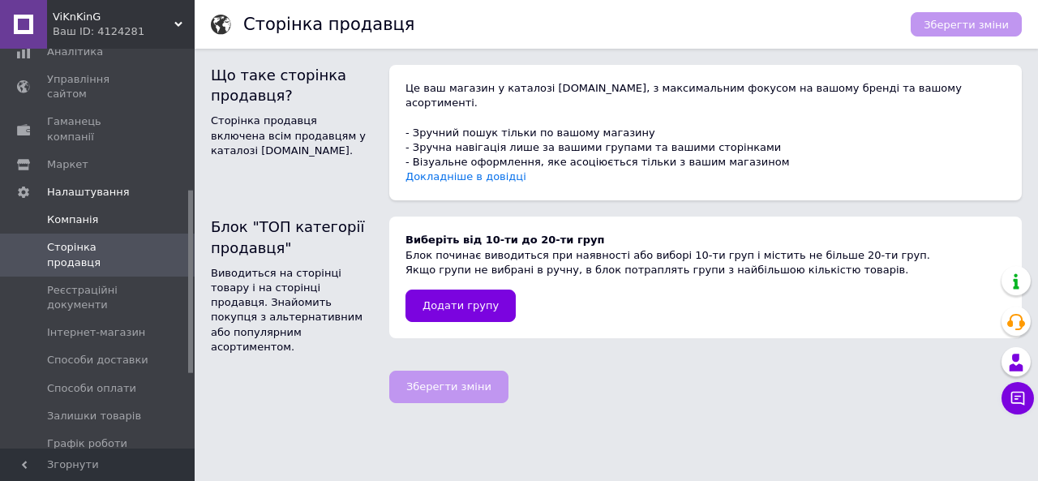
click at [76, 213] on span "Компанія" at bounding box center [72, 220] width 51 height 15
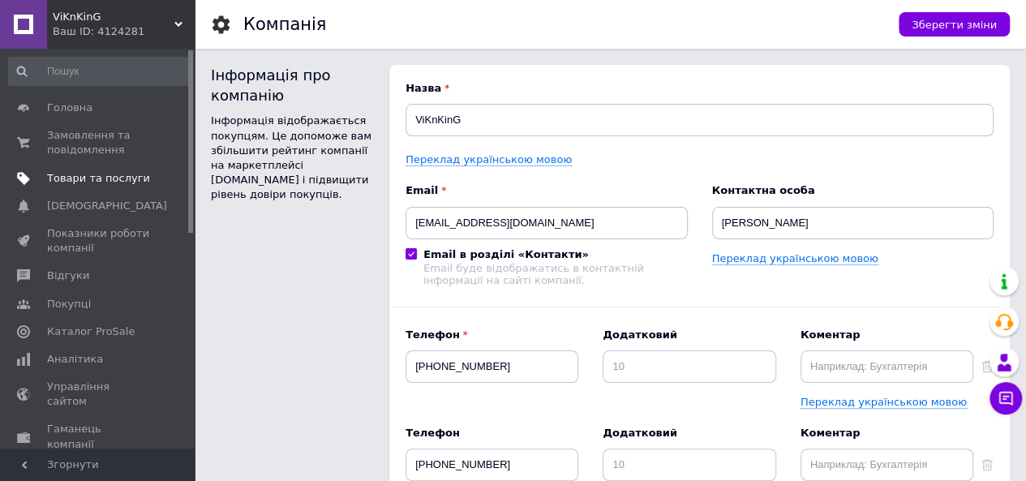
click at [88, 178] on span "Товари та послуги" at bounding box center [98, 178] width 103 height 15
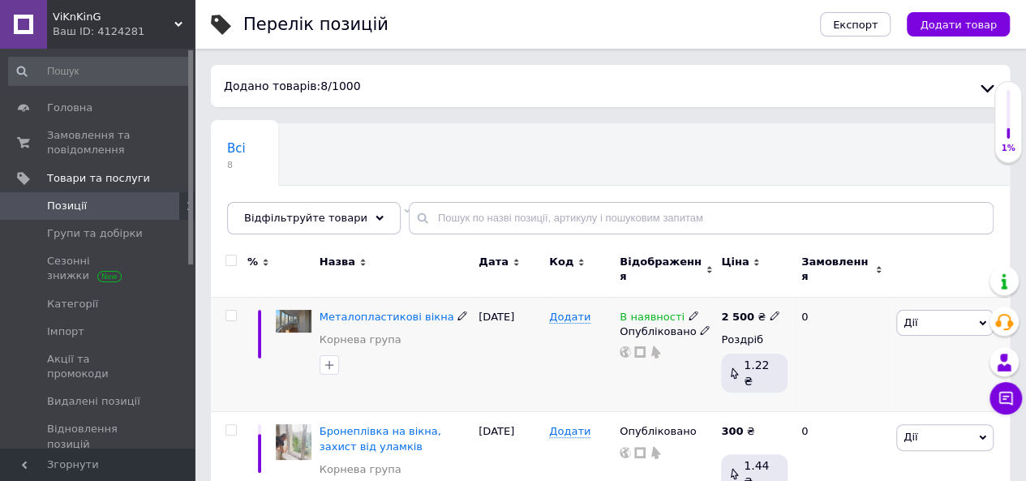
click at [985, 310] on span "Дії" at bounding box center [944, 323] width 97 height 26
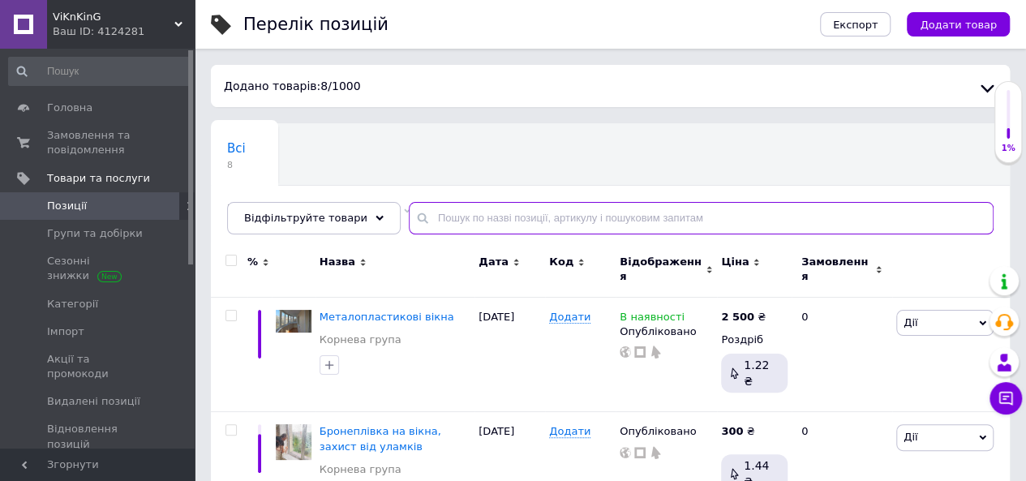
drag, startPoint x: 926, startPoint y: 221, endPoint x: 925, endPoint y: 207, distance: 14.6
click at [925, 207] on input "text" at bounding box center [701, 218] width 585 height 32
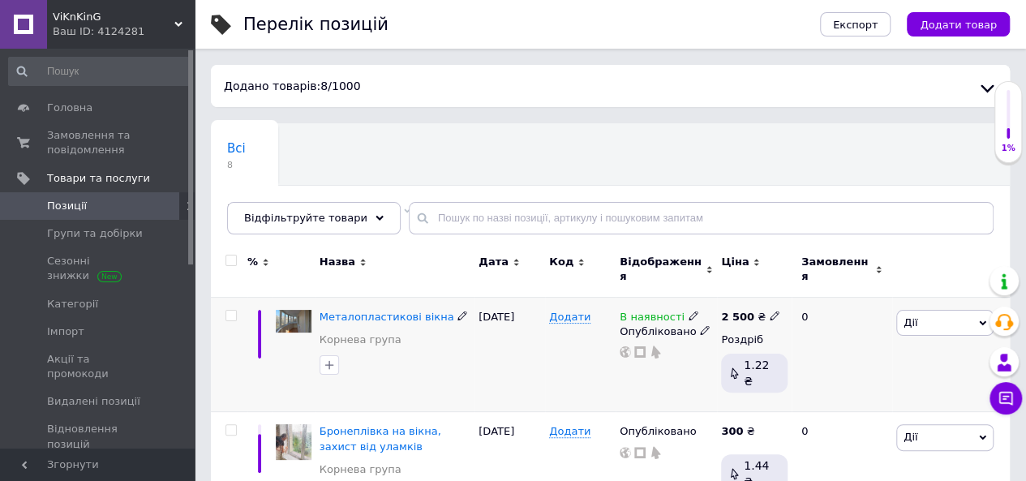
click at [982, 320] on icon at bounding box center [982, 323] width 7 height 7
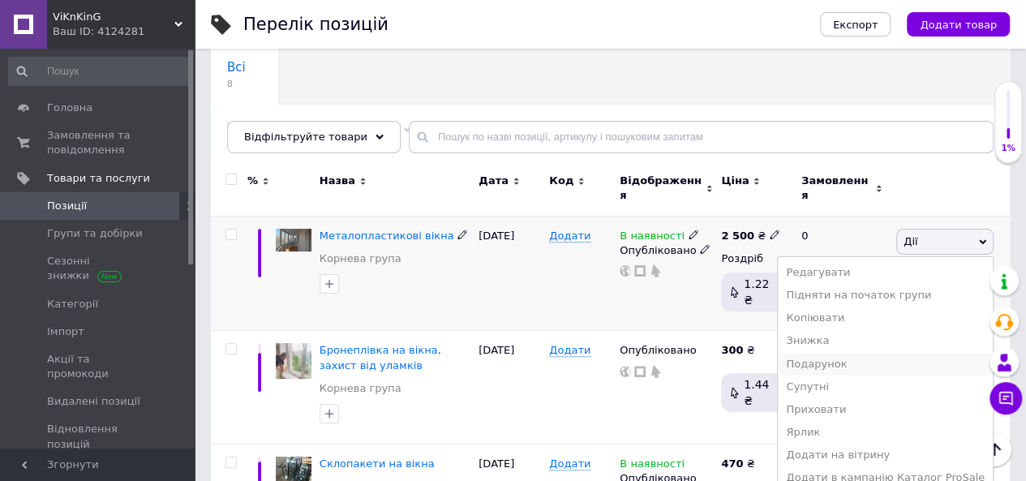
scroll to position [162, 0]
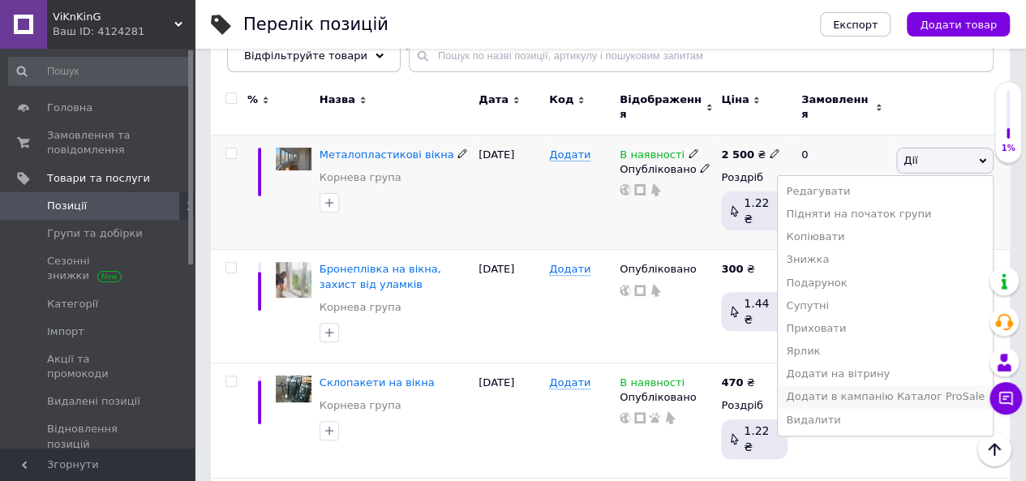
click at [879, 385] on li "Додати в кампанію Каталог ProSale" at bounding box center [885, 396] width 215 height 23
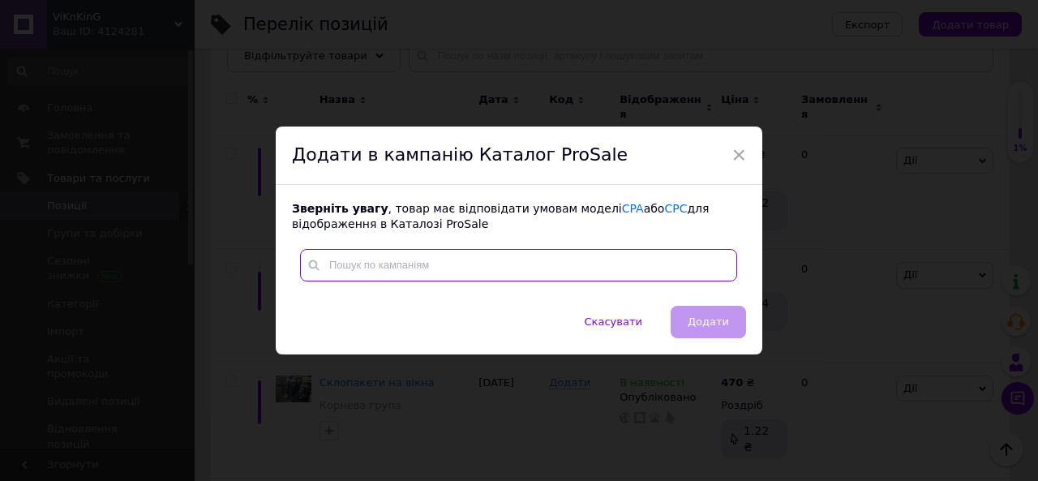
click at [451, 270] on input "text" at bounding box center [518, 265] width 437 height 32
click at [739, 150] on span "×" at bounding box center [739, 155] width 15 height 28
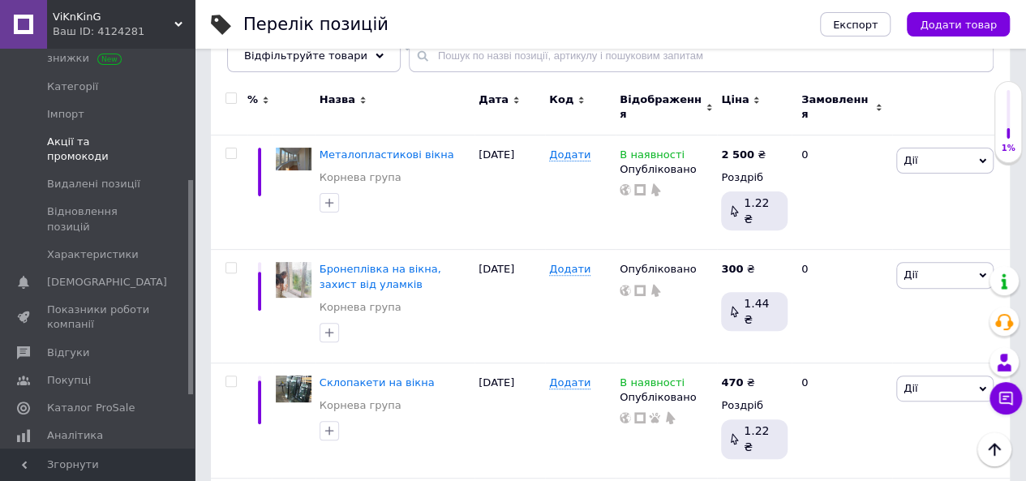
scroll to position [243, 0]
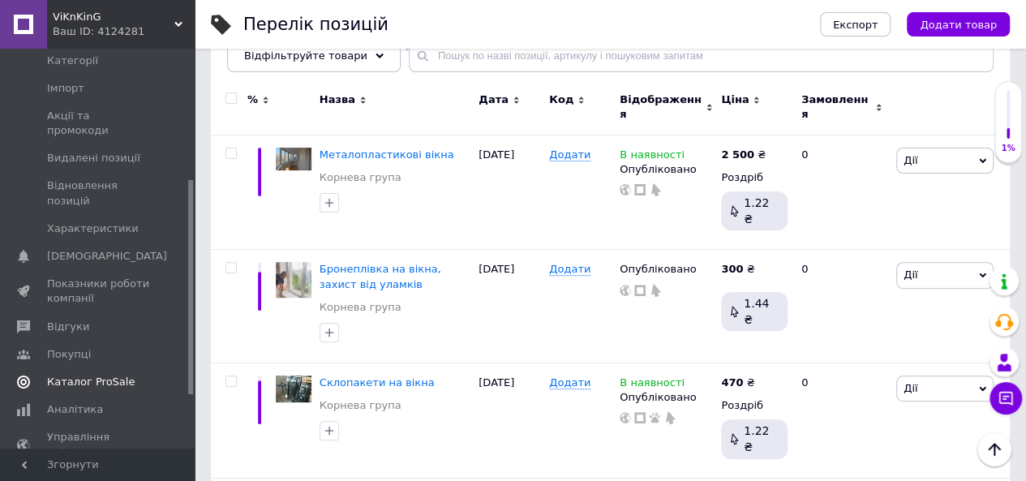
click at [103, 375] on span "Каталог ProSale" at bounding box center [91, 382] width 88 height 15
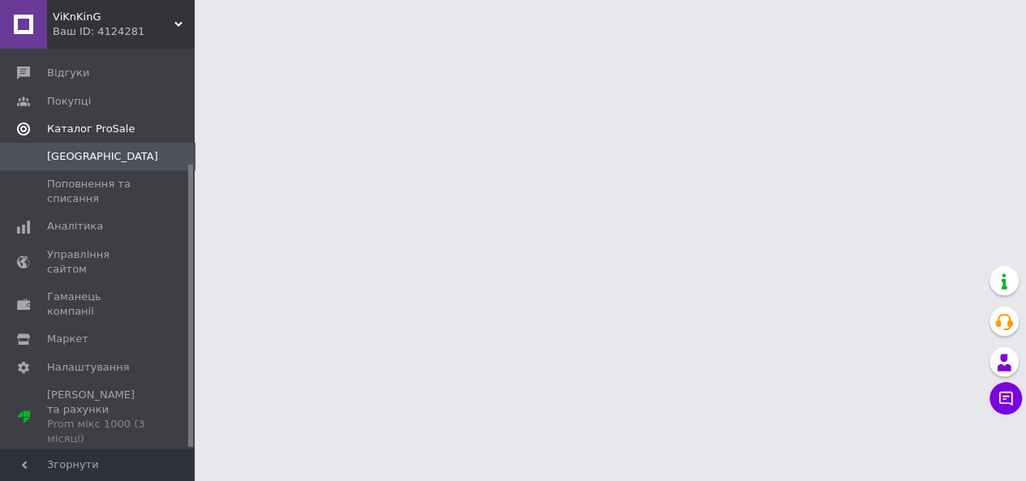
scroll to position [162, 0]
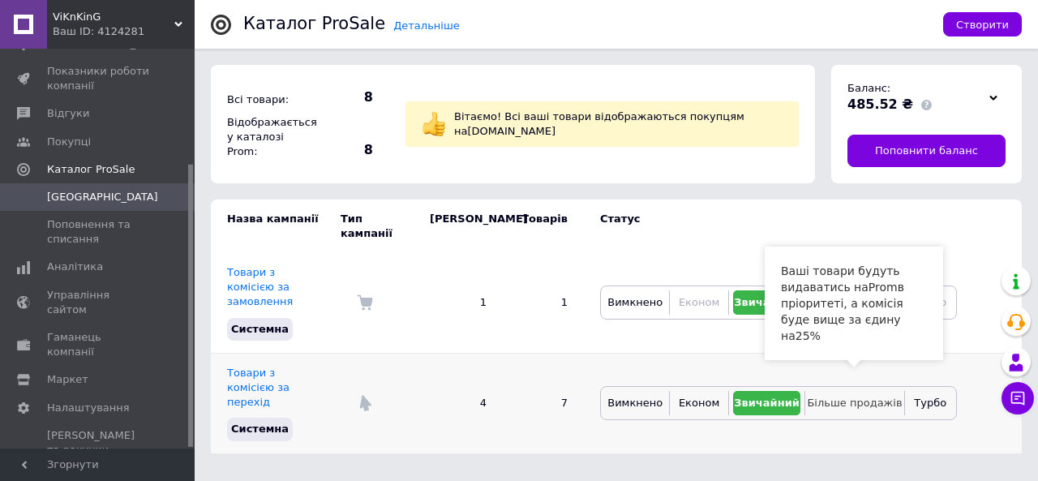
click at [845, 397] on span "Більше продажів" at bounding box center [854, 403] width 95 height 12
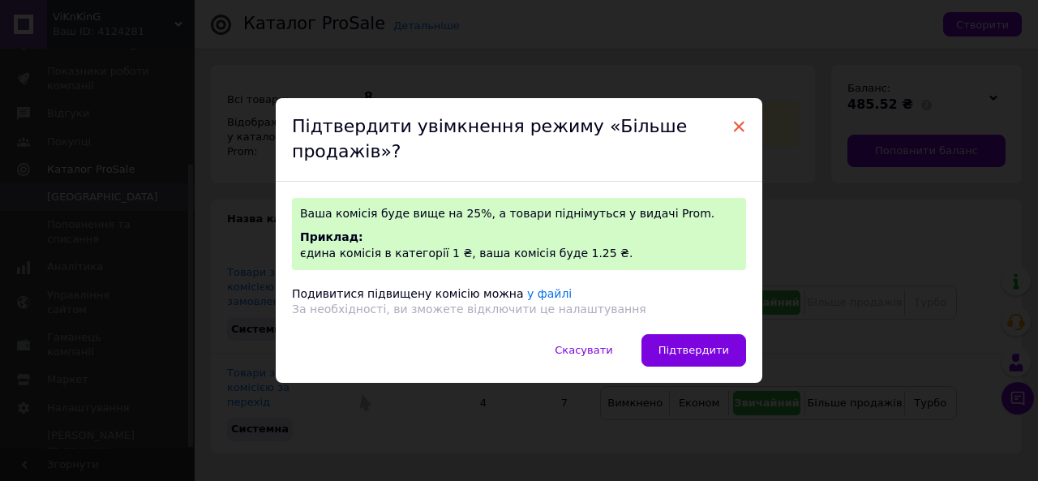
click at [732, 126] on span "×" at bounding box center [739, 127] width 15 height 28
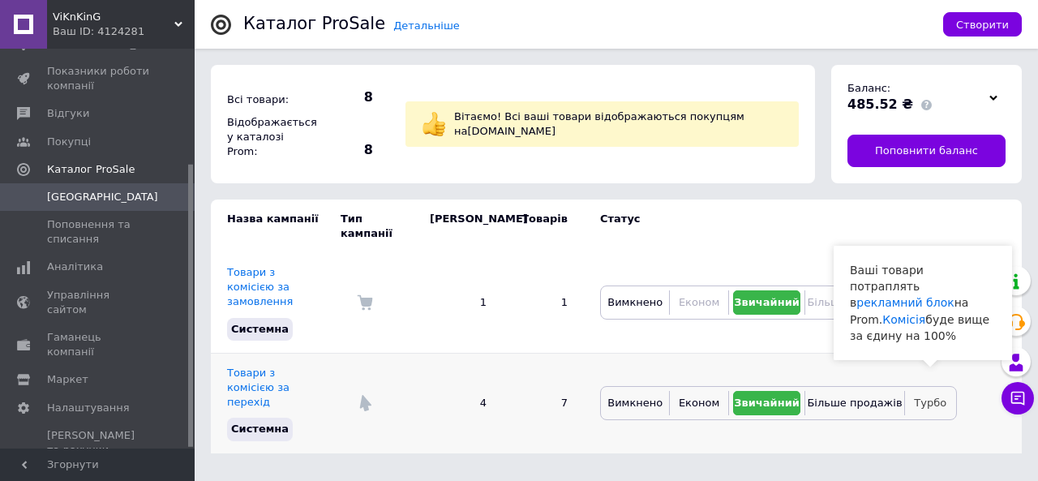
click at [936, 397] on span "Турбо" at bounding box center [930, 403] width 32 height 12
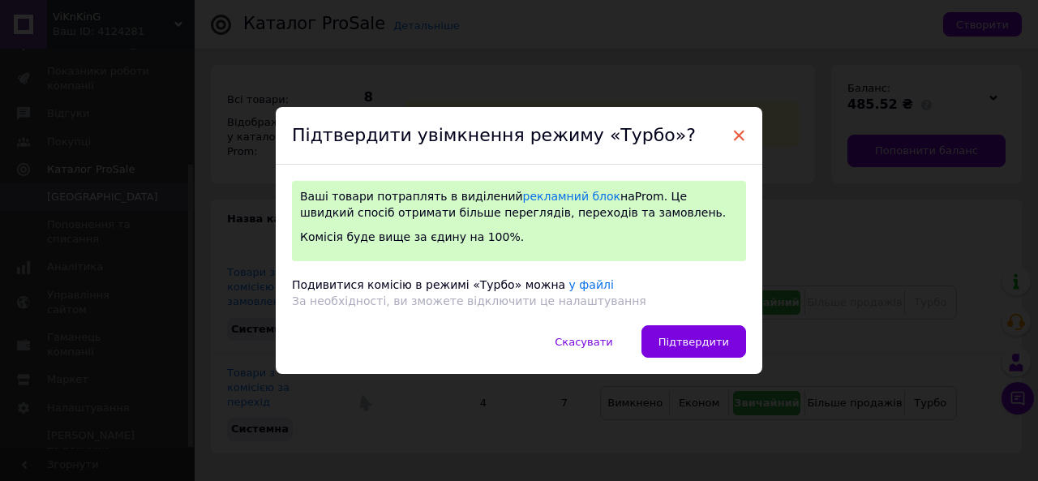
click at [737, 132] on span "×" at bounding box center [739, 136] width 15 height 28
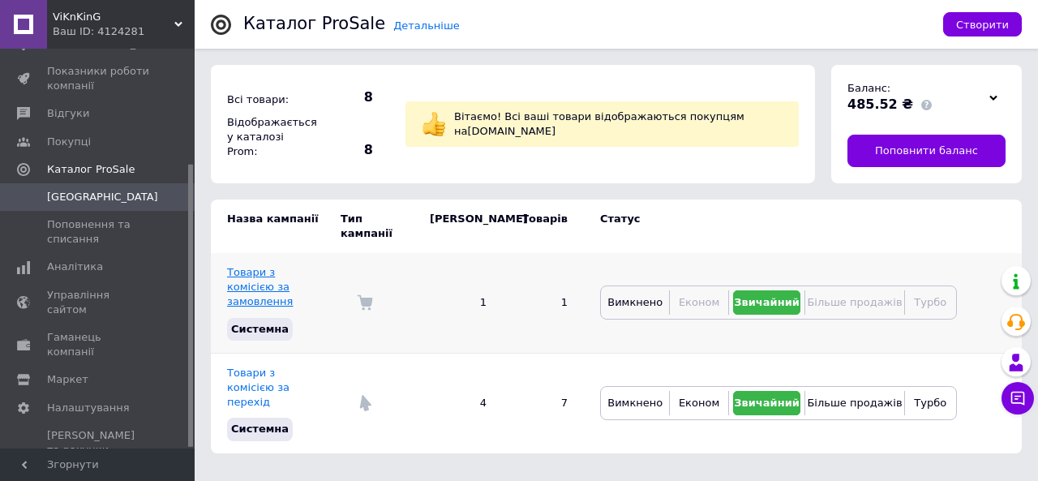
click at [286, 272] on link "Товари з комісією за замовлення" at bounding box center [260, 286] width 66 height 41
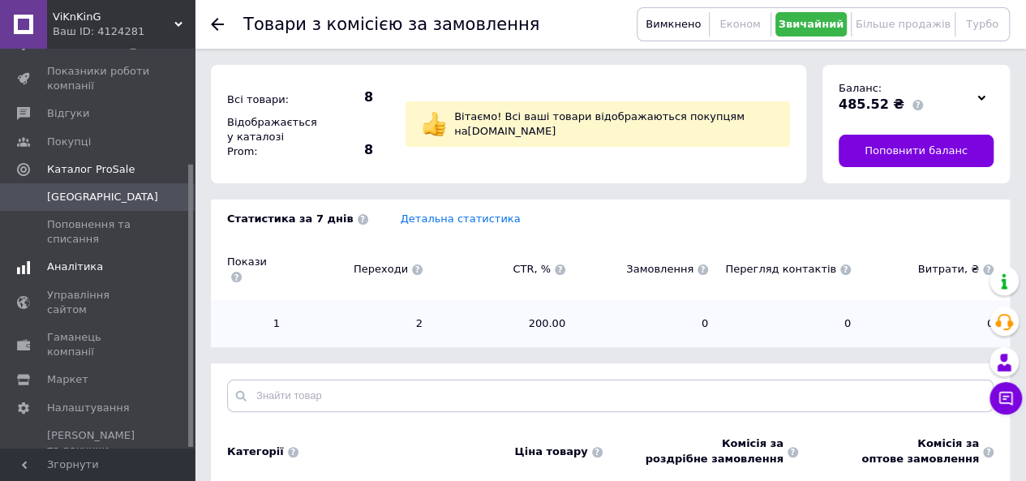
click at [60, 262] on span "Аналітика" at bounding box center [75, 267] width 56 height 15
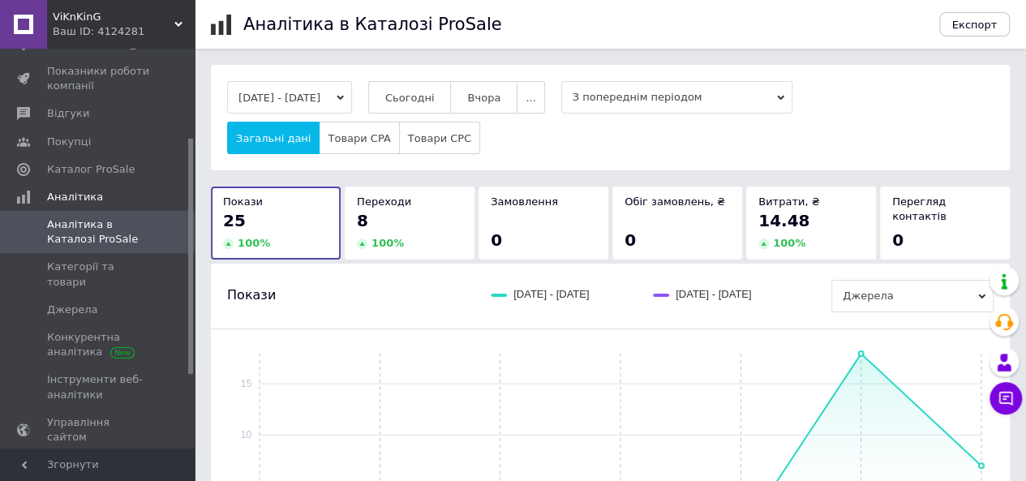
scroll to position [81, 0]
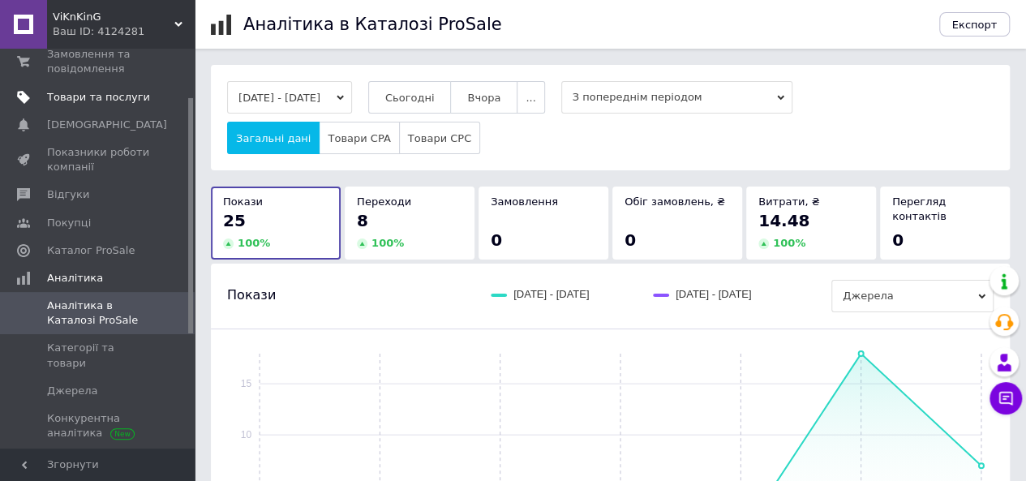
click at [79, 95] on span "Товари та послуги" at bounding box center [98, 97] width 103 height 15
